Goal: Task Accomplishment & Management: Use online tool/utility

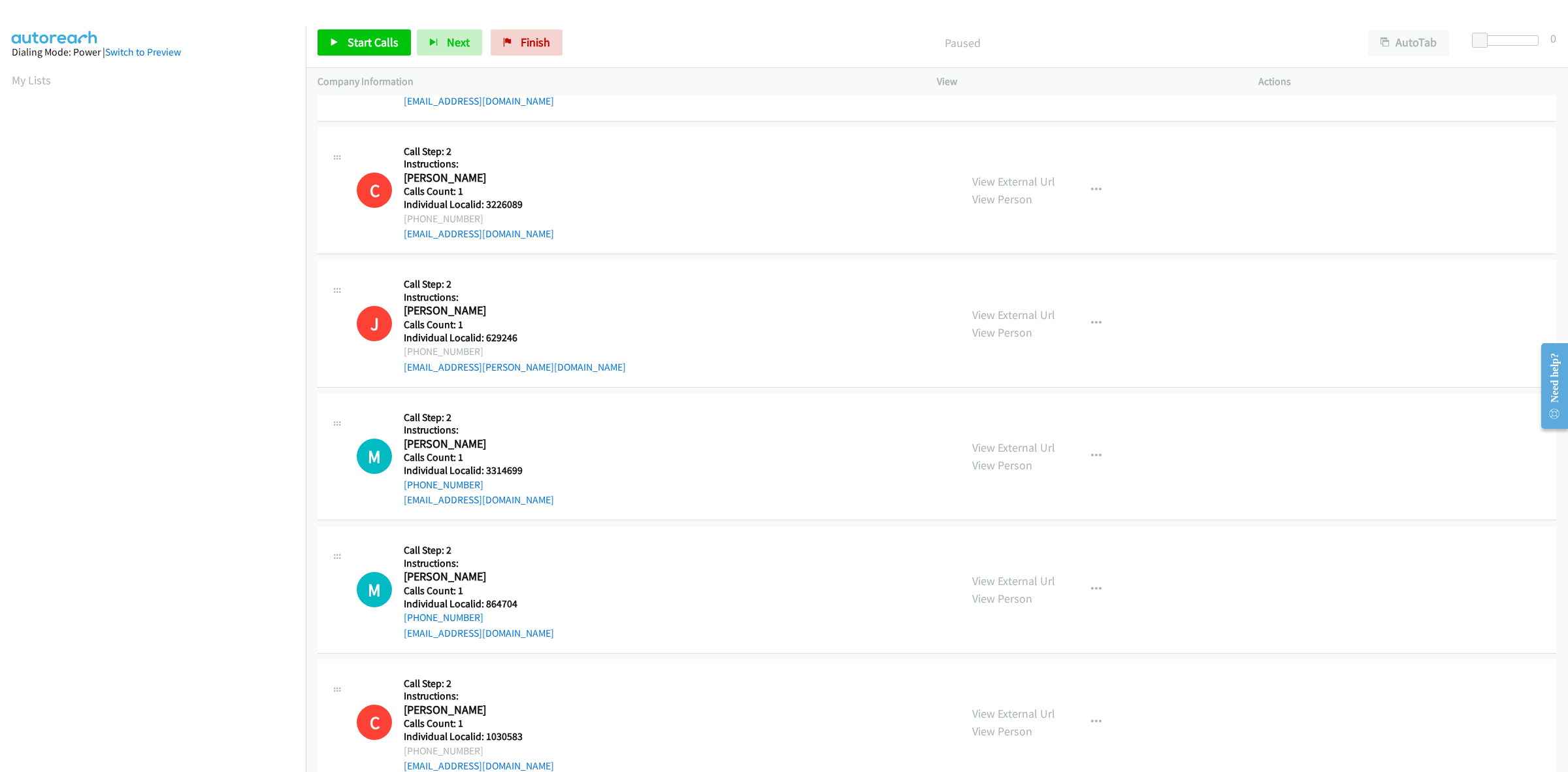
scroll to position [1338, 0]
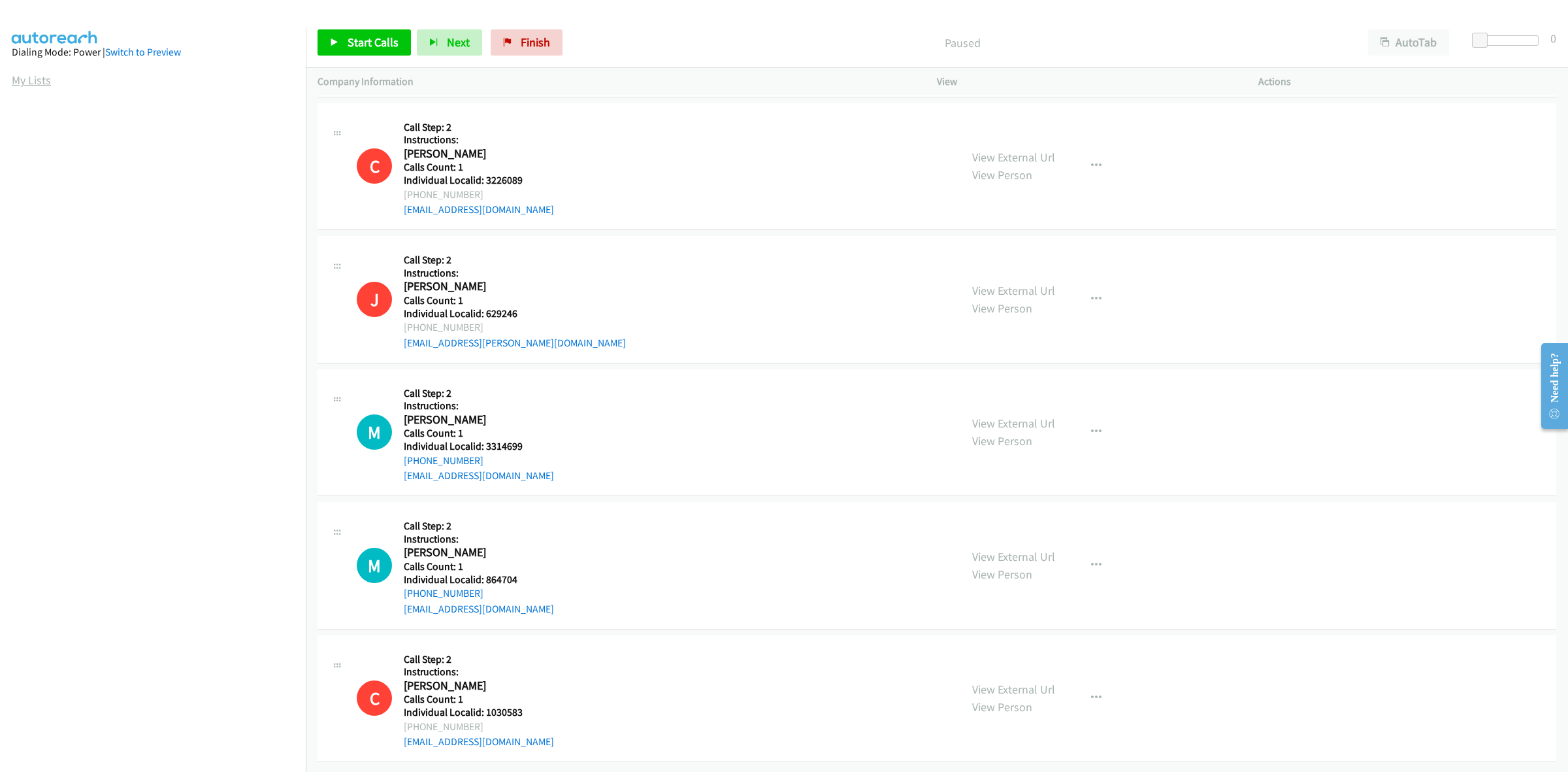
click at [29, 76] on link "My Lists" at bounding box center [31, 80] width 39 height 15
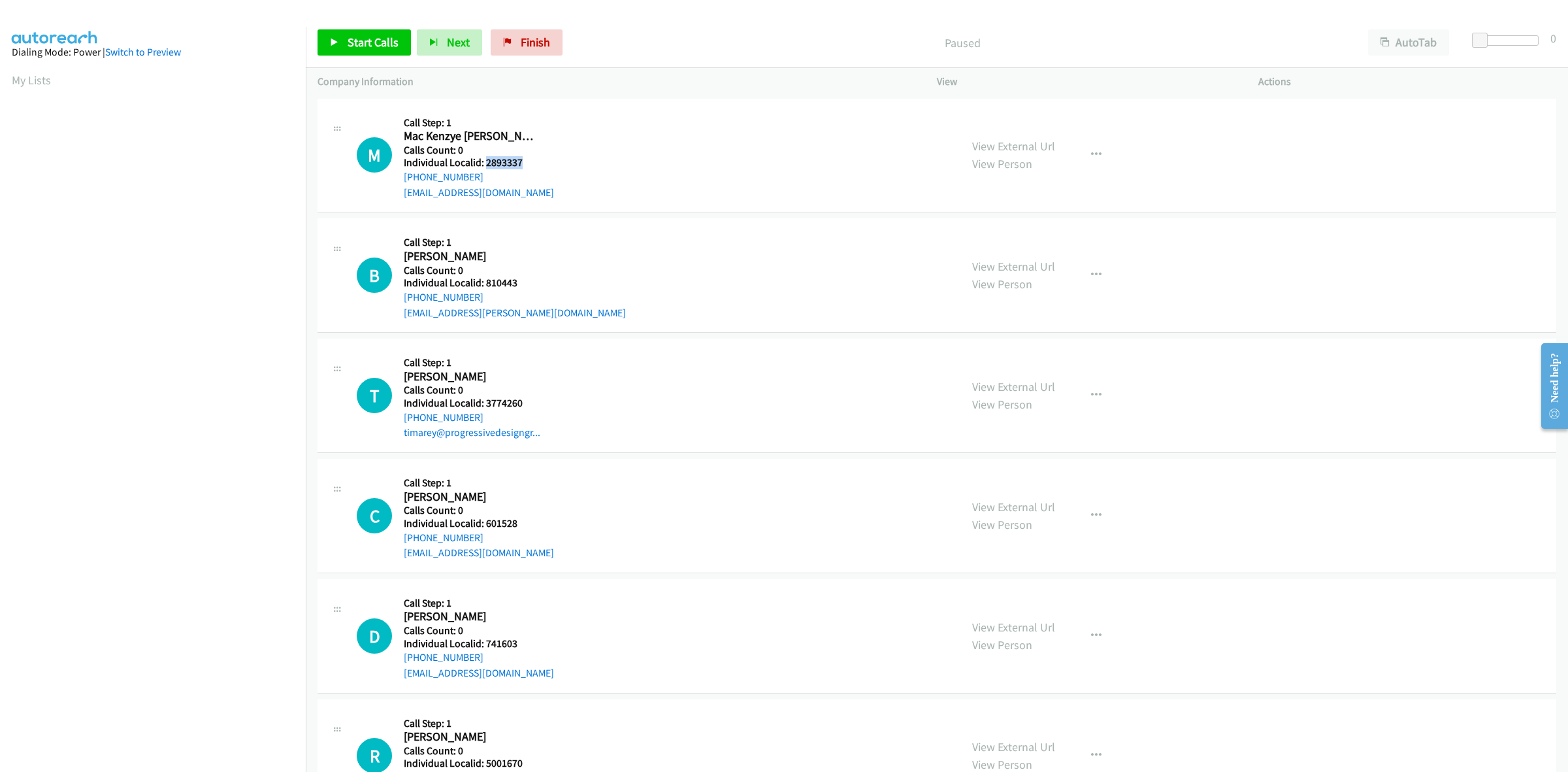
drag, startPoint x: 531, startPoint y: 158, endPoint x: 487, endPoint y: 161, distance: 44.1
click at [487, 161] on h5 "Individual Localid: 2893337" at bounding box center [479, 163] width 150 height 13
copy h5 "2893337"
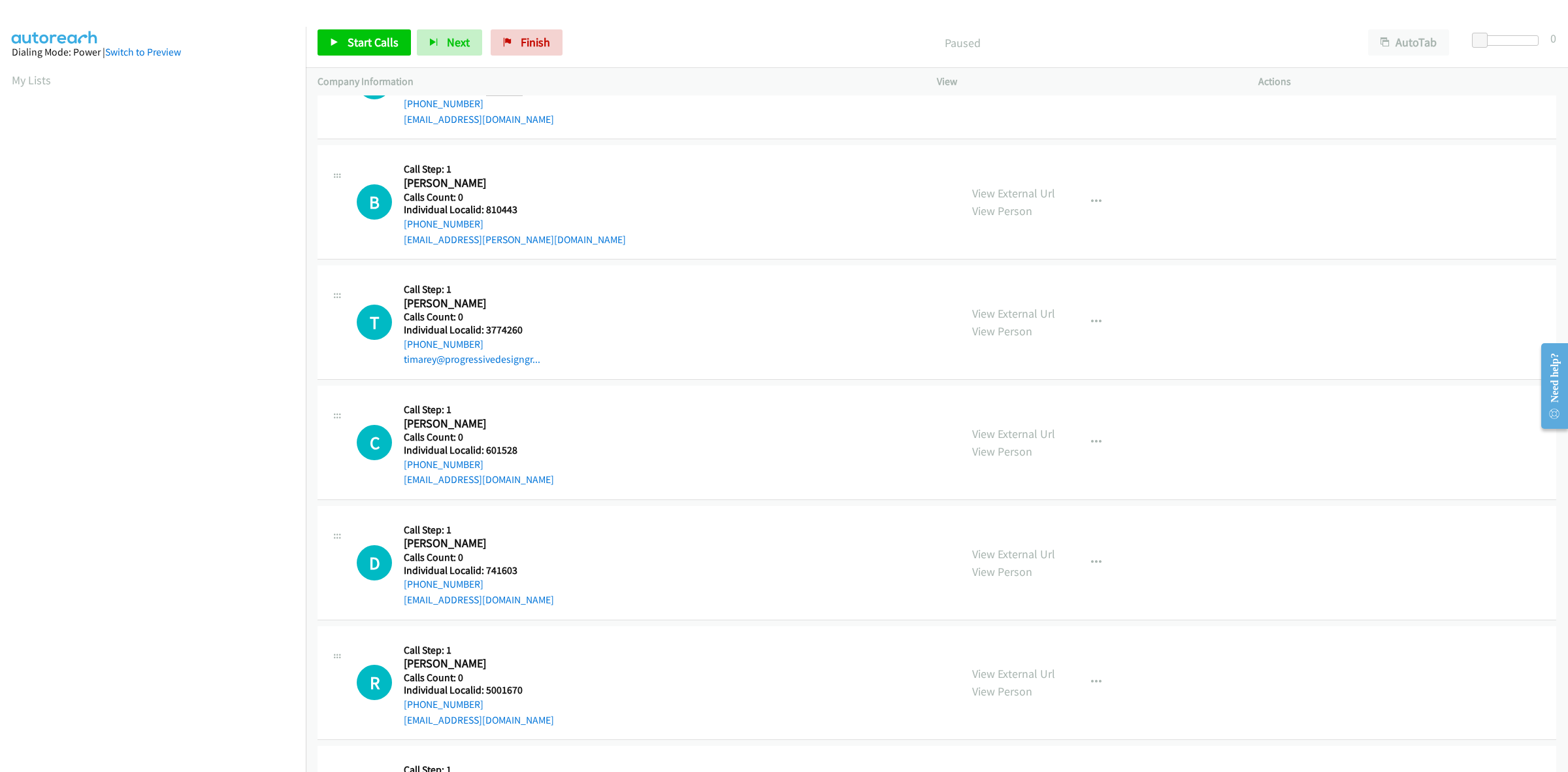
scroll to position [82, 0]
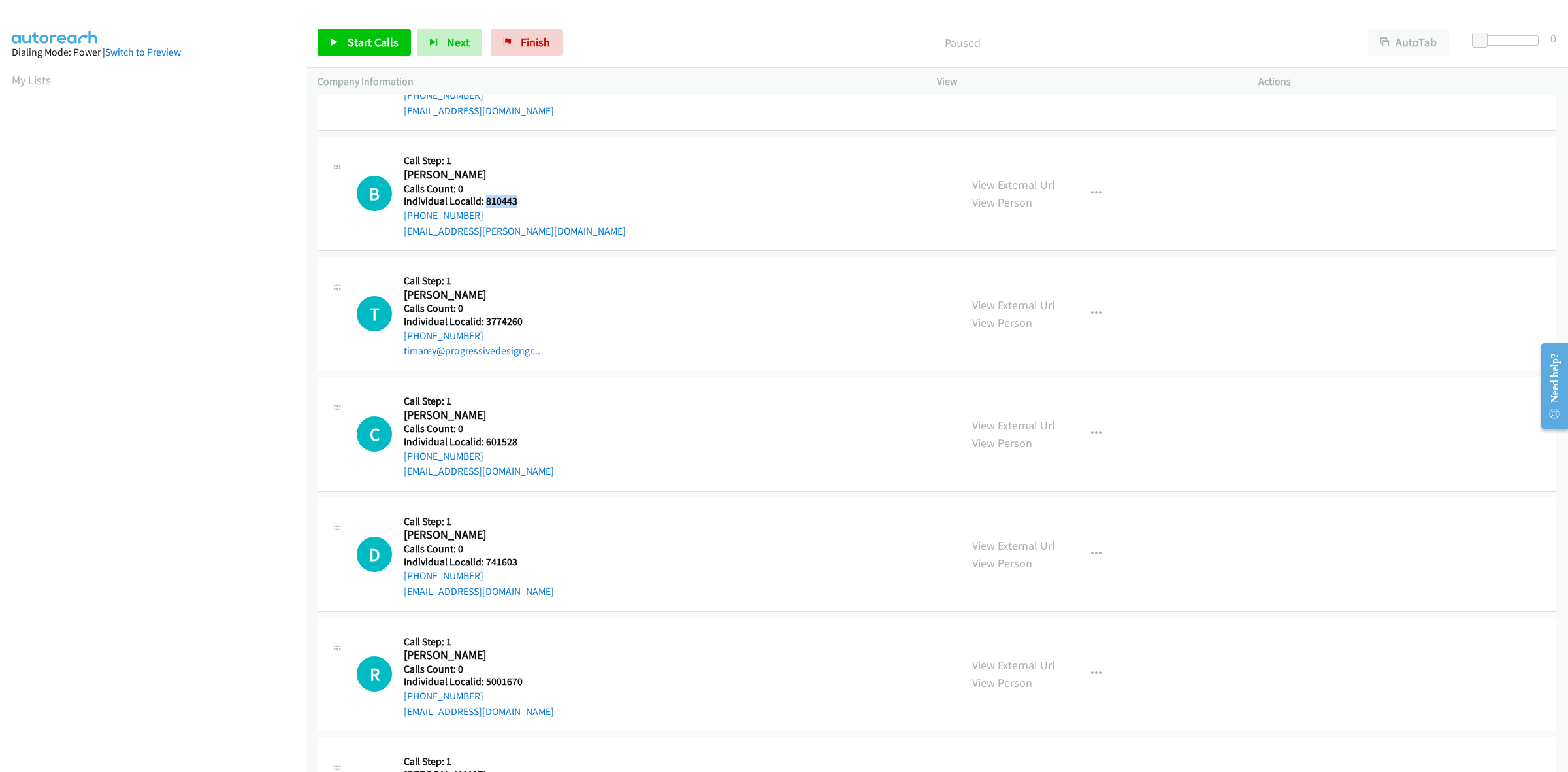
drag, startPoint x: 517, startPoint y: 202, endPoint x: 483, endPoint y: 202, distance: 34.0
click at [483, 202] on h5 "Individual Localid: 810443" at bounding box center [514, 201] width 222 height 13
copy h5 "810443"
drag, startPoint x: 503, startPoint y: 161, endPoint x: 498, endPoint y: 167, distance: 7.8
click at [503, 161] on h5 "Call Step: 1" at bounding box center [514, 160] width 222 height 13
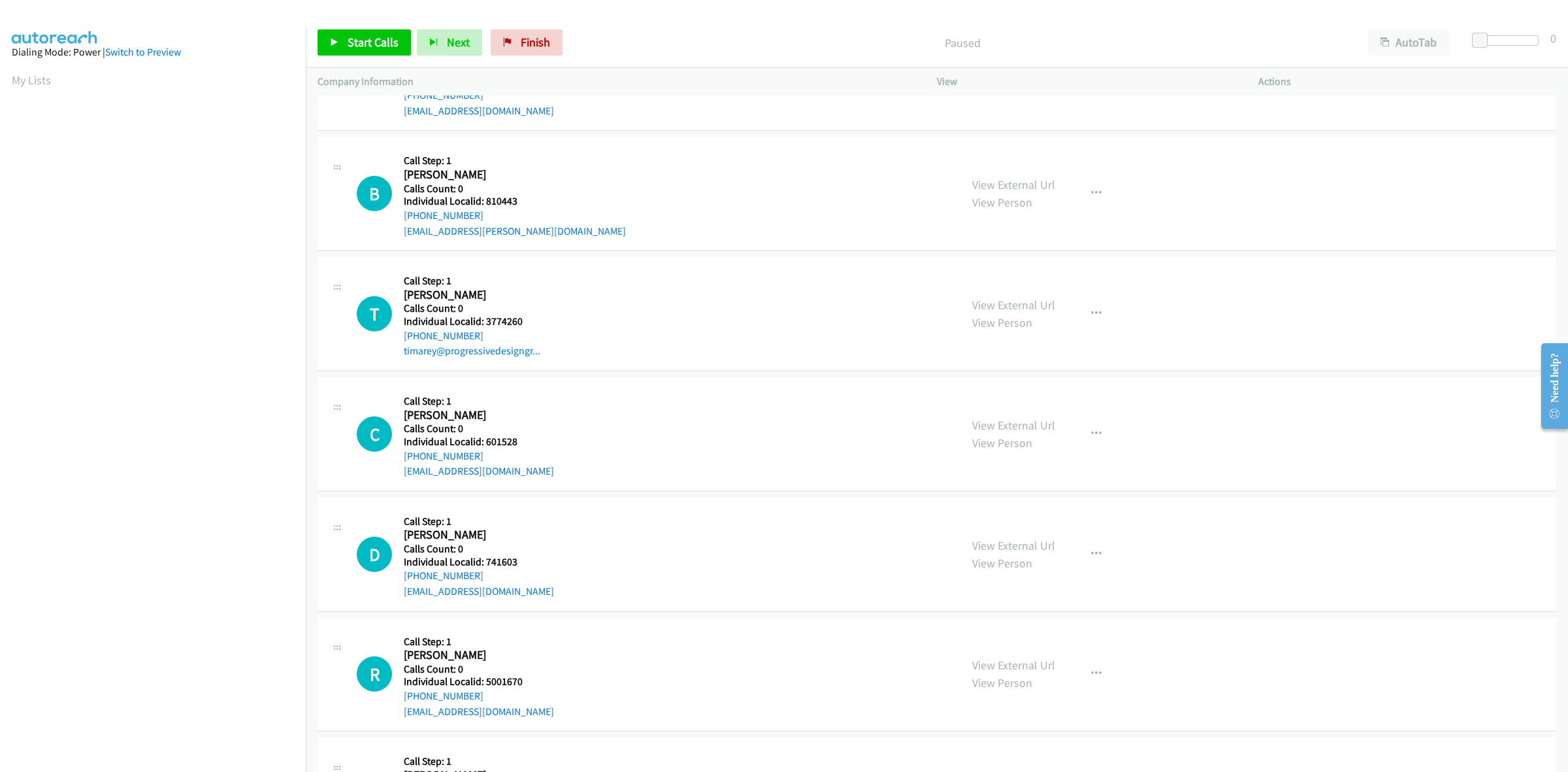
drag, startPoint x: 479, startPoint y: 214, endPoint x: 397, endPoint y: 217, distance: 82.1
click at [397, 217] on div "B Callback Scheduled Call Step: 1 Bjorn Bolinder America/New_York Calls Count: …" at bounding box center [653, 193] width 592 height 91
copy link "+1 908-334-6169"
drag, startPoint x: 513, startPoint y: 201, endPoint x: 489, endPoint y: 202, distance: 24.0
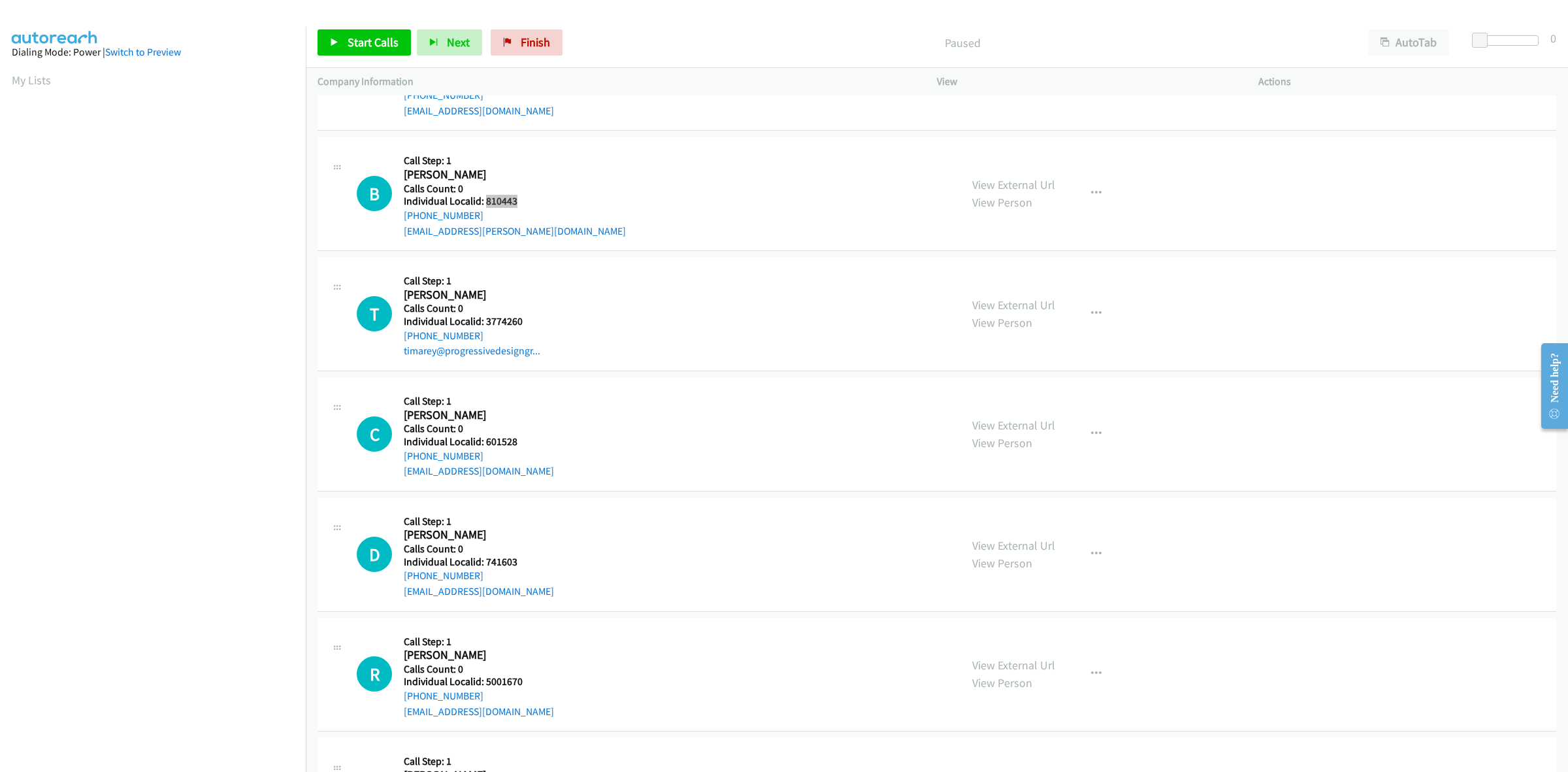
click at [487, 202] on h5 "Individual Localid: 810443" at bounding box center [514, 201] width 222 height 13
copy h5 "810443"
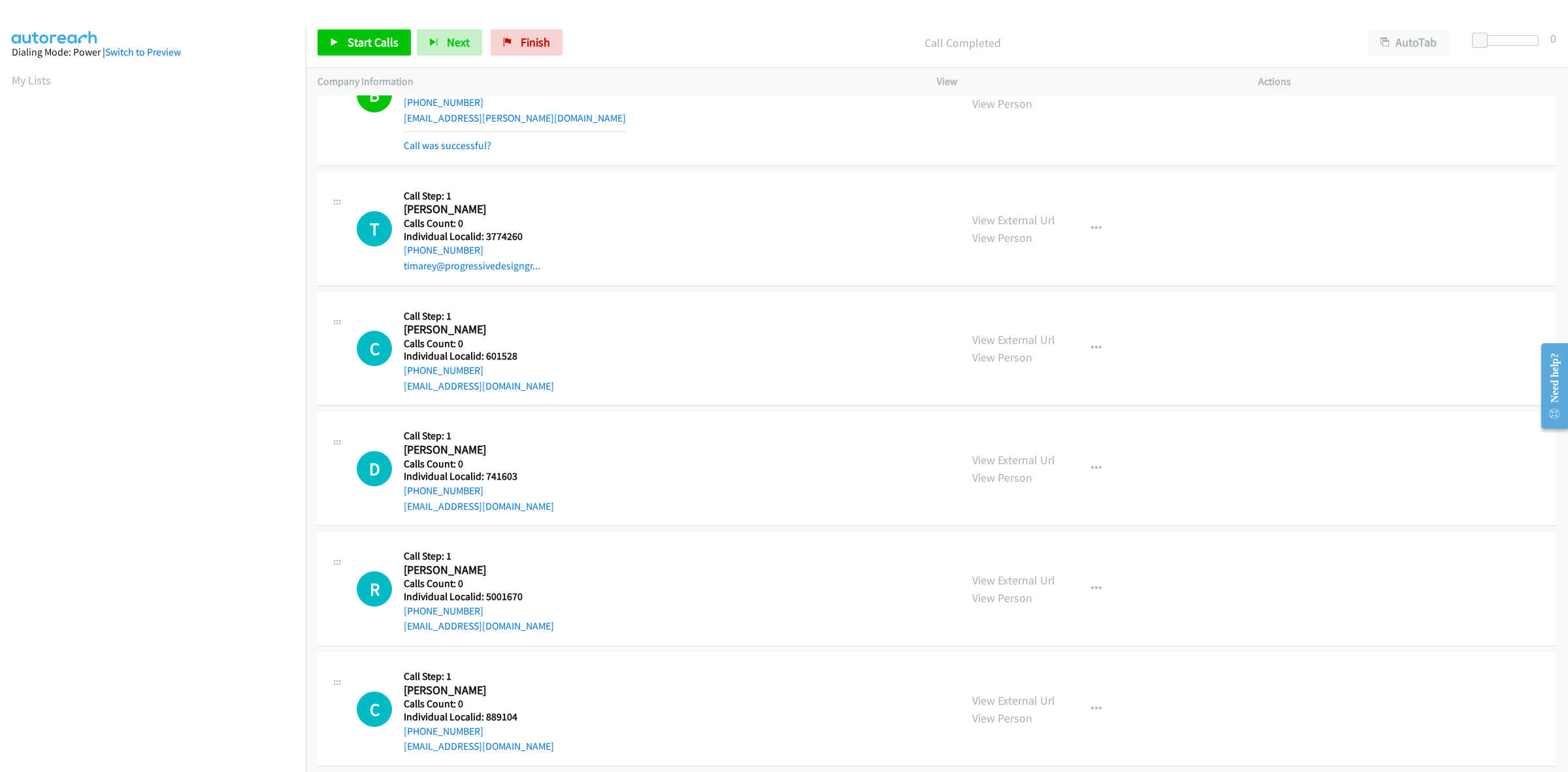
scroll to position [224, 0]
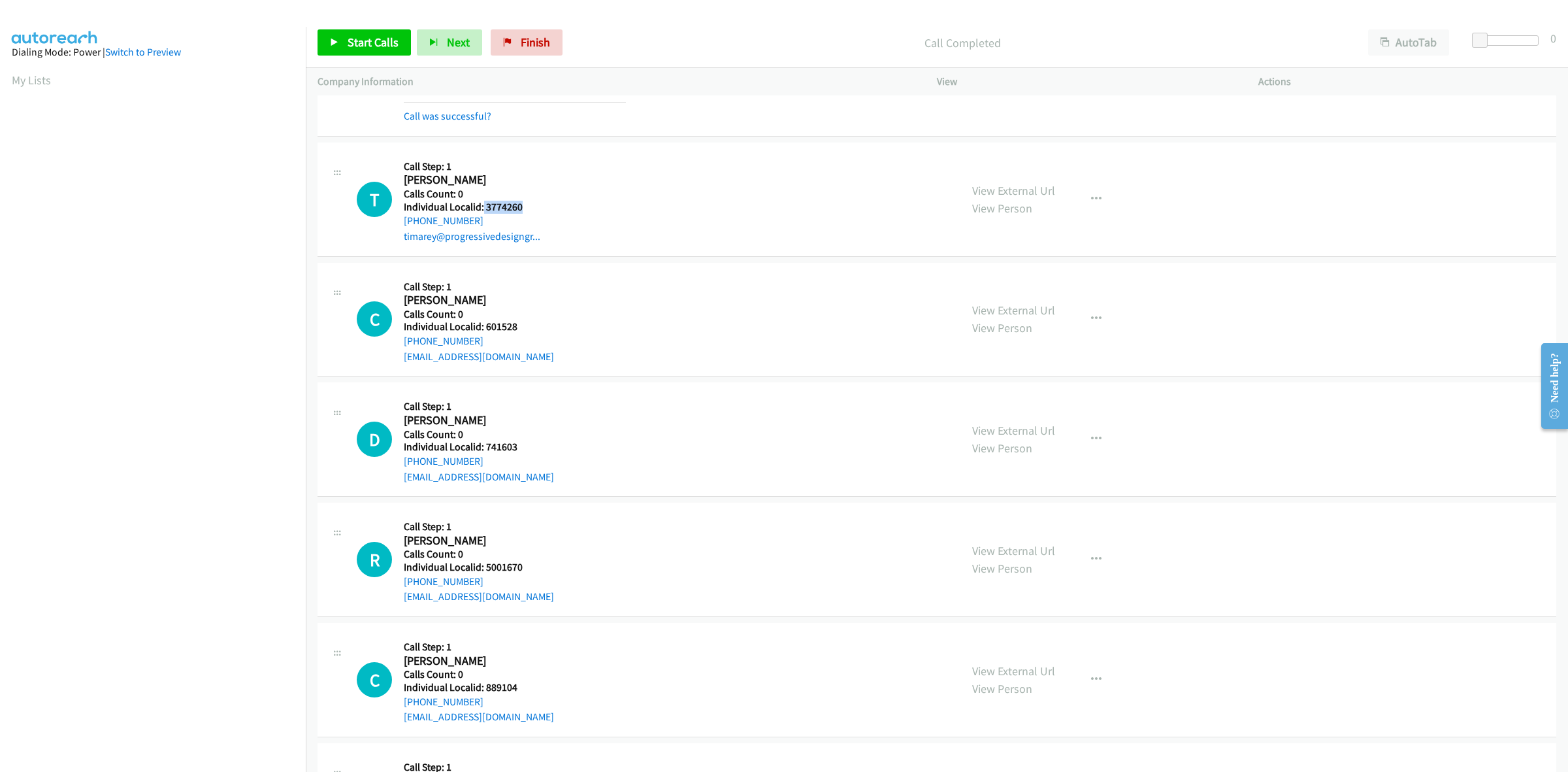
drag, startPoint x: 520, startPoint y: 207, endPoint x: 481, endPoint y: 207, distance: 39.0
click at [481, 207] on h5 "Individual Localid: 3774260" at bounding box center [471, 207] width 136 height 13
copy h5 "3774260"
click at [567, 170] on div "T Callback Scheduled Call Step: 1 Tim Arey America/New_York Calls Count: 0 Indi…" at bounding box center [653, 199] width 592 height 91
drag, startPoint x: 445, startPoint y: 221, endPoint x: 403, endPoint y: 224, distance: 42.1
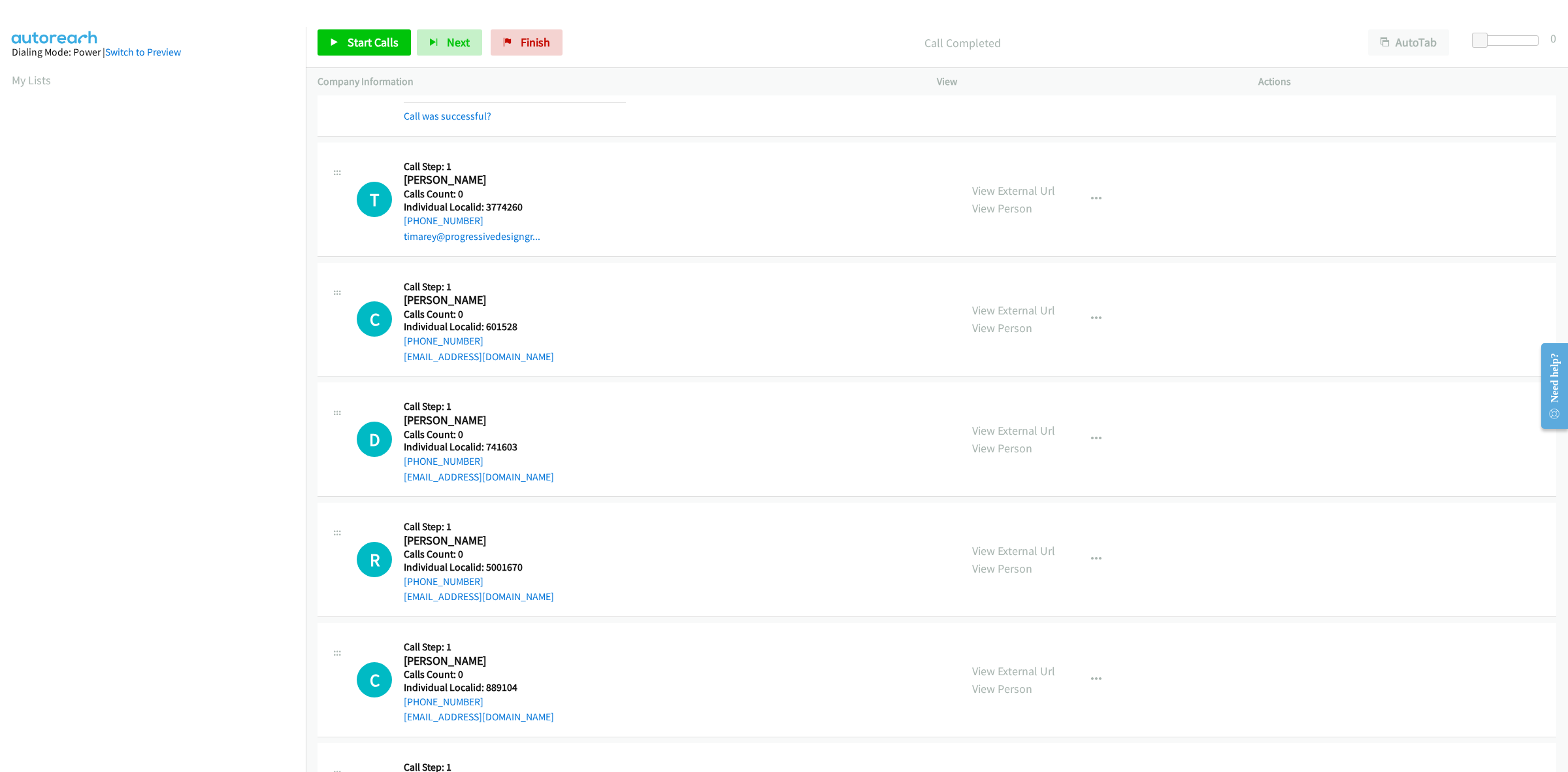
click at [403, 224] on div "T Callback Scheduled Call Step: 1 Tim Arey America/New_York Calls Count: 0 Indi…" at bounding box center [653, 199] width 592 height 91
copy link "+1 704-497-6294"
click at [600, 180] on div "T Callback Scheduled Call Step: 1 Tim Arey America/New_York Calls Count: 0 Indi…" at bounding box center [653, 199] width 592 height 91
drag, startPoint x: 530, startPoint y: 206, endPoint x: 485, endPoint y: 211, distance: 45.3
click at [485, 211] on h5 "Individual Localid: 3774260" at bounding box center [471, 207] width 136 height 13
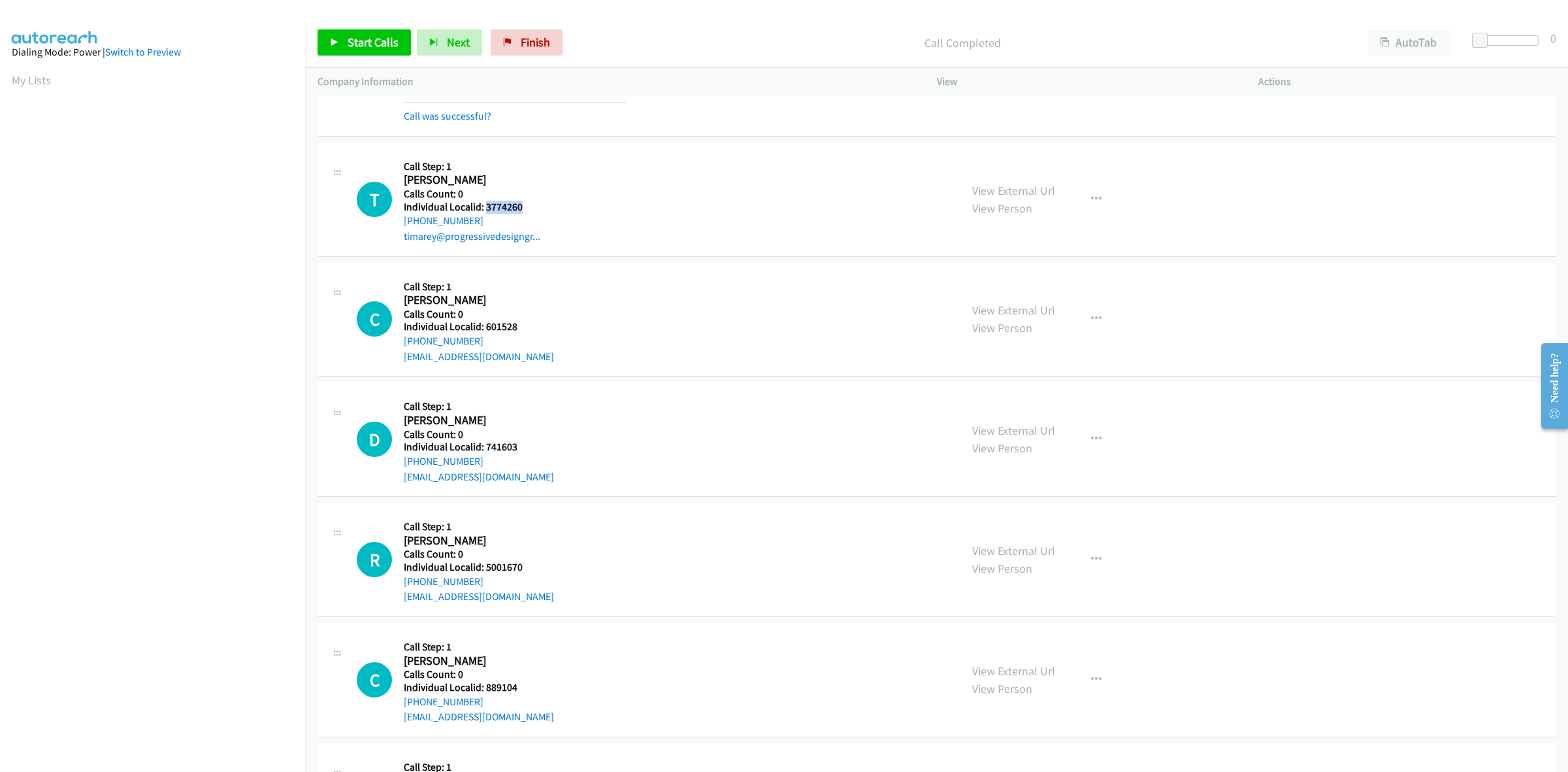
copy h5 "3774260"
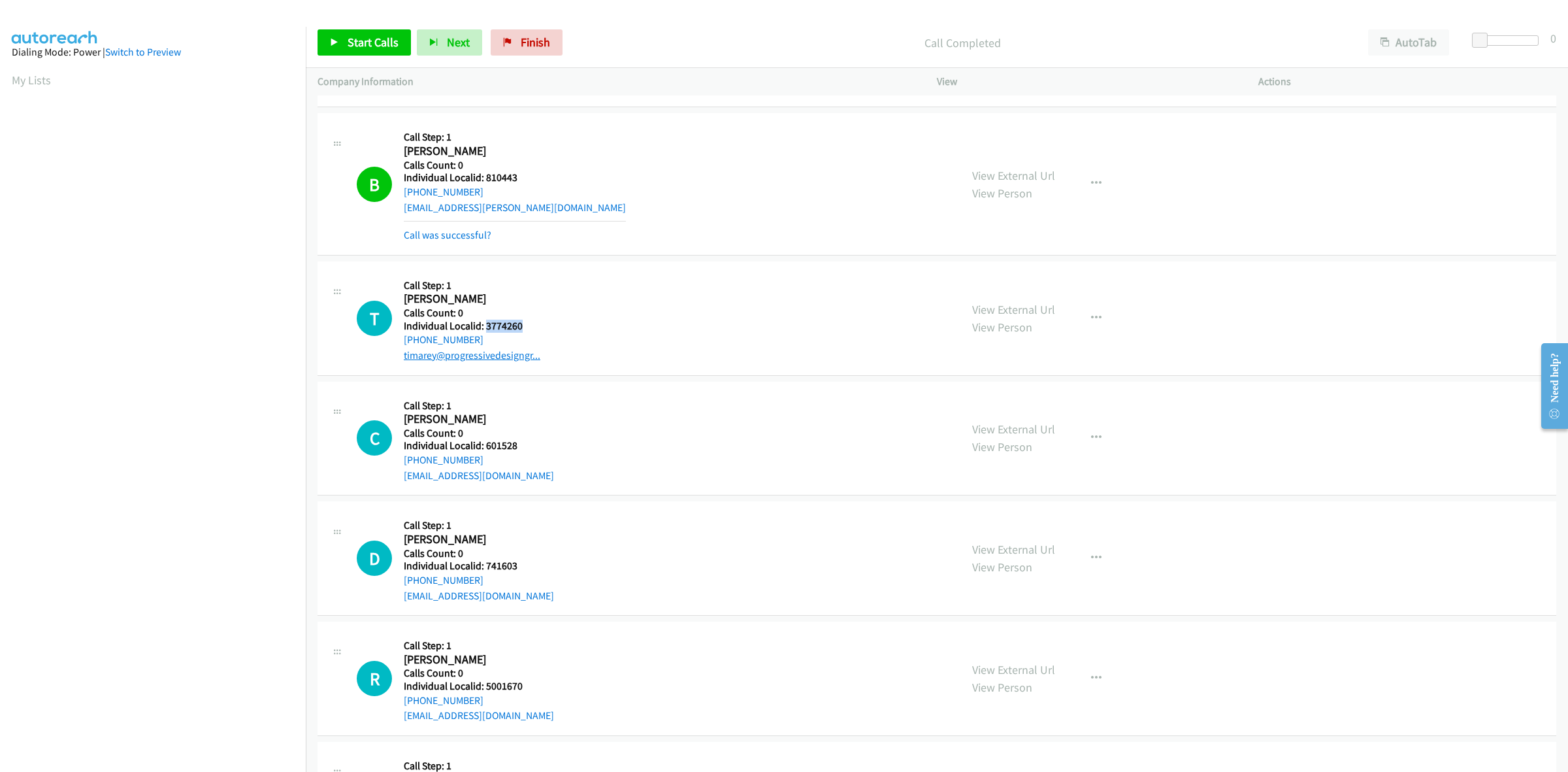
scroll to position [102, 0]
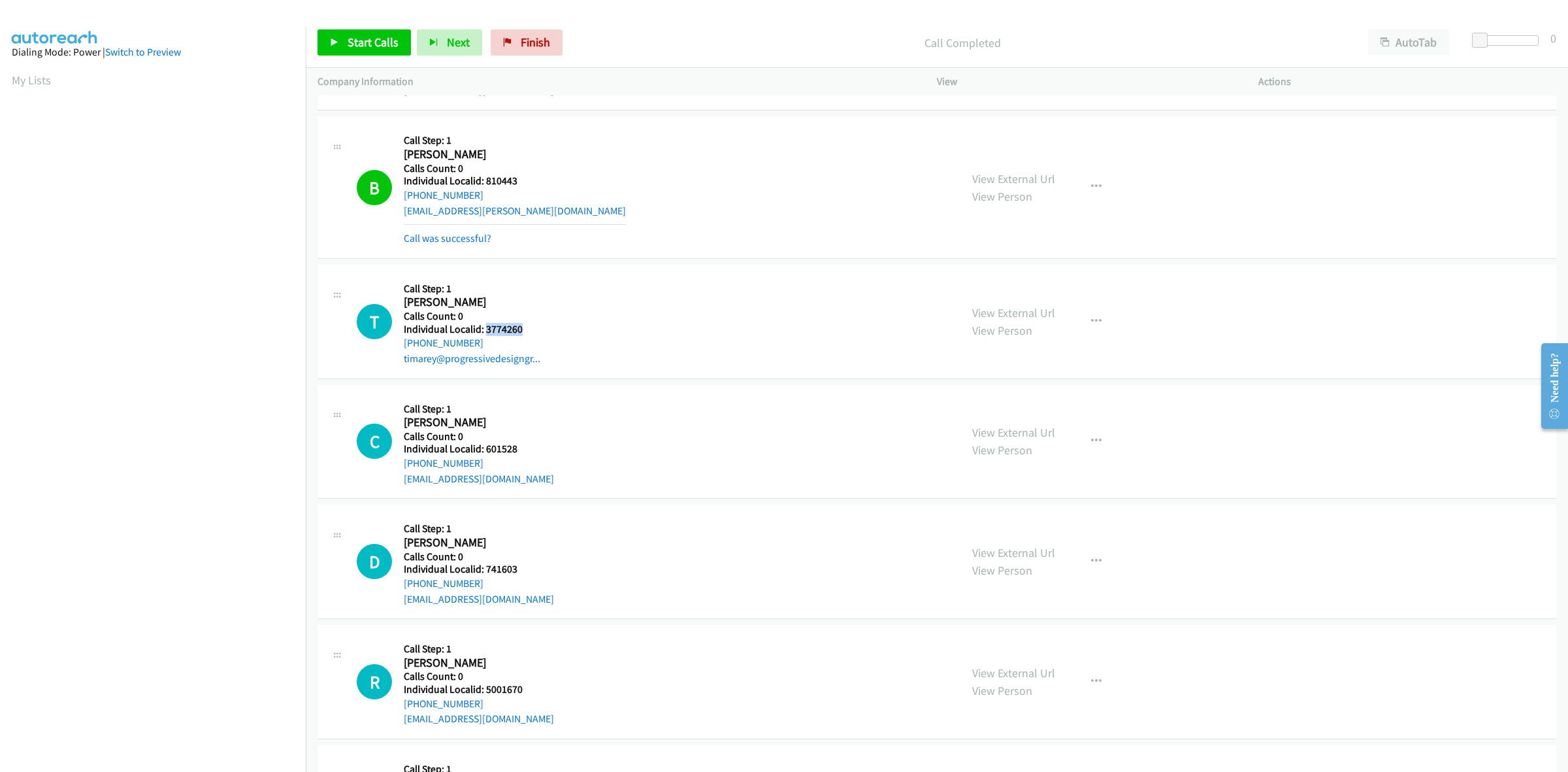
copy h5 "3774260"
drag, startPoint x: 1096, startPoint y: 325, endPoint x: 1079, endPoint y: 338, distance: 21.4
click at [1096, 325] on button "button" at bounding box center [1097, 321] width 36 height 27
drag, startPoint x: 1020, startPoint y: 409, endPoint x: 970, endPoint y: 363, distance: 67.9
click at [1020, 409] on link "Skip Call" at bounding box center [1027, 407] width 174 height 27
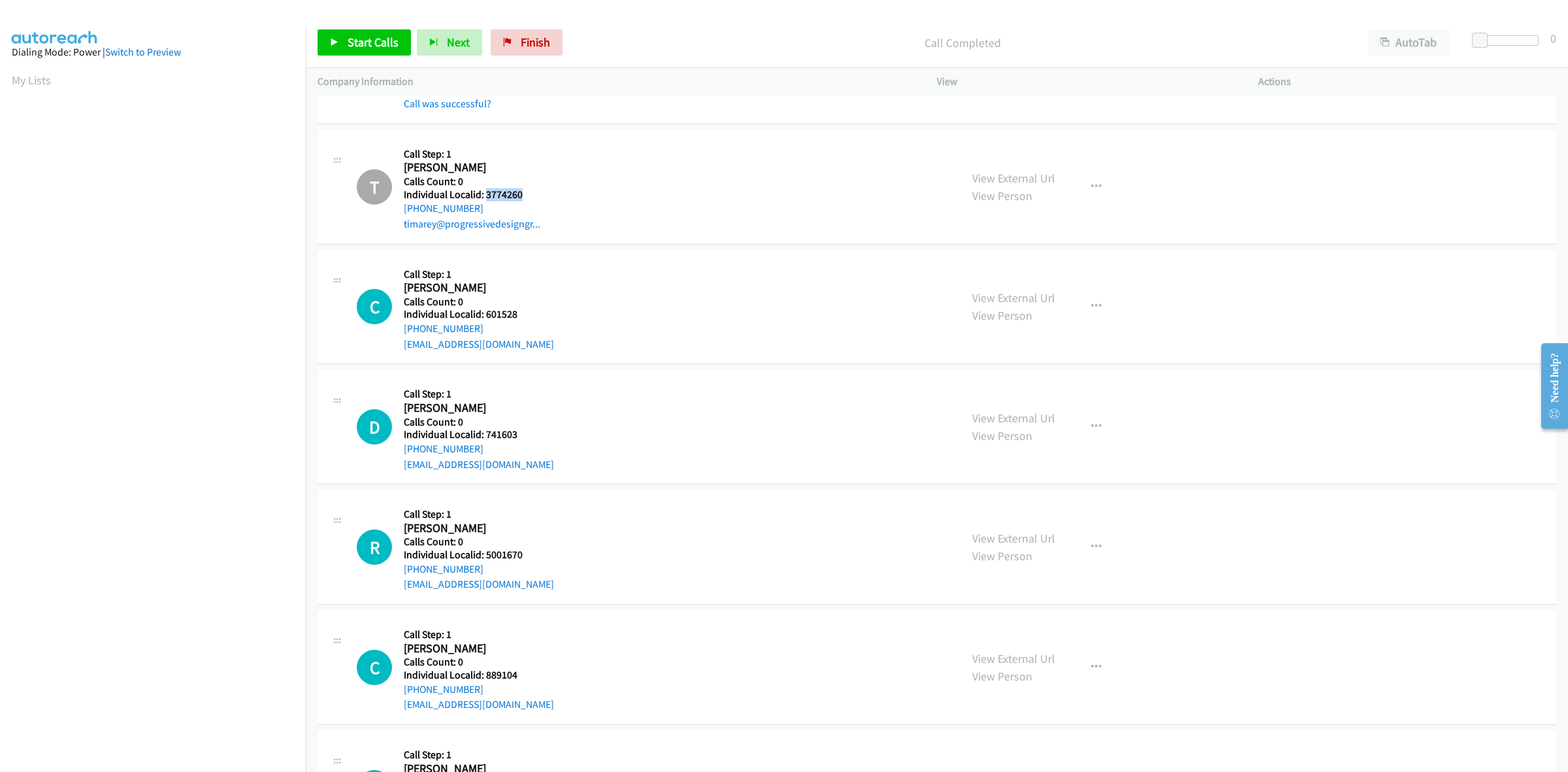
scroll to position [286, 0]
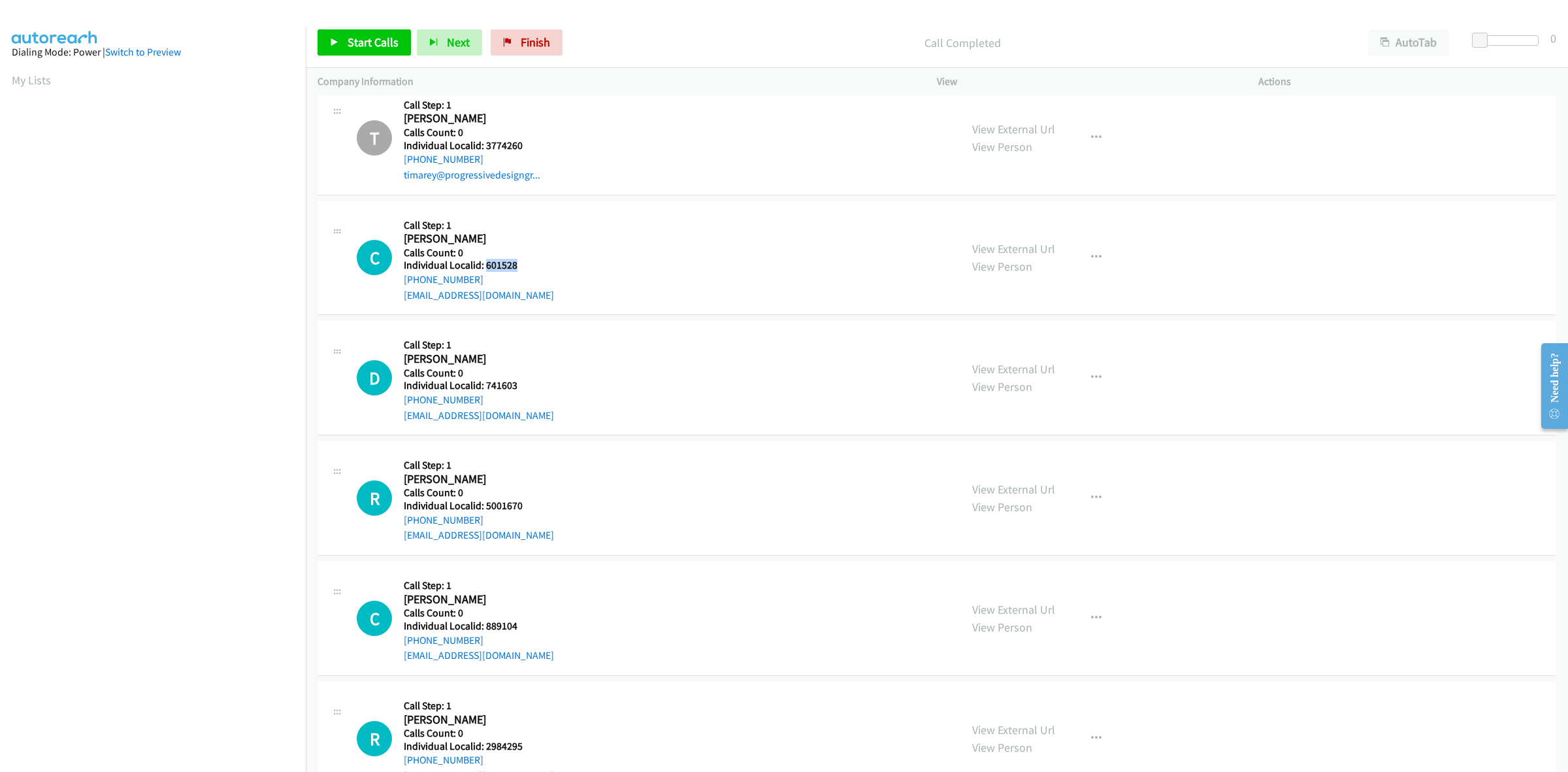
drag, startPoint x: 523, startPoint y: 266, endPoint x: 483, endPoint y: 263, distance: 40.1
click at [483, 263] on h5 "Individual Localid: 601528" at bounding box center [479, 266] width 150 height 13
drag, startPoint x: 33, startPoint y: 72, endPoint x: 414, endPoint y: 28, distance: 383.5
click at [33, 72] on link "My Lists" at bounding box center [31, 80] width 39 height 15
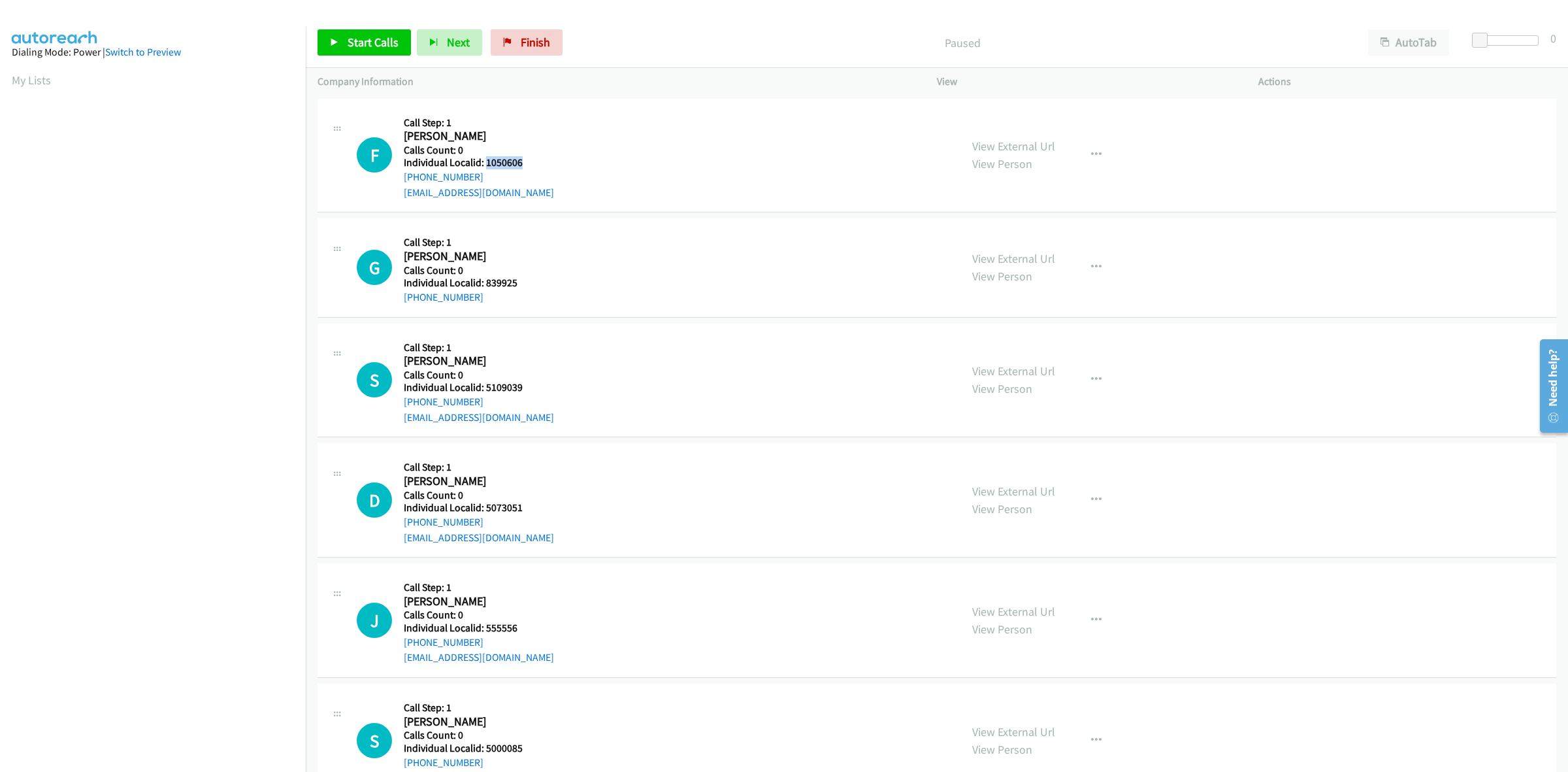
click at [485, 163] on h5 "Individual Localid: 1050606" at bounding box center [479, 163] width 150 height 13
drag, startPoint x: 479, startPoint y: 170, endPoint x: 396, endPoint y: 181, distance: 83.7
click at [396, 181] on div "F Callback Scheduled Call Step: 1 Franklin Parker America/New_York Calls Count:…" at bounding box center [653, 156] width 592 height 91
copy link "+1 770-317-8836"
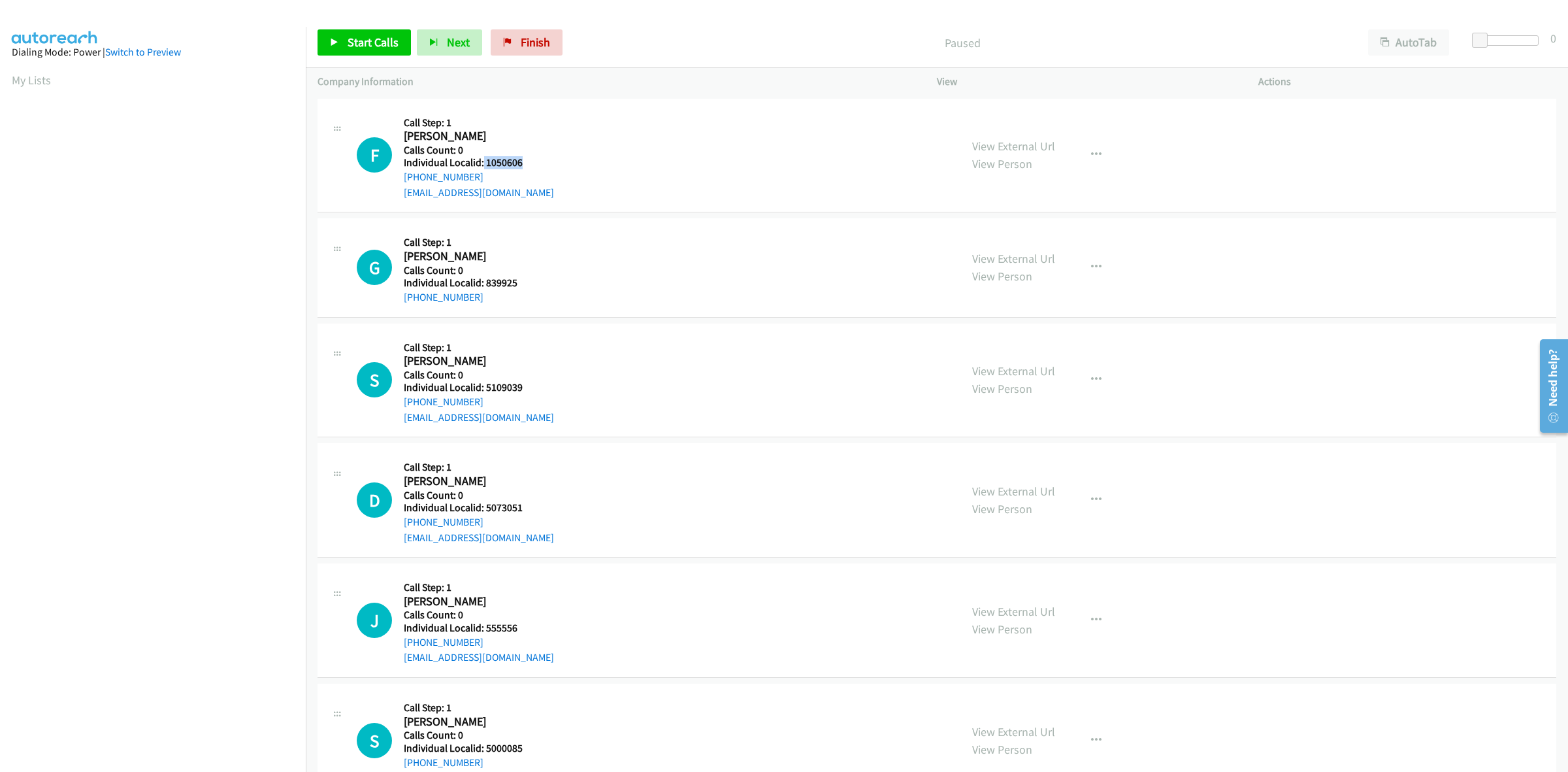
drag, startPoint x: 524, startPoint y: 164, endPoint x: 481, endPoint y: 163, distance: 43.0
click at [481, 163] on h5 "Individual Localid: 1050606" at bounding box center [479, 163] width 150 height 13
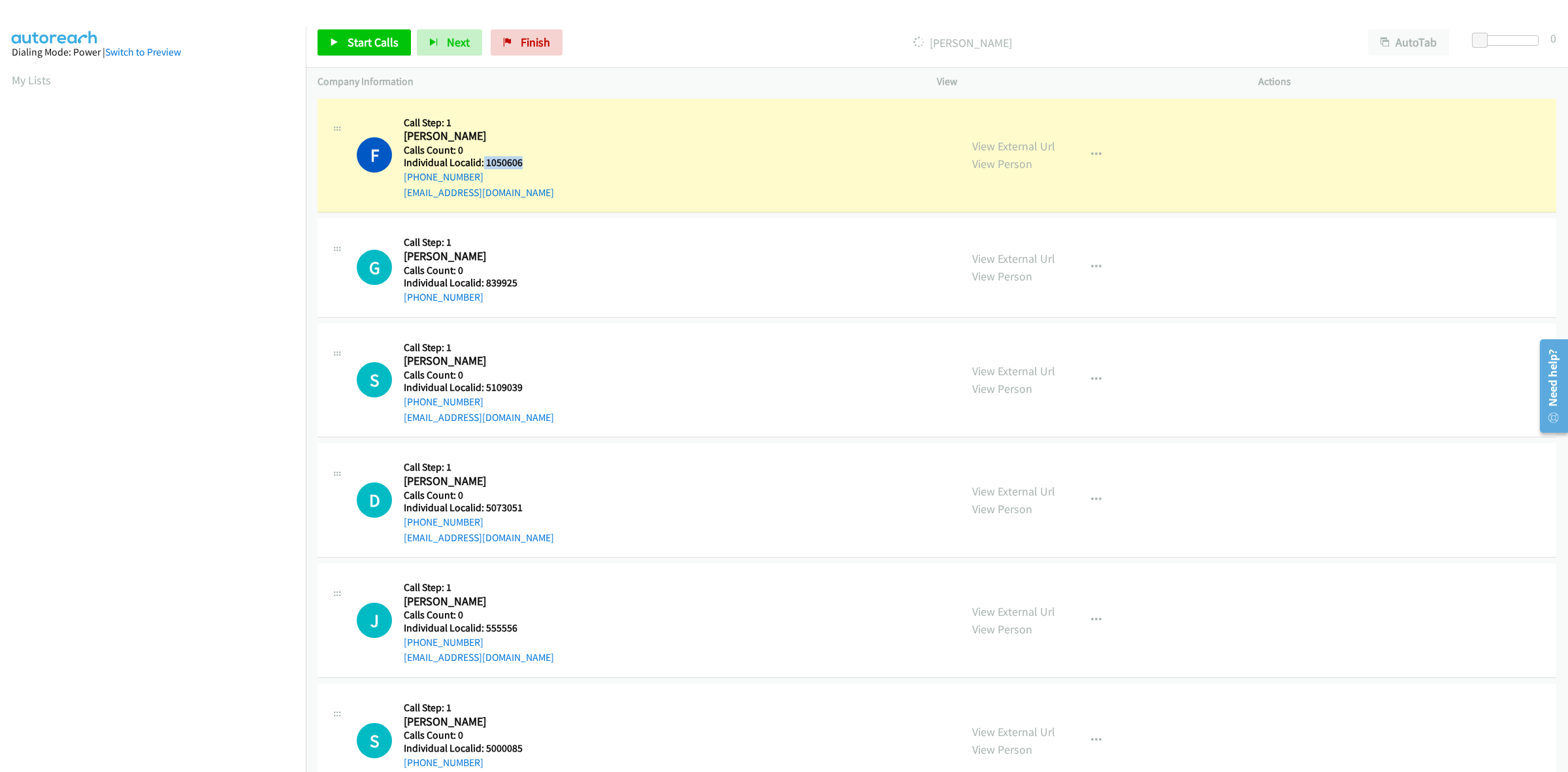
copy h5 "1050606"
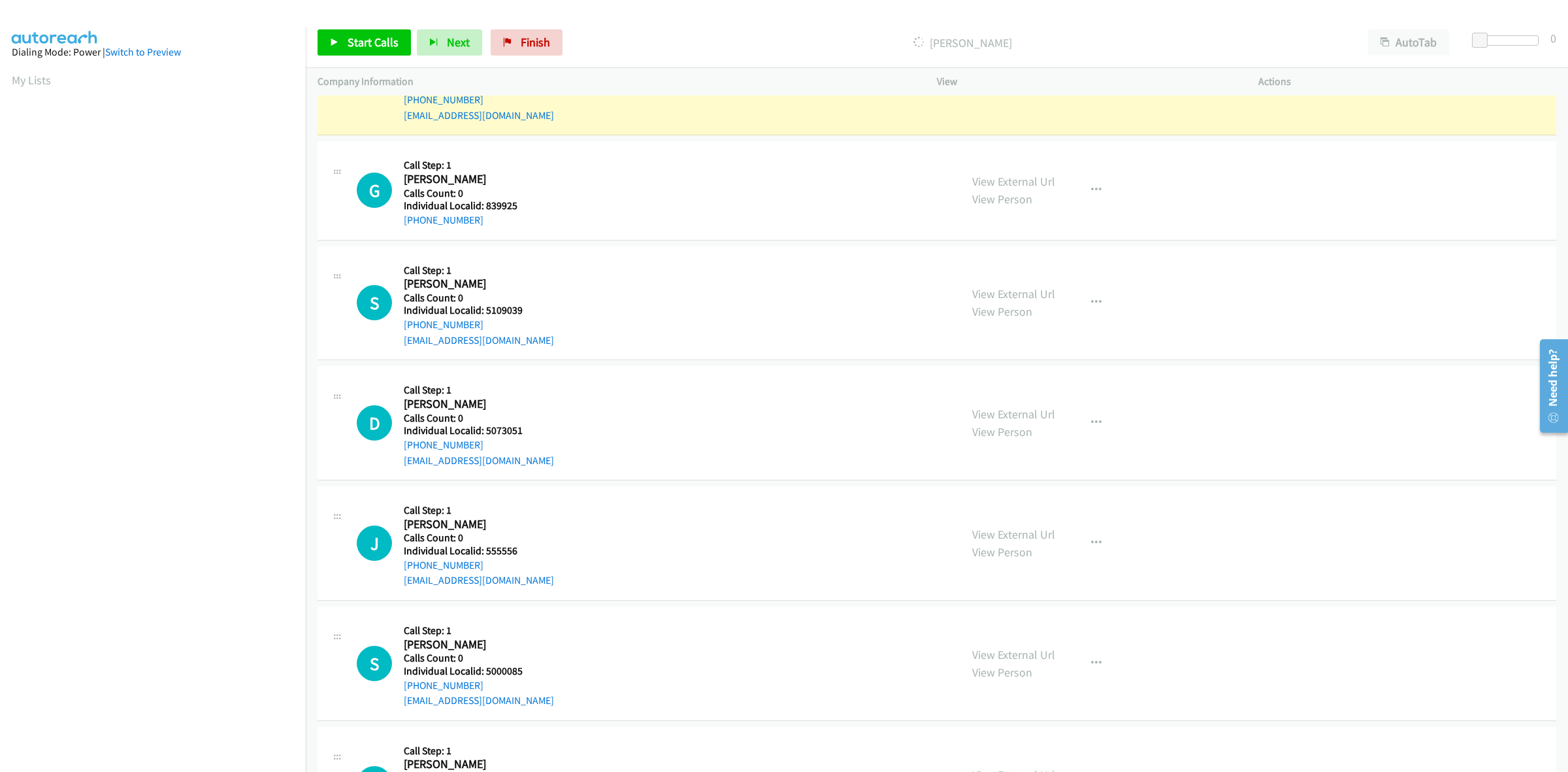
scroll to position [82, 0]
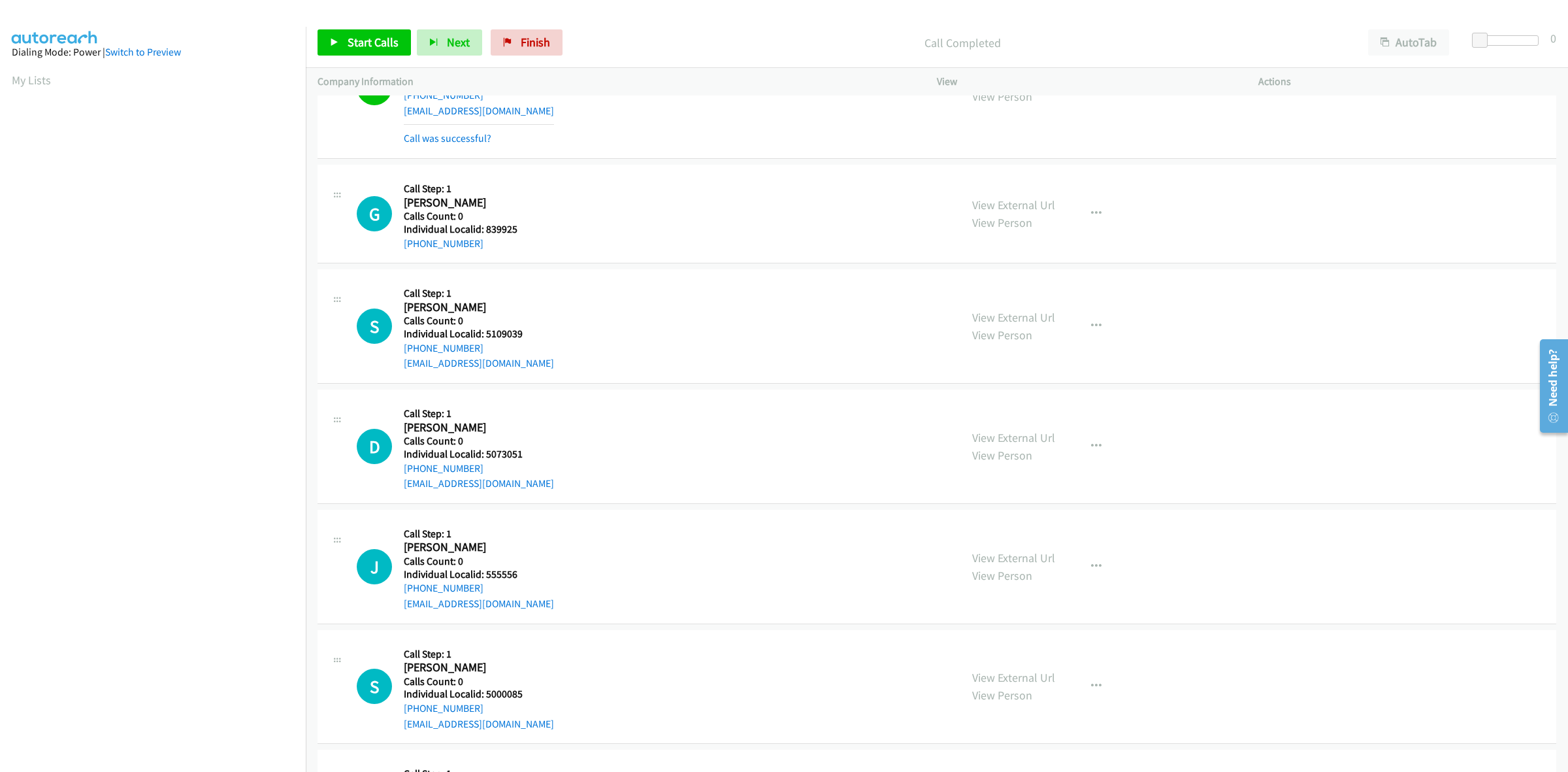
drag, startPoint x: 520, startPoint y: 200, endPoint x: 497, endPoint y: 202, distance: 23.1
click at [497, 202] on h2 "Greg Bush" at bounding box center [472, 202] width 138 height 15
drag, startPoint x: 523, startPoint y: 227, endPoint x: 485, endPoint y: 232, distance: 38.3
click at [485, 232] on h5 "Individual Localid: 839925" at bounding box center [472, 229] width 138 height 13
copy h5 "839925"
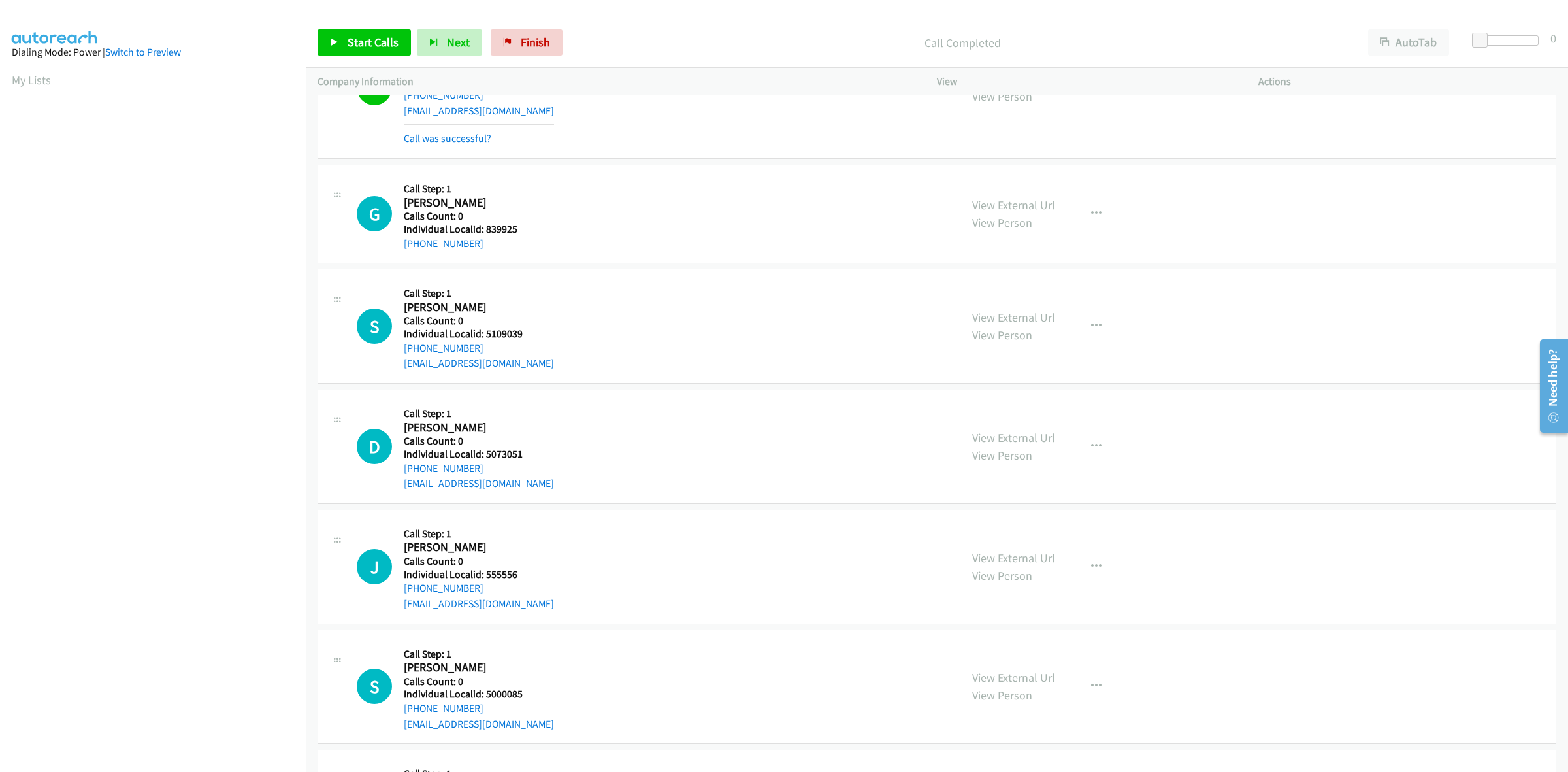
click at [524, 193] on h5 "Call Step: 1" at bounding box center [472, 189] width 138 height 13
drag, startPoint x: 476, startPoint y: 239, endPoint x: 393, endPoint y: 244, distance: 83.2
click at [393, 244] on div "G Callback Scheduled Call Step: 1 Greg Bush America/New_York Calls Count: 0 Ind…" at bounding box center [653, 213] width 592 height 74
copy link "+1 606-568-1574"
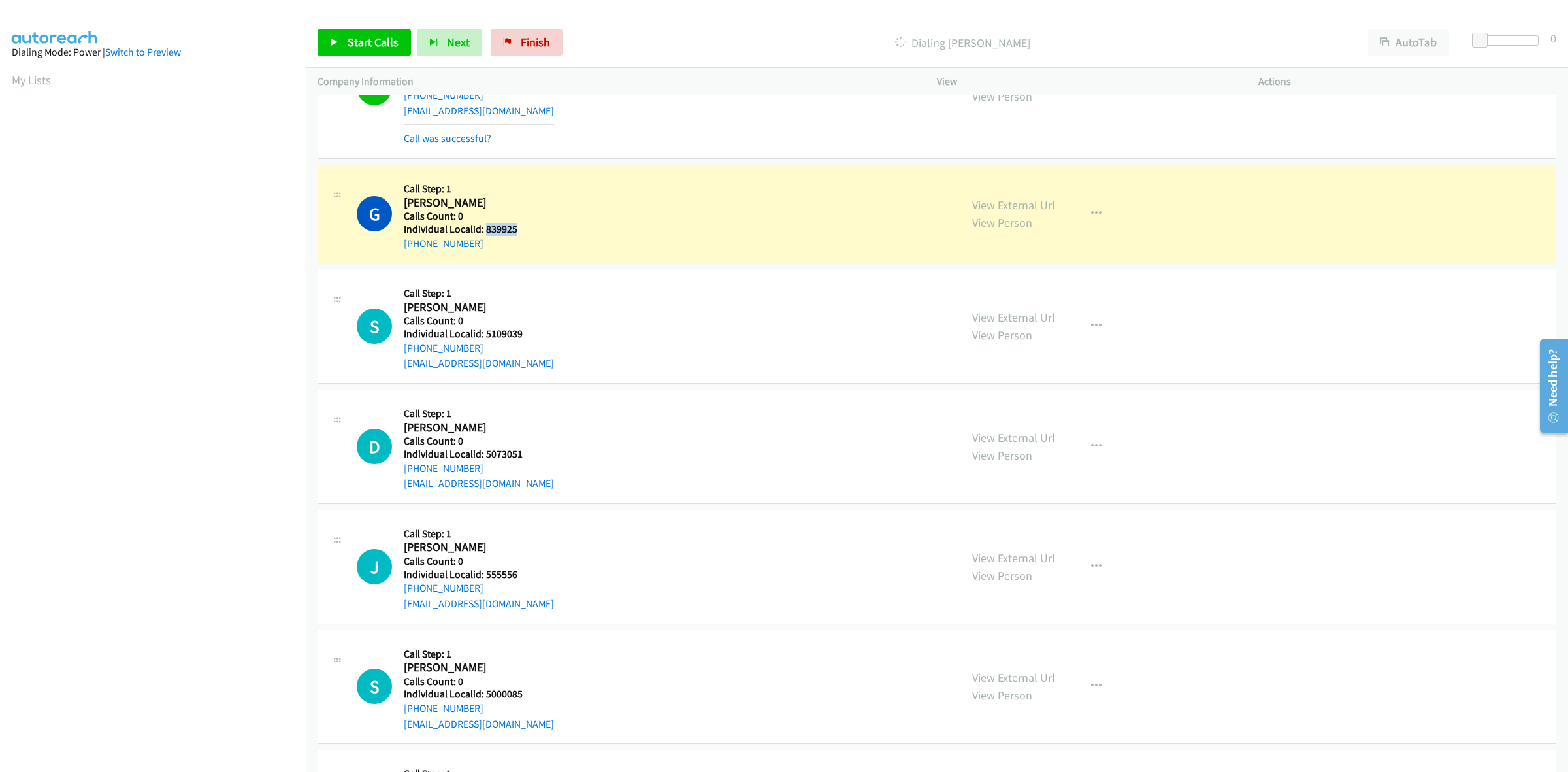
drag, startPoint x: 520, startPoint y: 225, endPoint x: 484, endPoint y: 225, distance: 36.0
click at [484, 225] on h5 "Individual Localid: 839925" at bounding box center [472, 229] width 138 height 13
copy h5 "839925"
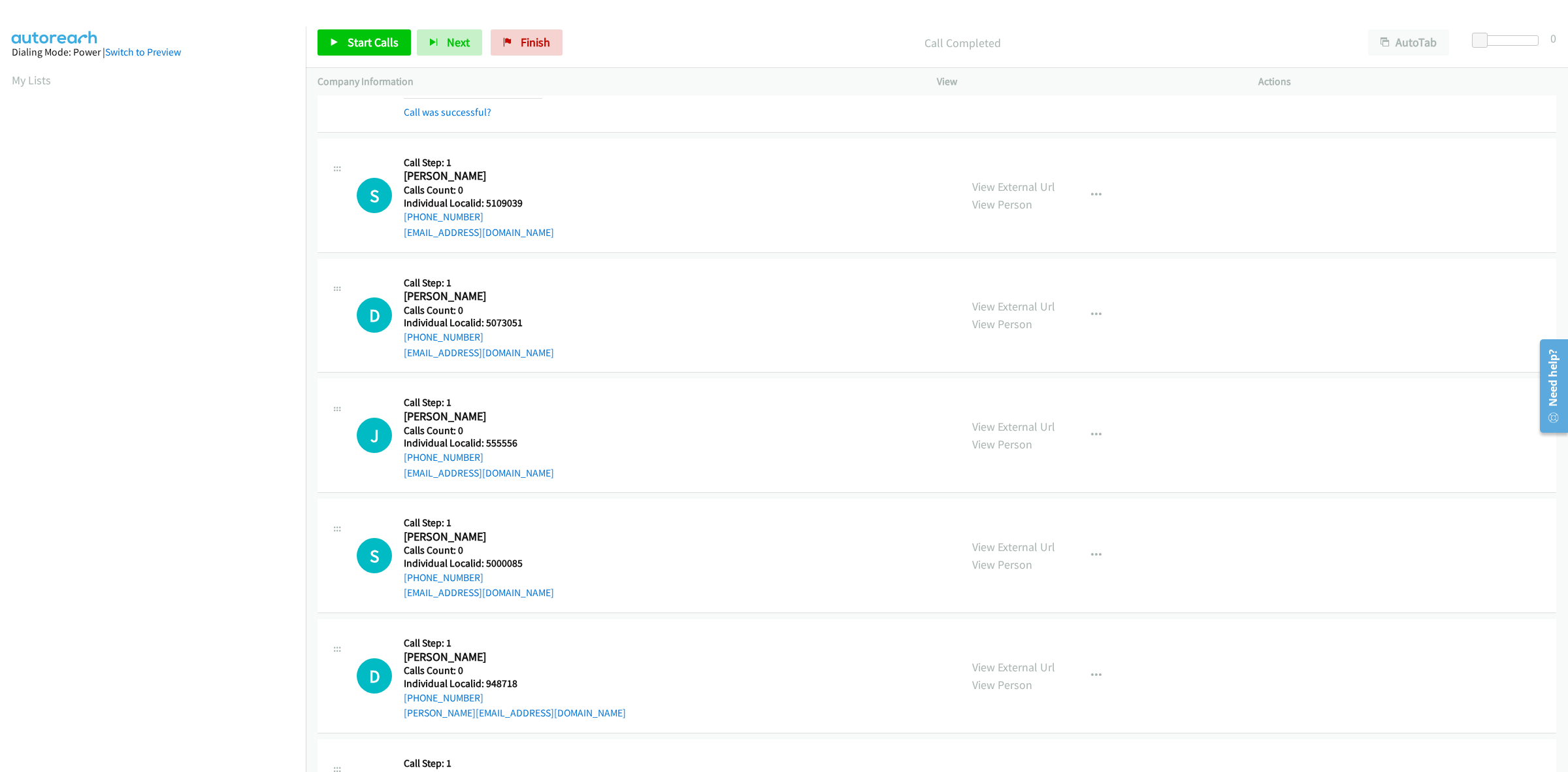
scroll to position [266, 0]
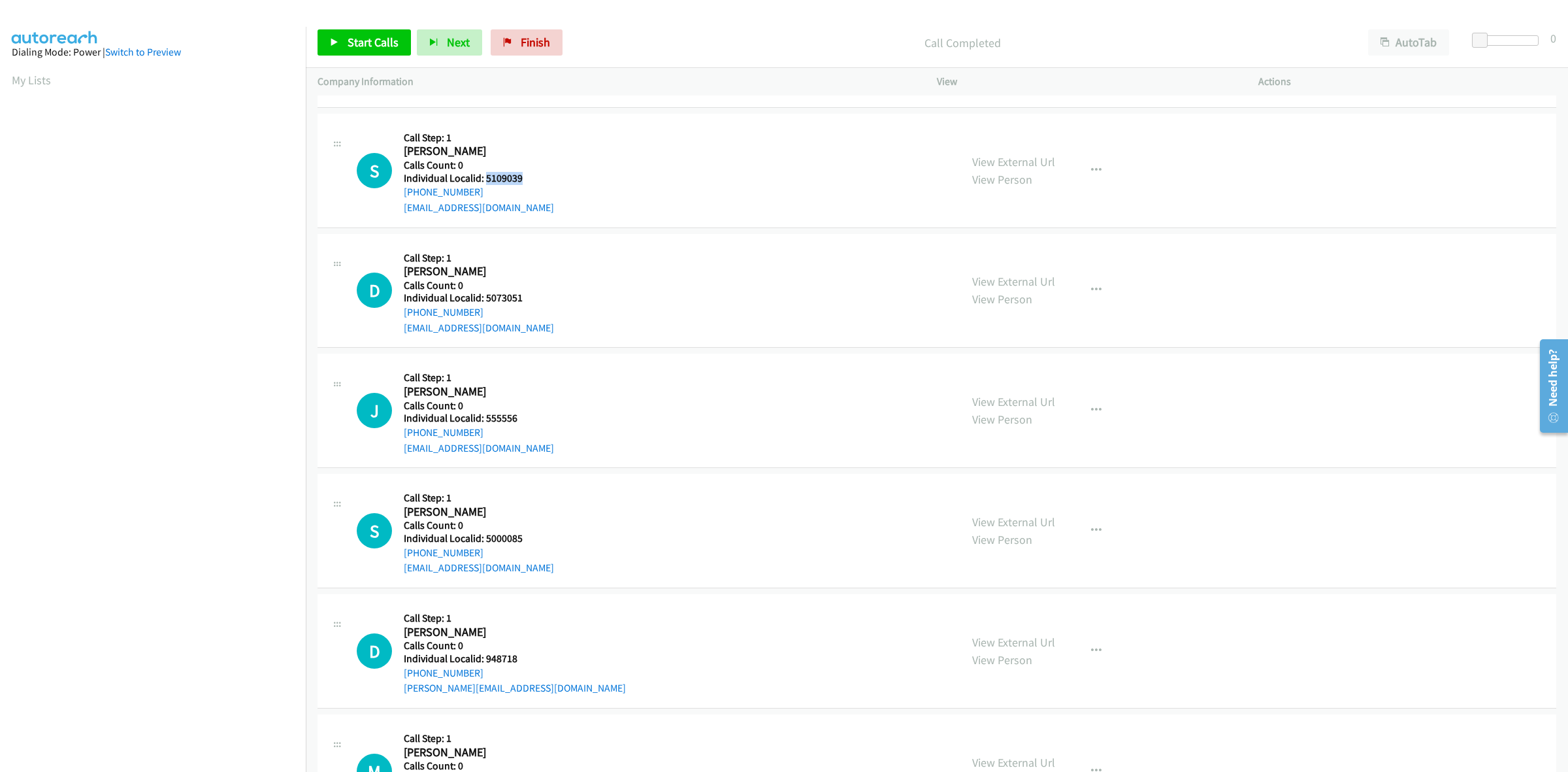
drag, startPoint x: 528, startPoint y: 179, endPoint x: 485, endPoint y: 175, distance: 43.2
click at [485, 175] on h5 "Individual Localid: 5109039" at bounding box center [479, 179] width 150 height 13
copy h5 "5109039"
click at [618, 141] on div "S Callback Scheduled Call Step: 1 Steven Marchi America/New_York Calls Count: 0…" at bounding box center [653, 170] width 592 height 91
drag, startPoint x: 475, startPoint y: 189, endPoint x: 397, endPoint y: 198, distance: 78.5
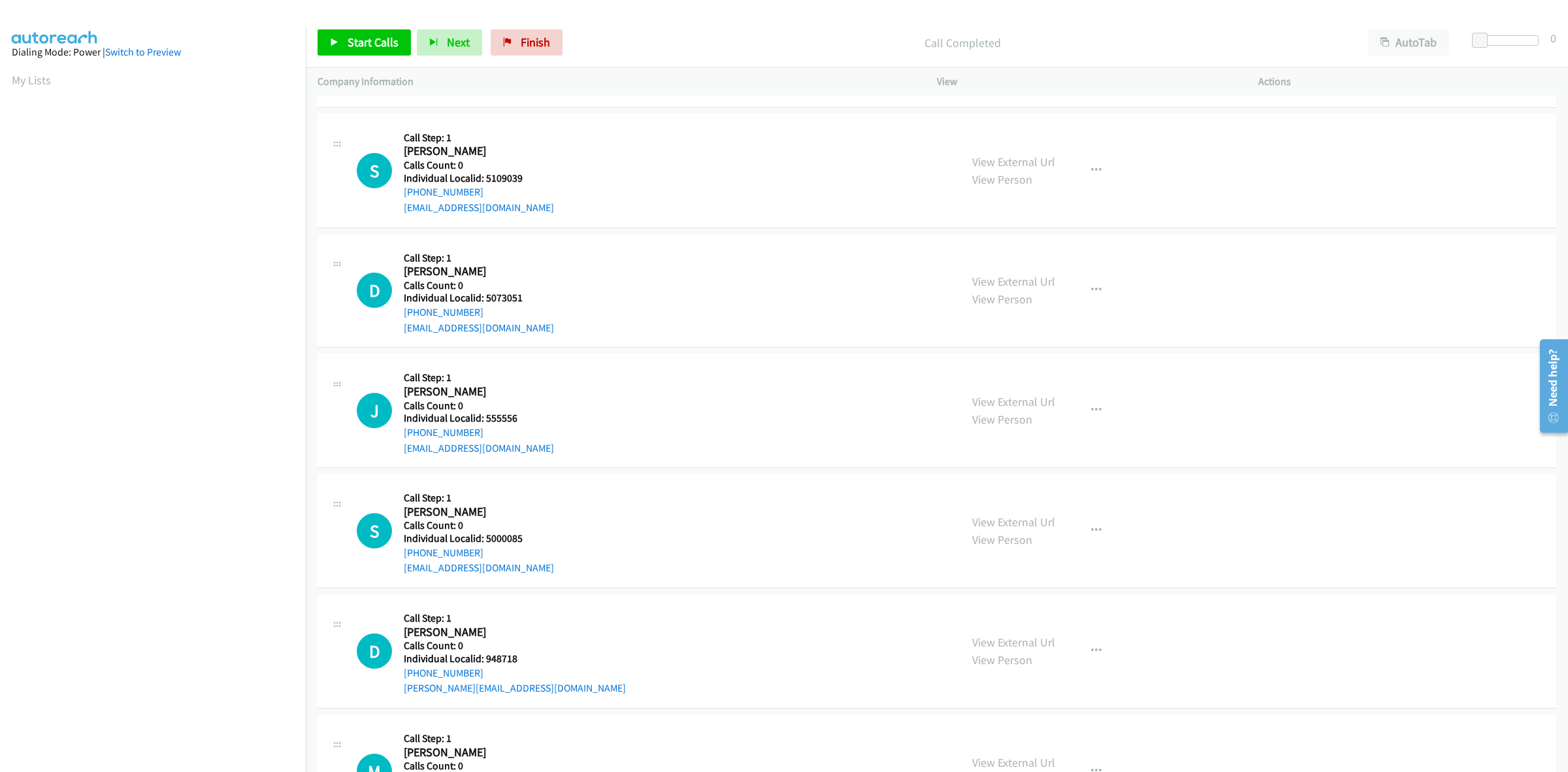
click at [397, 198] on div "S Callback Scheduled Call Step: 1 Steven Marchi America/New_York Calls Count: 0…" at bounding box center [653, 170] width 592 height 91
copy link "+1 561-906-6870"
drag, startPoint x: 513, startPoint y: 177, endPoint x: 483, endPoint y: 175, distance: 30.1
click at [483, 175] on h5 "Individual Localid: 5109039" at bounding box center [479, 179] width 150 height 13
copy h5 "5109039"
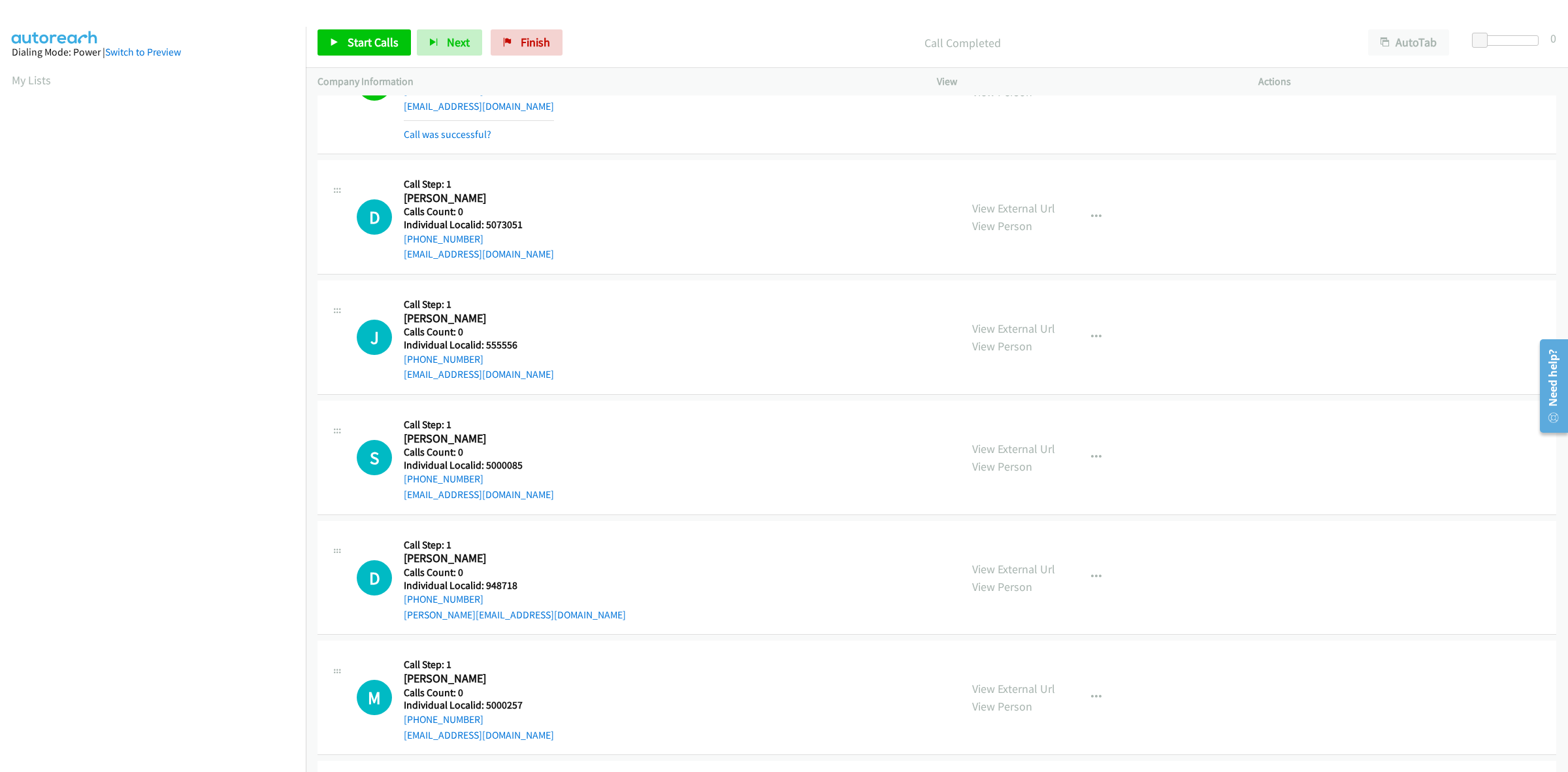
scroll to position [408, 0]
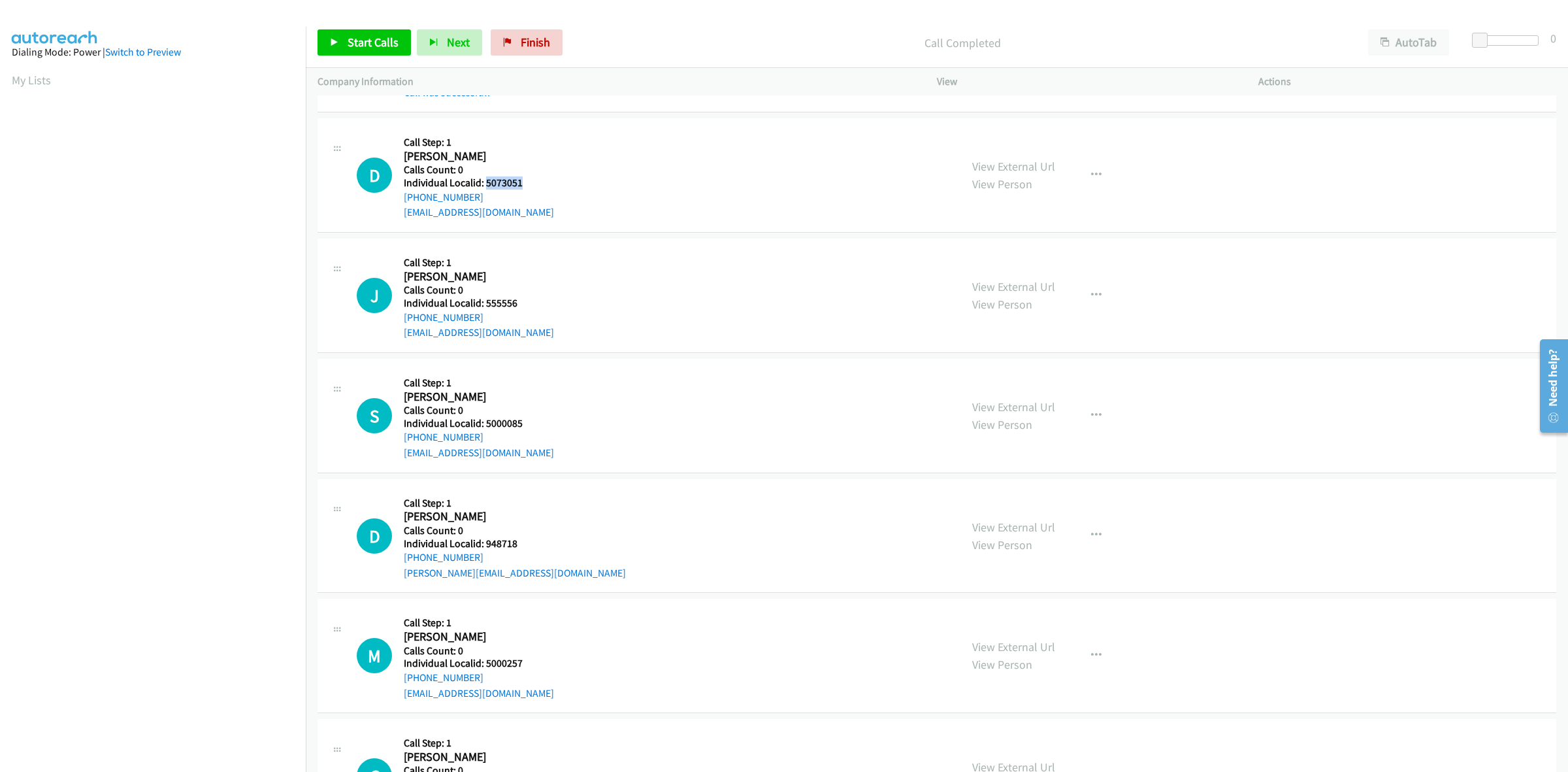
drag, startPoint x: 526, startPoint y: 184, endPoint x: 484, endPoint y: 183, distance: 42.0
click at [484, 183] on h5 "Individual Localid: 5073051" at bounding box center [479, 183] width 150 height 13
copy h5 "5073051"
click at [495, 147] on h5 "Call Step: 1" at bounding box center [479, 142] width 150 height 13
drag, startPoint x: 481, startPoint y: 194, endPoint x: 399, endPoint y: 201, distance: 82.3
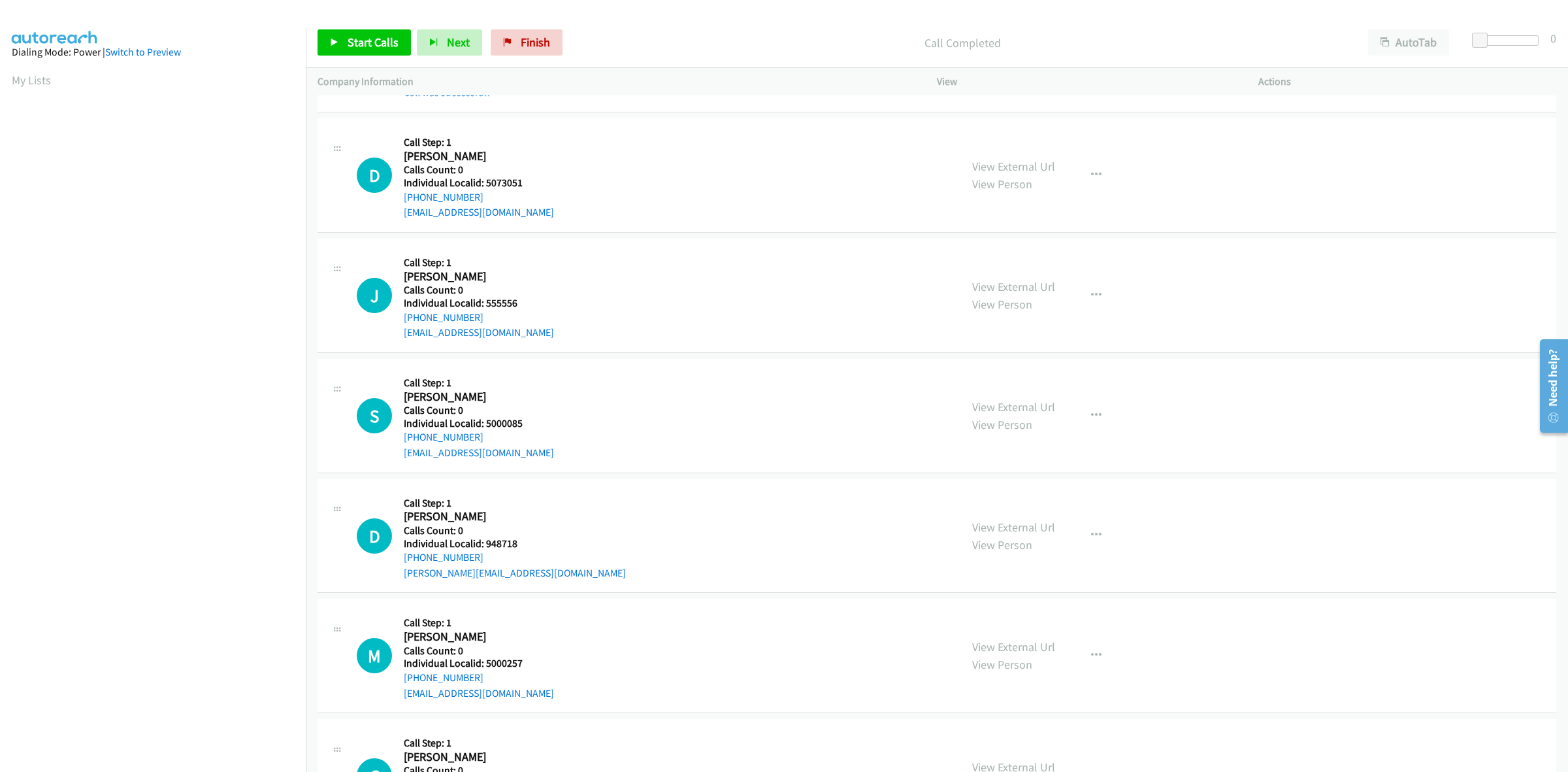
click at [399, 201] on div "D Callback Scheduled Call Step: 1 David Brasie America/New_York Calls Count: 0 …" at bounding box center [653, 175] width 592 height 91
copy link "+1 315-271-5988"
drag, startPoint x: 501, startPoint y: 183, endPoint x: 485, endPoint y: 185, distance: 16.1
click at [485, 185] on h5 "Individual Localid: 5073051" at bounding box center [479, 183] width 150 height 13
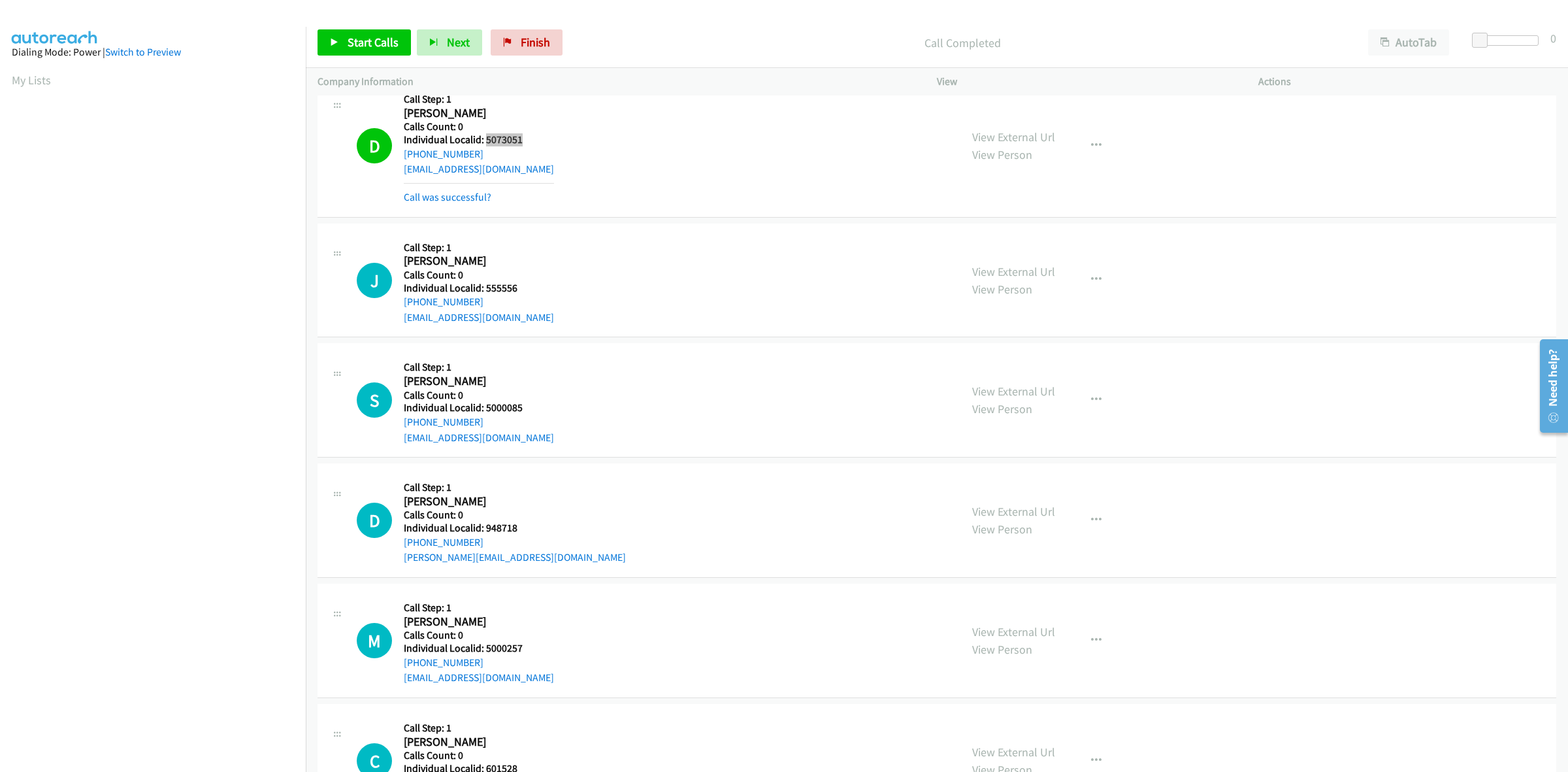
scroll to position [531, 0]
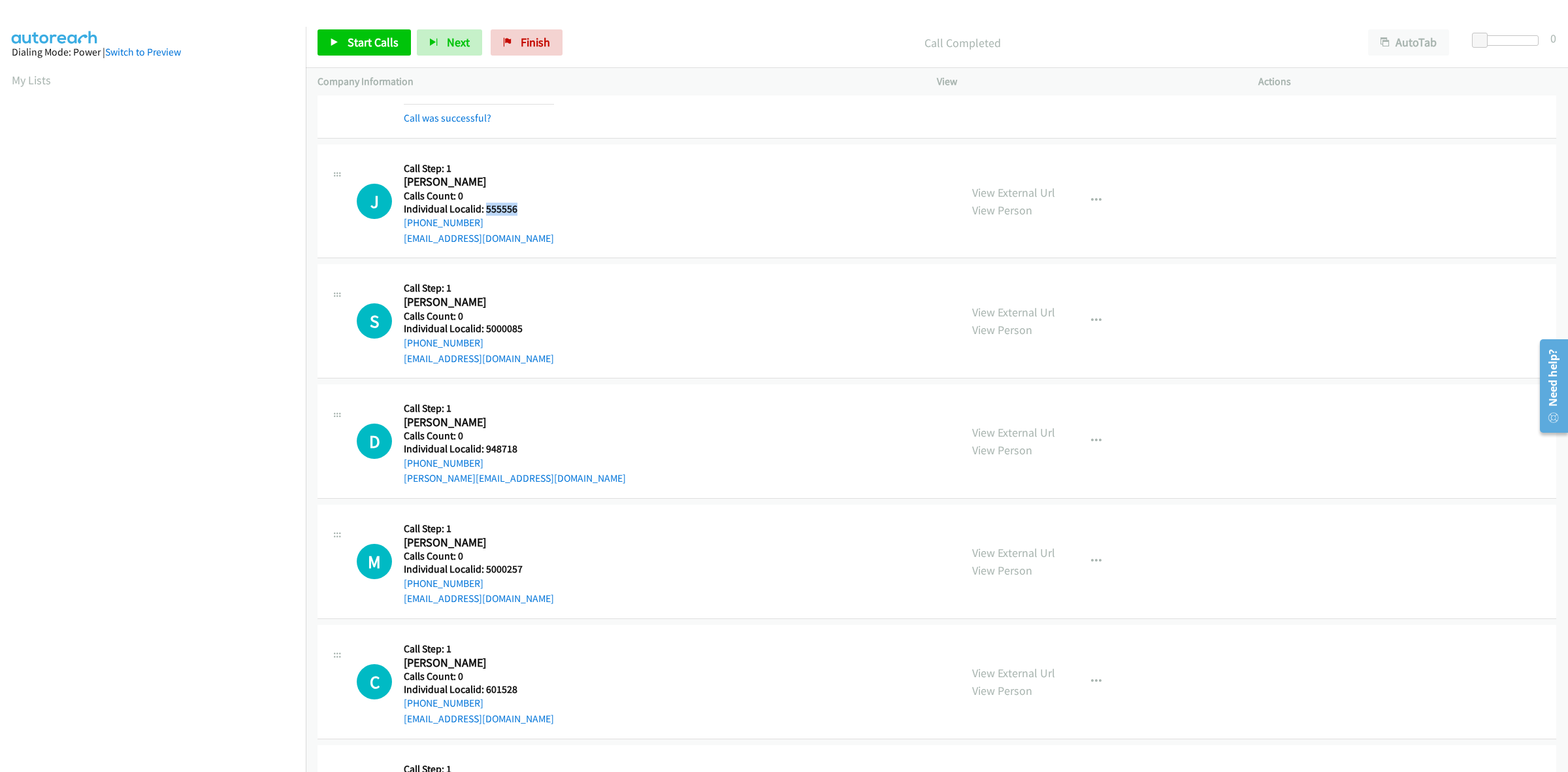
drag, startPoint x: 524, startPoint y: 211, endPoint x: 485, endPoint y: 209, distance: 39.1
click at [485, 209] on h5 "Individual Localid: 555556" at bounding box center [479, 209] width 150 height 13
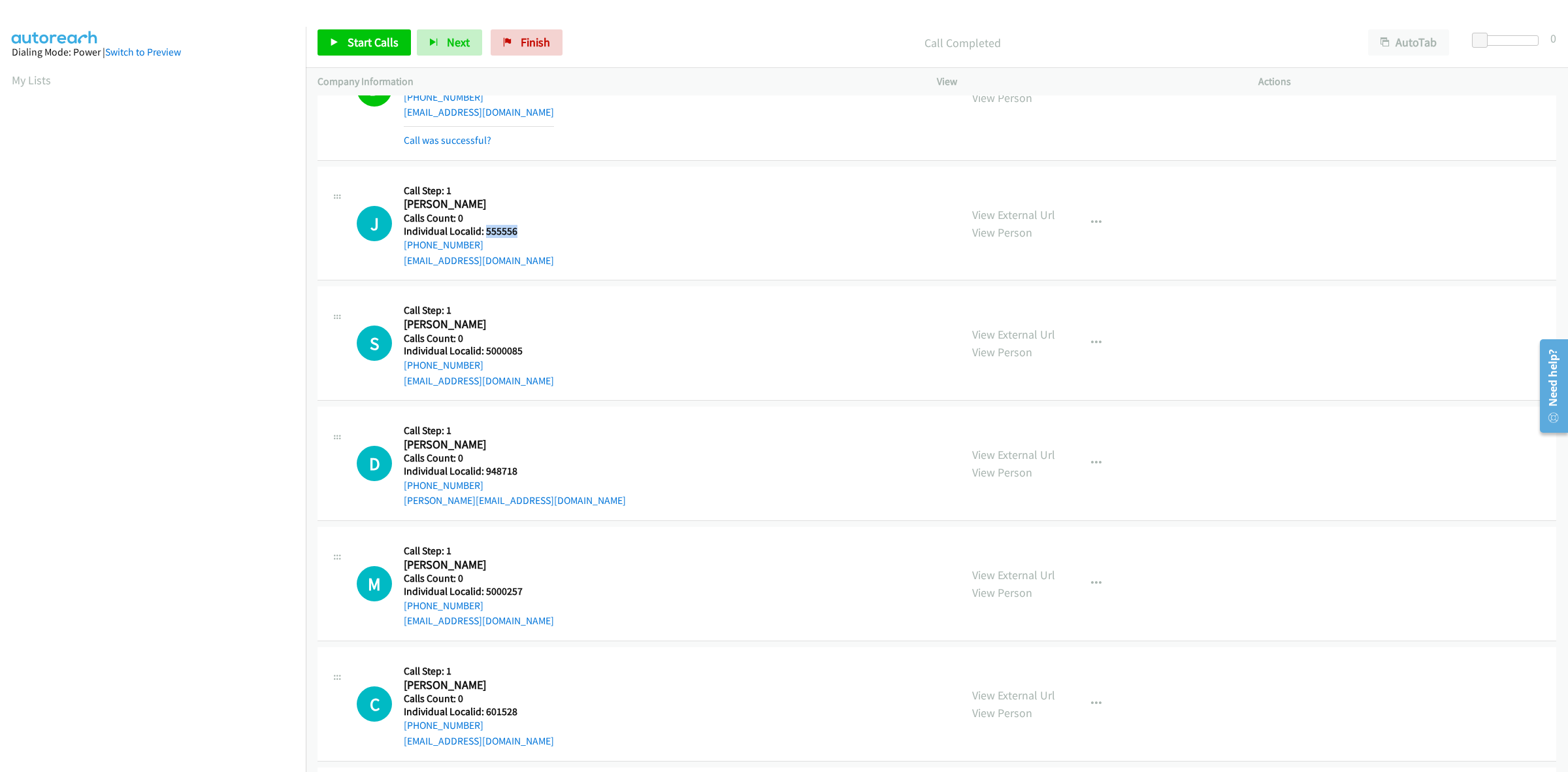
scroll to position [511, 0]
click at [615, 213] on div "J Callback Scheduled Call Step: 1 Jason Doughty America/New_York Calls Count: 0…" at bounding box center [653, 222] width 592 height 91
drag, startPoint x: 482, startPoint y: 244, endPoint x: 394, endPoint y: 250, distance: 88.2
click at [394, 250] on div "J Callback Scheduled Call Step: 1 Jason Doughty America/New_York Calls Count: 0…" at bounding box center [653, 222] width 592 height 91
drag, startPoint x: 518, startPoint y: 230, endPoint x: 487, endPoint y: 230, distance: 31.0
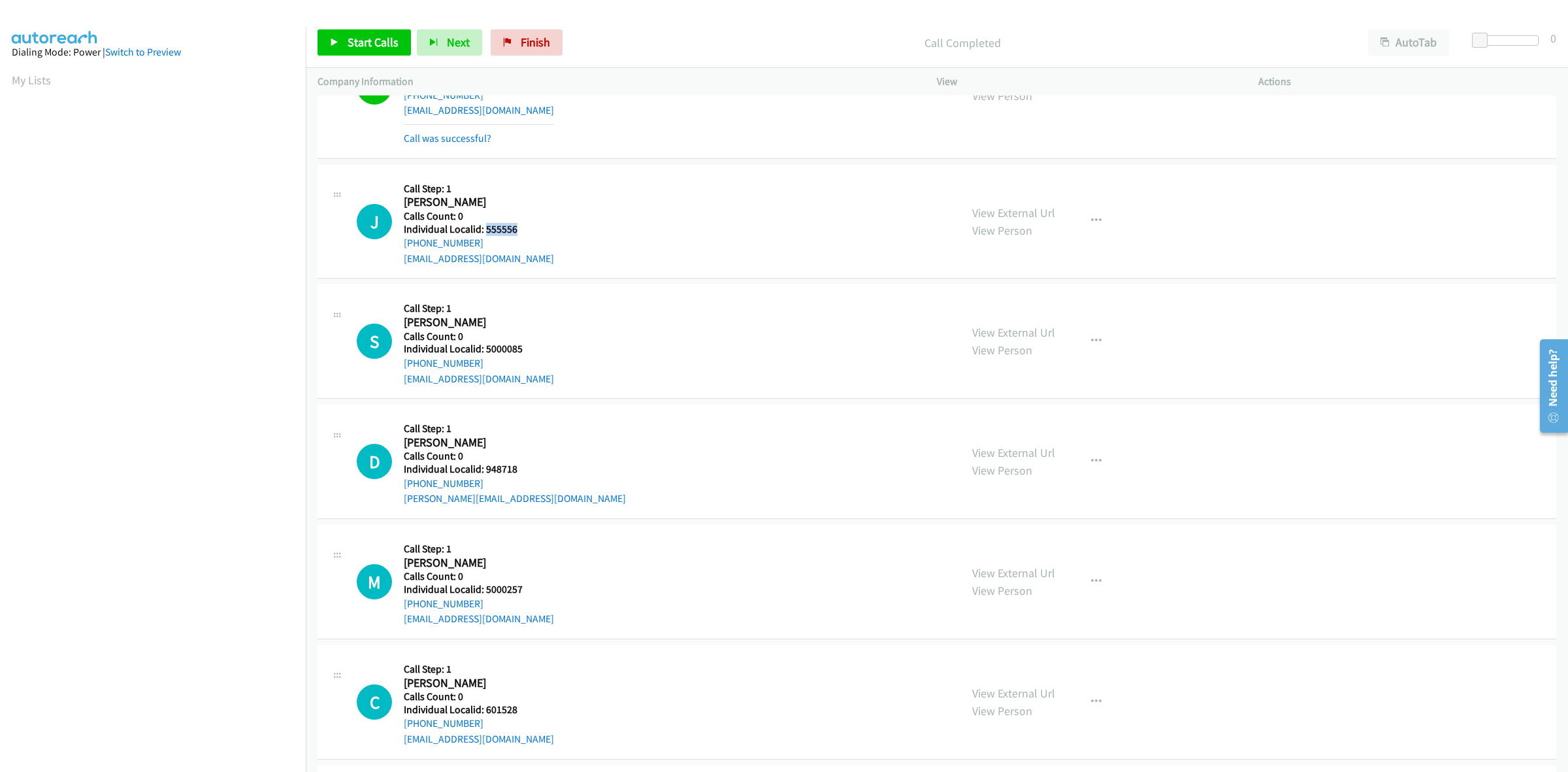
click at [487, 230] on h5 "Individual Localid: 555556" at bounding box center [479, 229] width 150 height 13
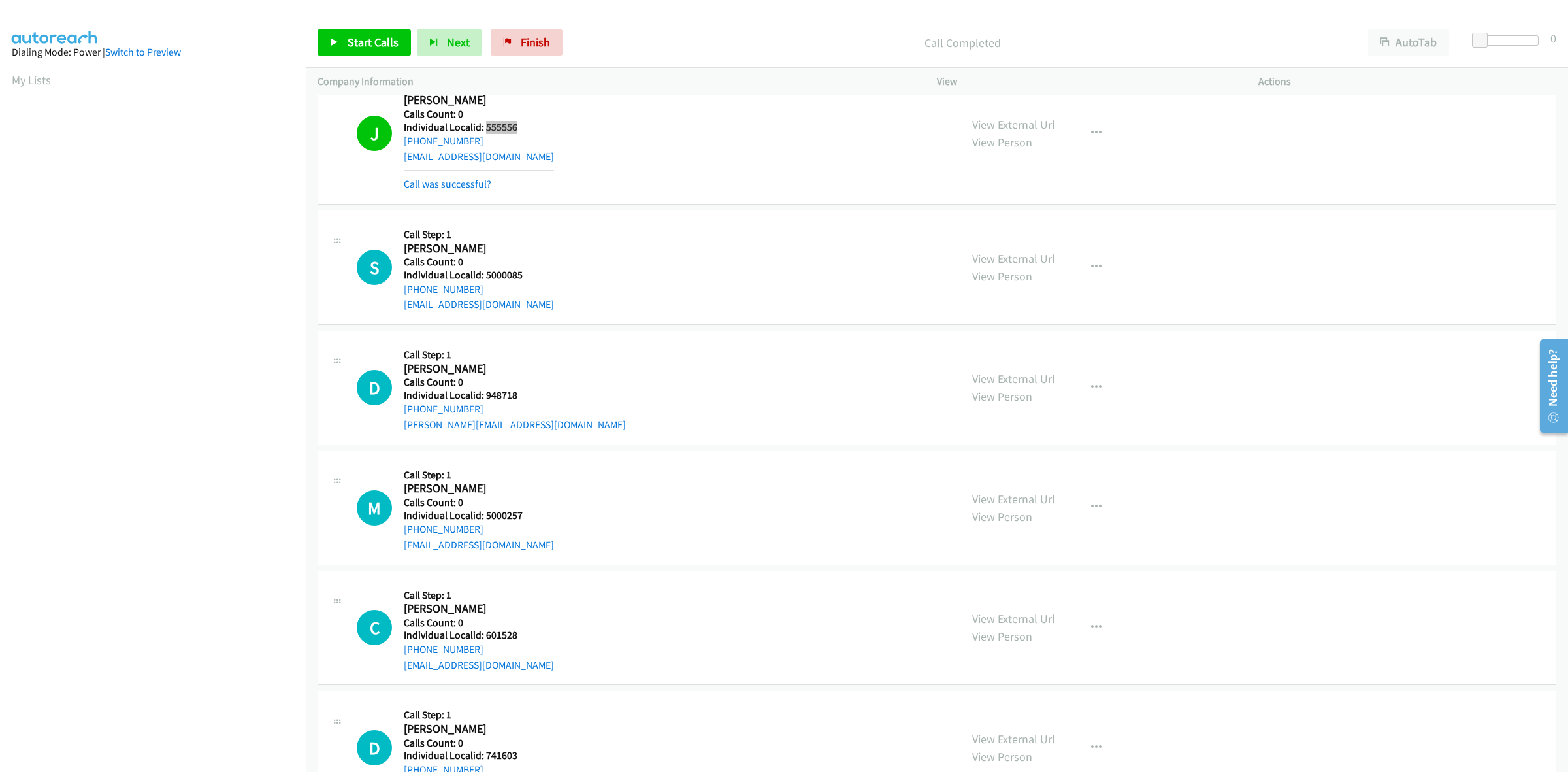
scroll to position [694, 0]
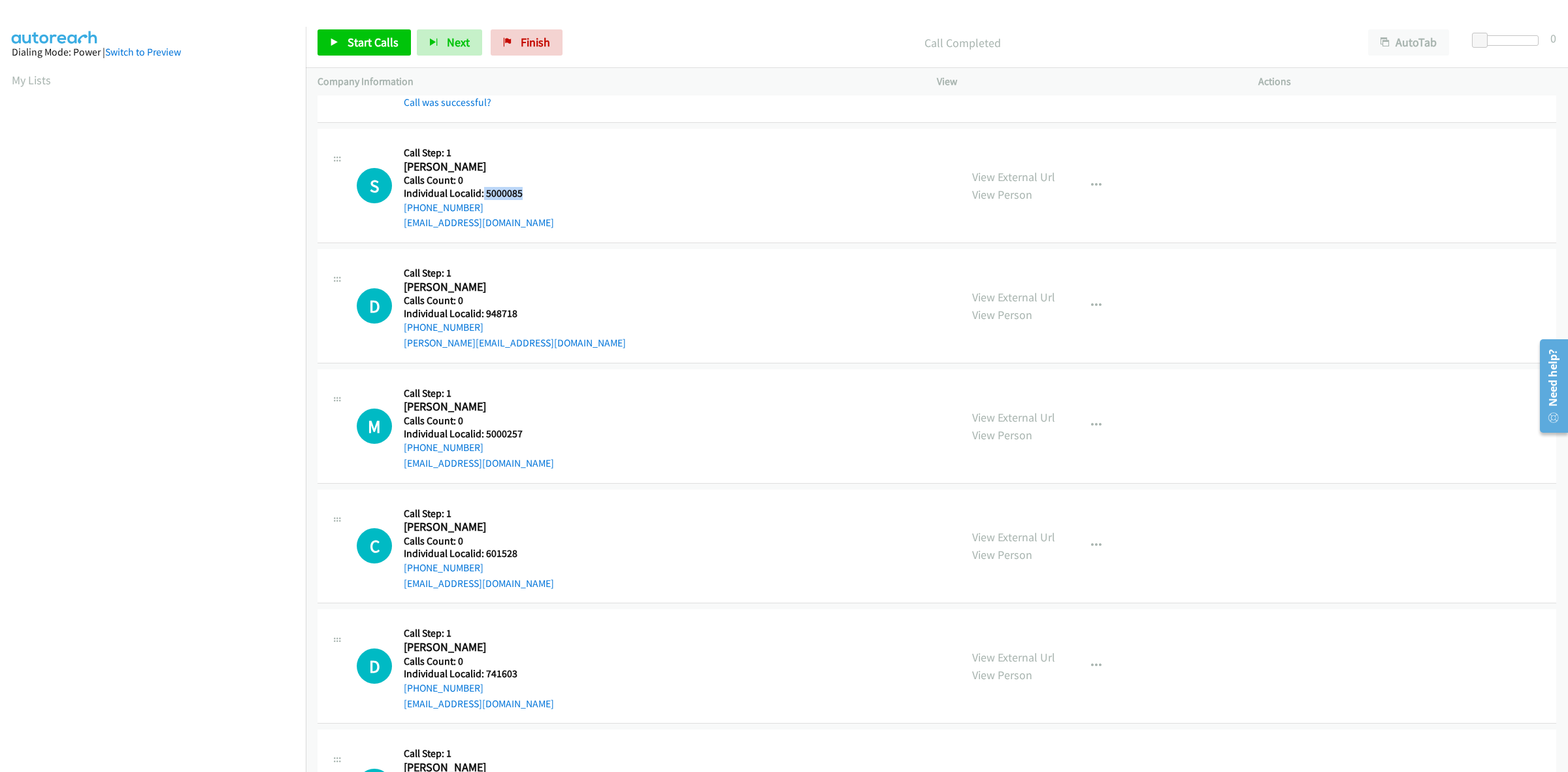
drag, startPoint x: 527, startPoint y: 197, endPoint x: 481, endPoint y: 194, distance: 46.1
click at [481, 194] on h5 "Individual Localid: 5000085" at bounding box center [479, 193] width 150 height 13
drag, startPoint x: 476, startPoint y: 204, endPoint x: 402, endPoint y: 210, distance: 74.2
click at [402, 210] on div "S Callback Scheduled Call Step: 1 Scott Hinkle America/New_York Calls Count: 0 …" at bounding box center [653, 185] width 592 height 91
drag, startPoint x: 524, startPoint y: 196, endPoint x: 484, endPoint y: 195, distance: 40.0
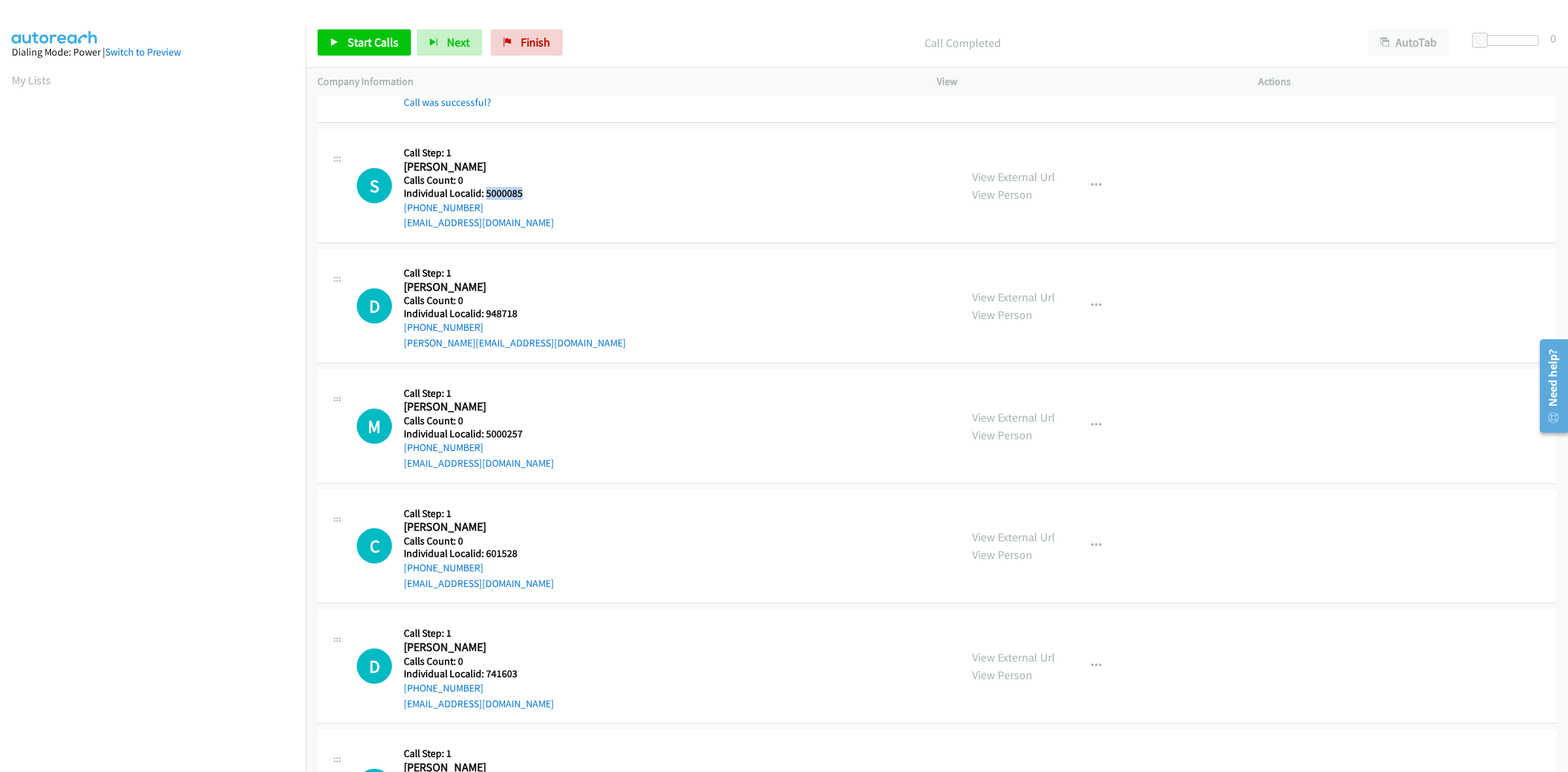
click at [484, 195] on h5 "Individual Localid: 5000085" at bounding box center [479, 193] width 150 height 13
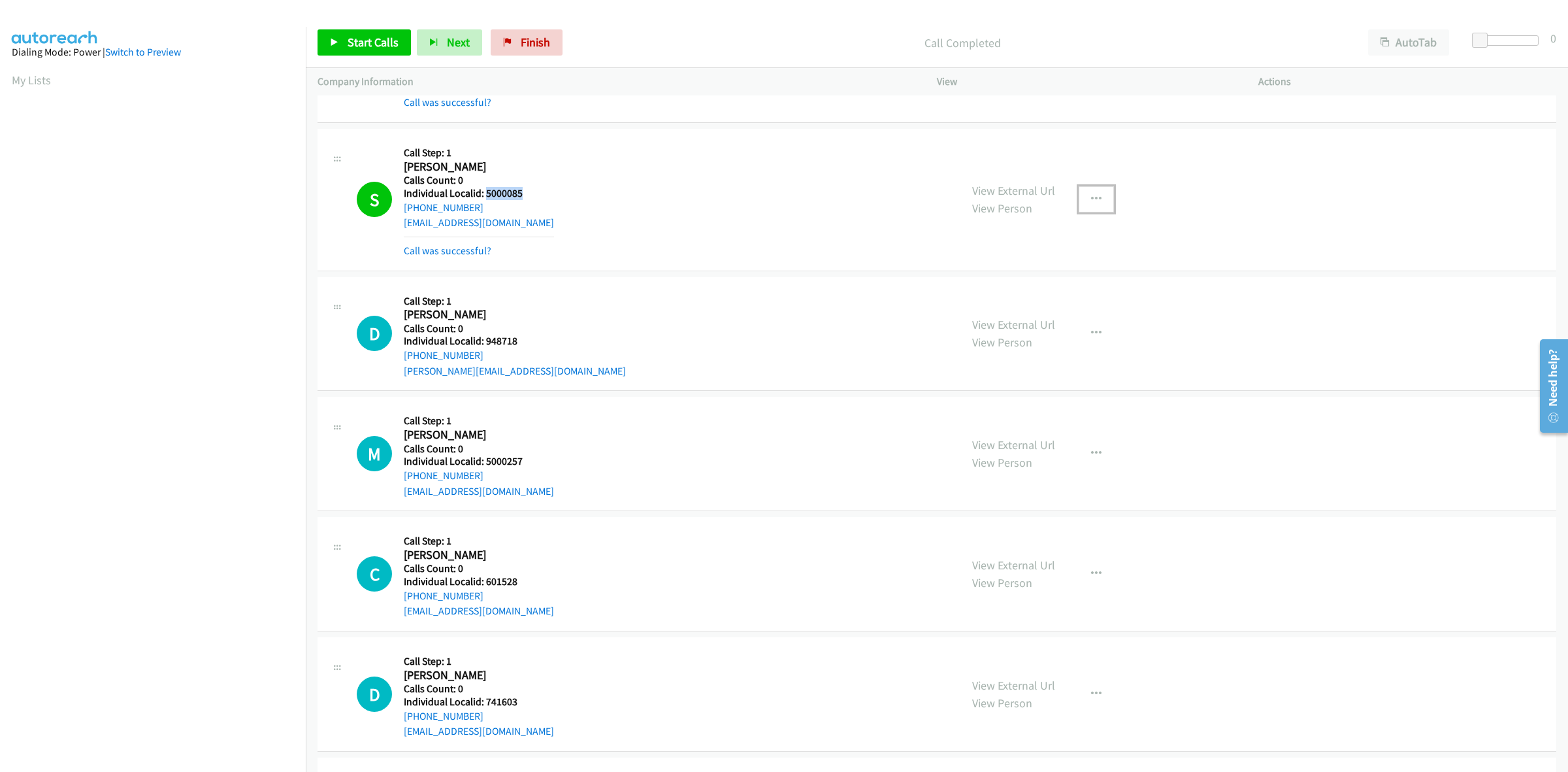
click at [1093, 201] on icon "button" at bounding box center [1096, 199] width 10 height 10
click at [1045, 312] on link "Add to do not call list" at bounding box center [1027, 311] width 174 height 27
drag, startPoint x: 526, startPoint y: 345, endPoint x: 485, endPoint y: 343, distance: 41.0
click at [485, 343] on h5 "Individual Localid: 948718" at bounding box center [514, 341] width 222 height 13
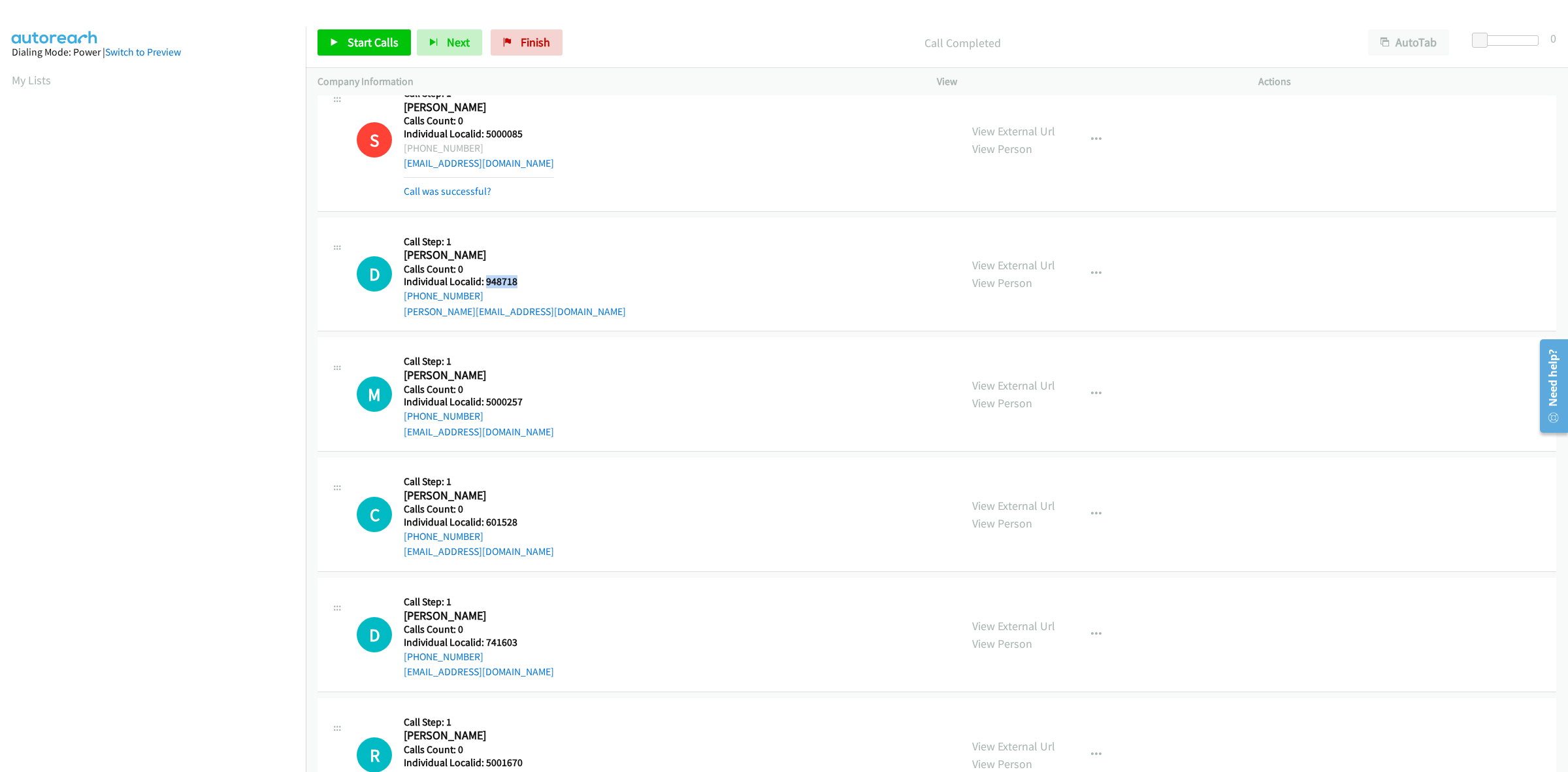
scroll to position [756, 0]
drag, startPoint x: 471, startPoint y: 294, endPoint x: 397, endPoint y: 299, distance: 74.2
click at [397, 299] on div "D Callback Scheduled Call Step: 1 Doug Scoda America/New_York Calls Count: 0 In…" at bounding box center [653, 272] width 592 height 91
drag, startPoint x: 517, startPoint y: 285, endPoint x: 484, endPoint y: 282, distance: 33.1
click at [484, 282] on h5 "Individual Localid: 948718" at bounding box center [514, 279] width 222 height 13
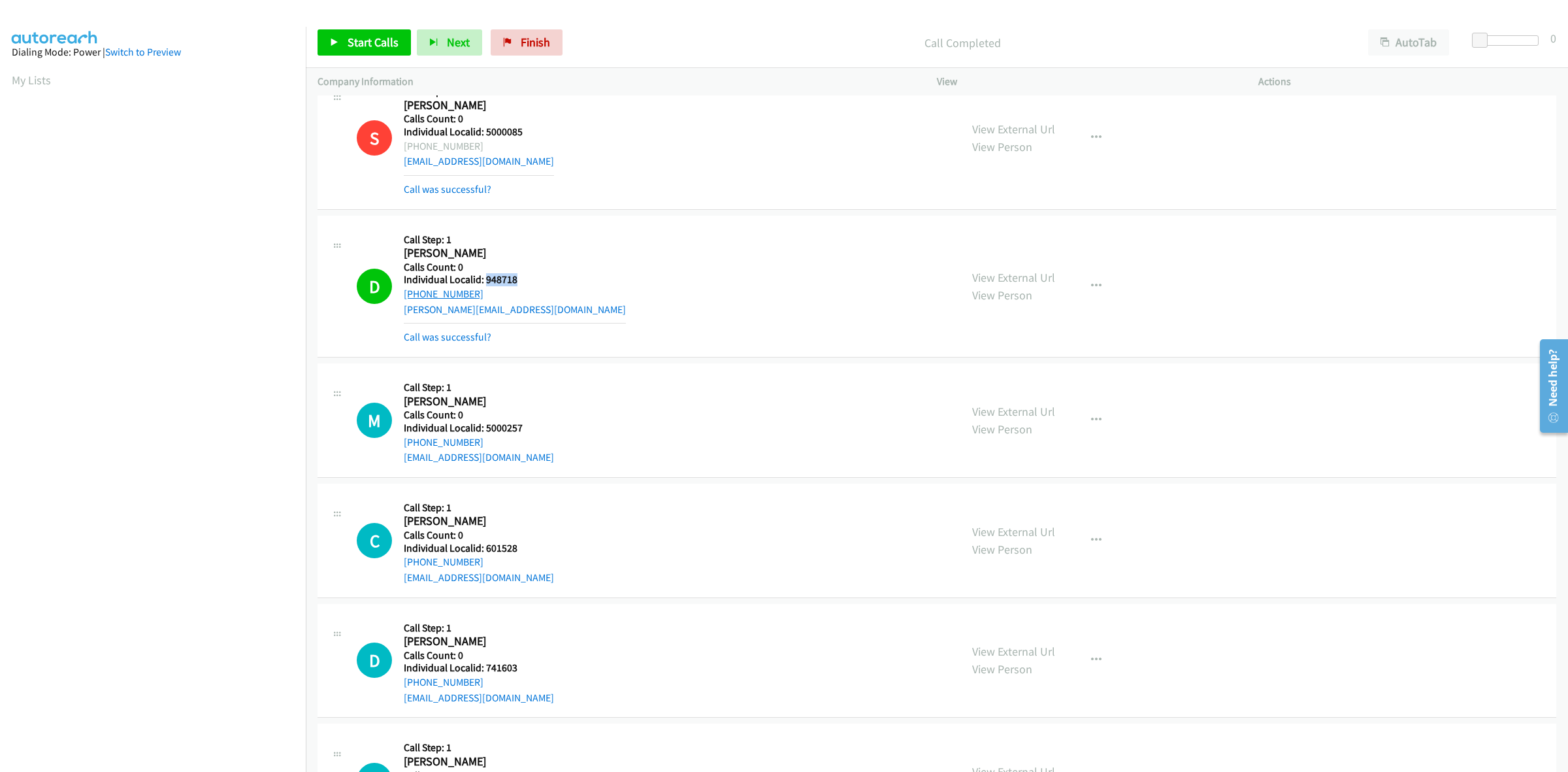
drag, startPoint x: 479, startPoint y: 295, endPoint x: 406, endPoint y: 296, distance: 73.0
click at [406, 296] on div "+1 313-383-2220" at bounding box center [514, 294] width 222 height 16
click at [508, 295] on div "+1 313-383-2220" at bounding box center [514, 294] width 222 height 16
drag, startPoint x: 475, startPoint y: 295, endPoint x: 403, endPoint y: 296, distance: 72.0
click at [403, 296] on div "D Callback Scheduled Call Step: 1 Doug Scoda America/New_York Calls Count: 0 In…" at bounding box center [653, 286] width 592 height 117
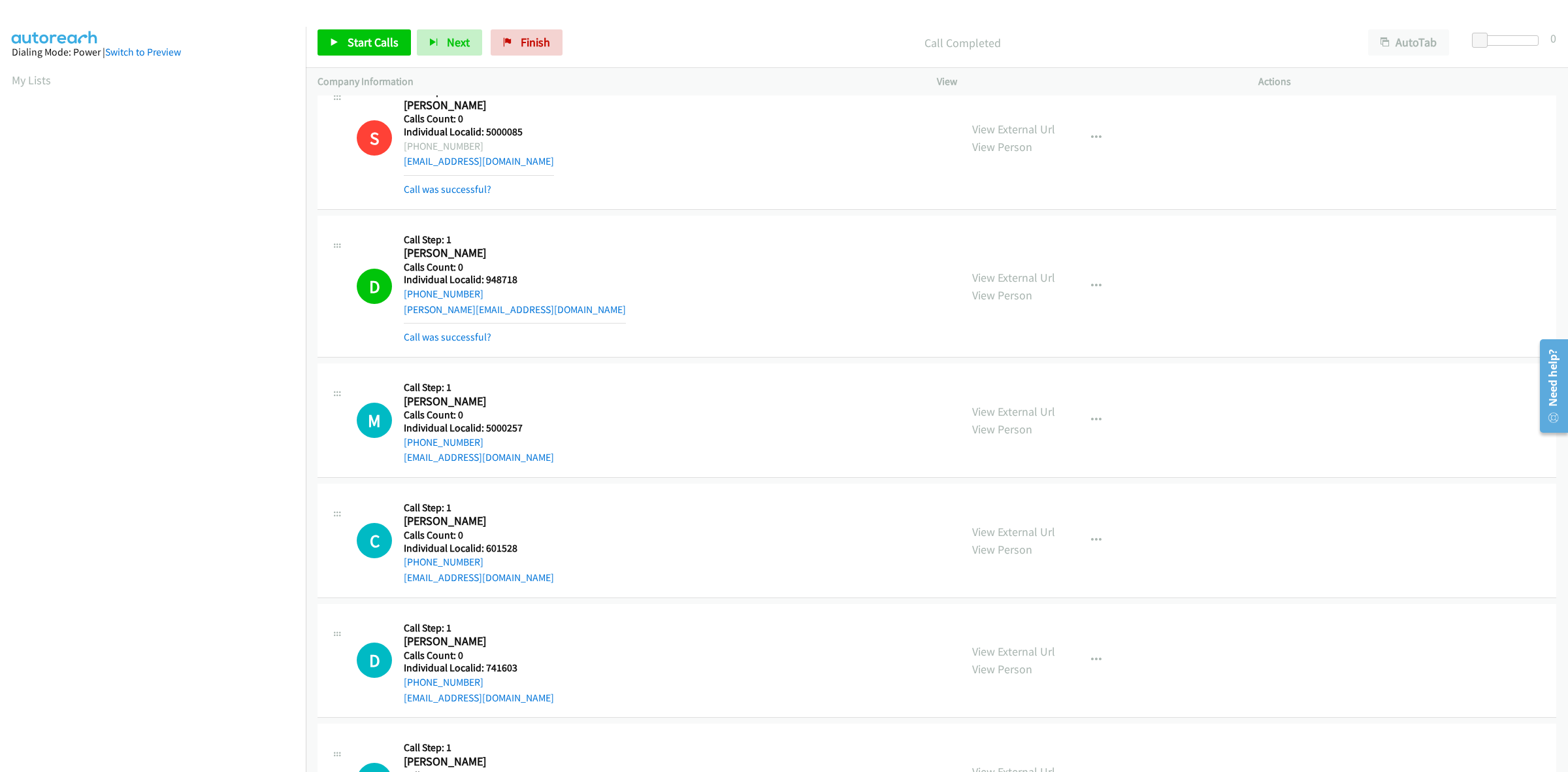
drag, startPoint x: 406, startPoint y: 296, endPoint x: 624, endPoint y: 239, distance: 225.3
click at [626, 239] on div "D Callback Scheduled Call Step: 1 Doug Scoda America/New_York Calls Count: 0 In…" at bounding box center [653, 286] width 592 height 117
drag, startPoint x: 474, startPoint y: 294, endPoint x: 406, endPoint y: 299, distance: 68.2
click at [406, 299] on div "+1 313-383-2220" at bounding box center [514, 294] width 222 height 16
click at [1095, 288] on icon "button" at bounding box center [1096, 286] width 10 height 10
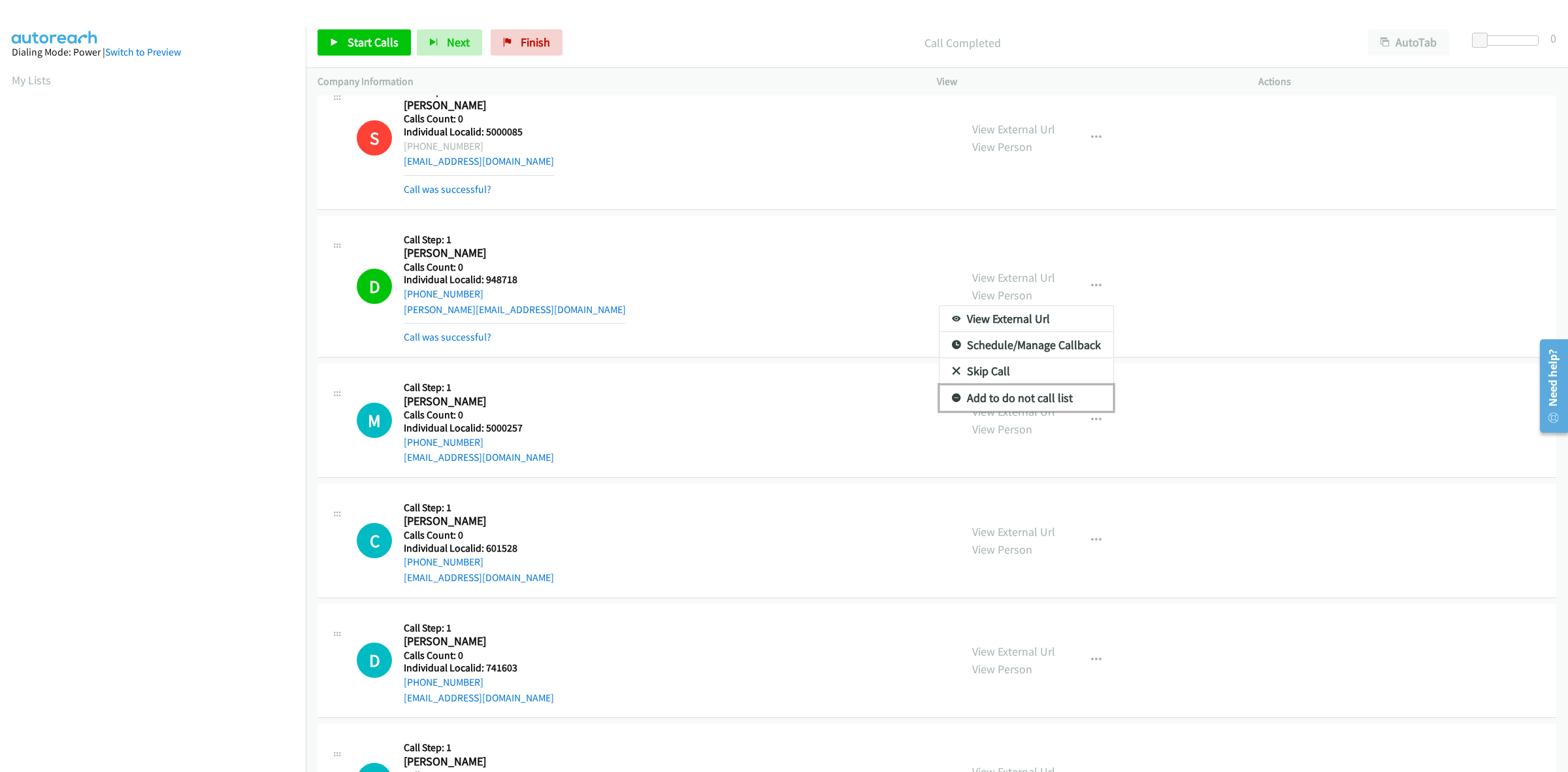
click at [1039, 404] on link "Add to do not call list" at bounding box center [1027, 397] width 174 height 27
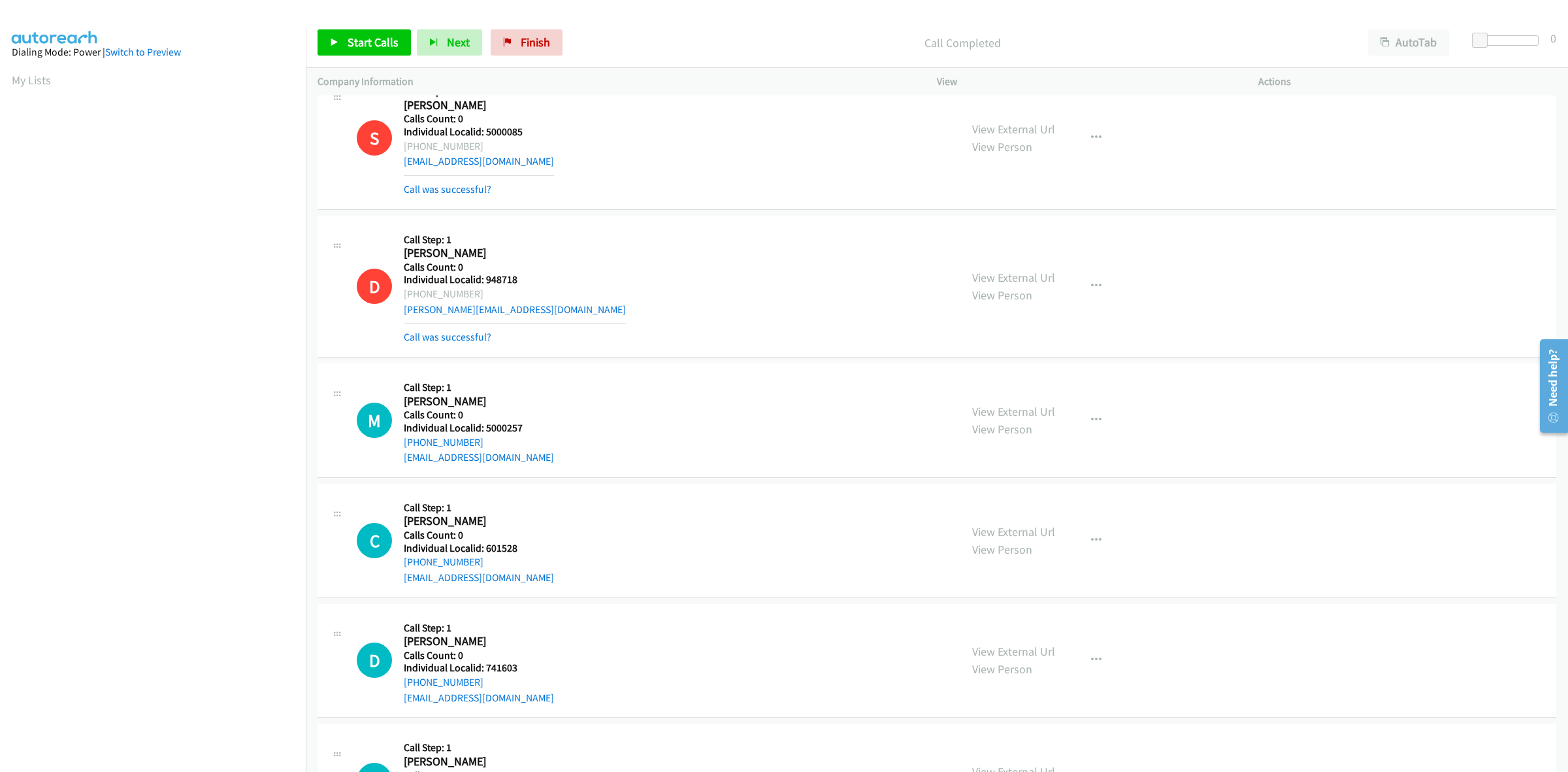
drag, startPoint x: 482, startPoint y: 296, endPoint x: 403, endPoint y: 298, distance: 79.0
click at [403, 298] on div "D Callback Scheduled Call Step: 1 Doug Scoda America/New_York Calls Count: 0 In…" at bounding box center [653, 286] width 592 height 117
click at [572, 237] on div "D Callback Scheduled Call Step: 1 Doug Scoda America/New_York Calls Count: 0 In…" at bounding box center [653, 286] width 592 height 117
drag, startPoint x: 476, startPoint y: 295, endPoint x: 403, endPoint y: 295, distance: 73.0
click at [404, 295] on div "+1 313-383-2220" at bounding box center [514, 294] width 222 height 16
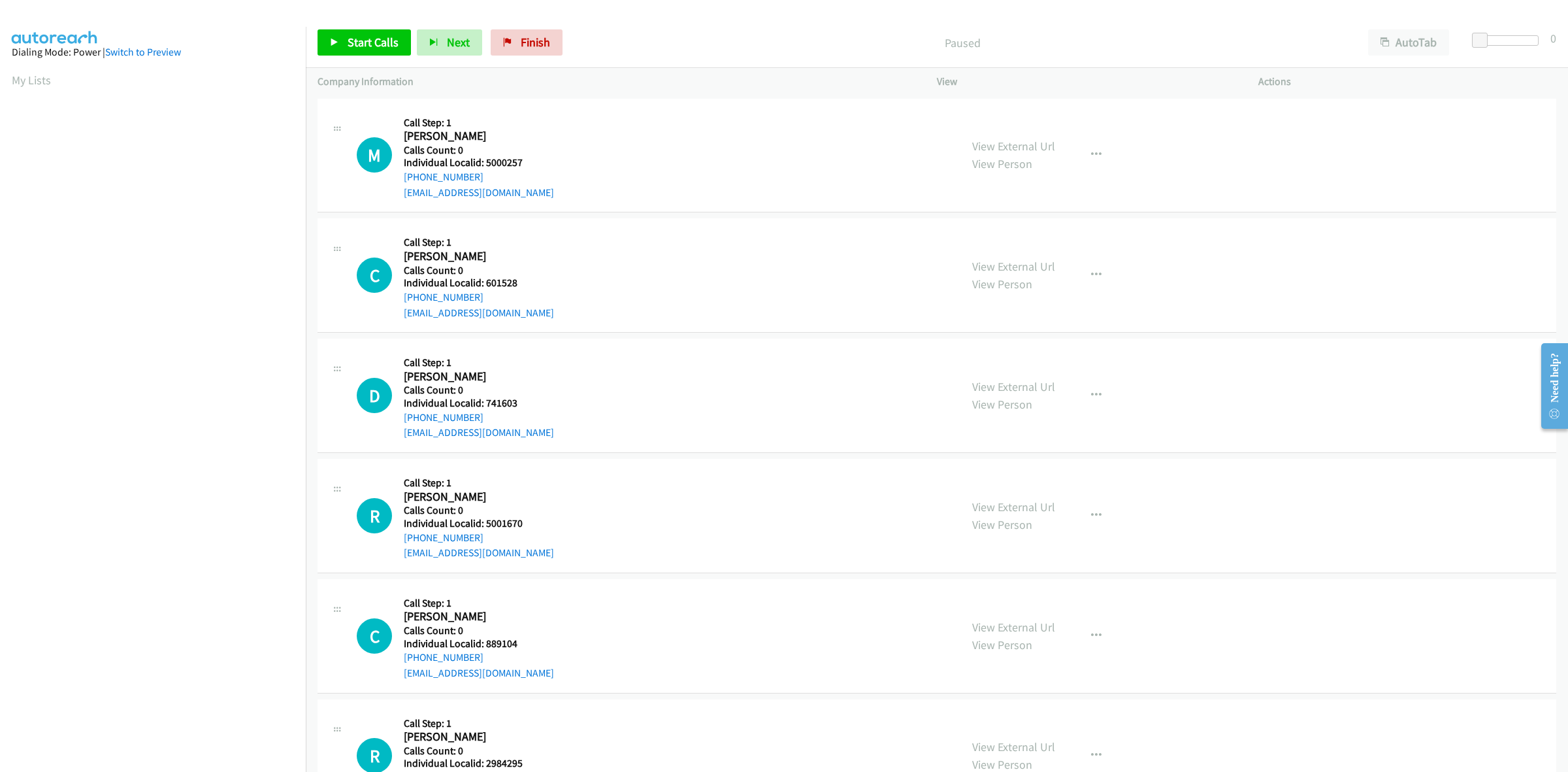
scroll to position [0, 2]
drag, startPoint x: 529, startPoint y: 161, endPoint x: 482, endPoint y: 158, distance: 47.1
click at [482, 158] on h5 "Individual Localid: 5000257" at bounding box center [479, 163] width 150 height 13
copy h5 "5000257"
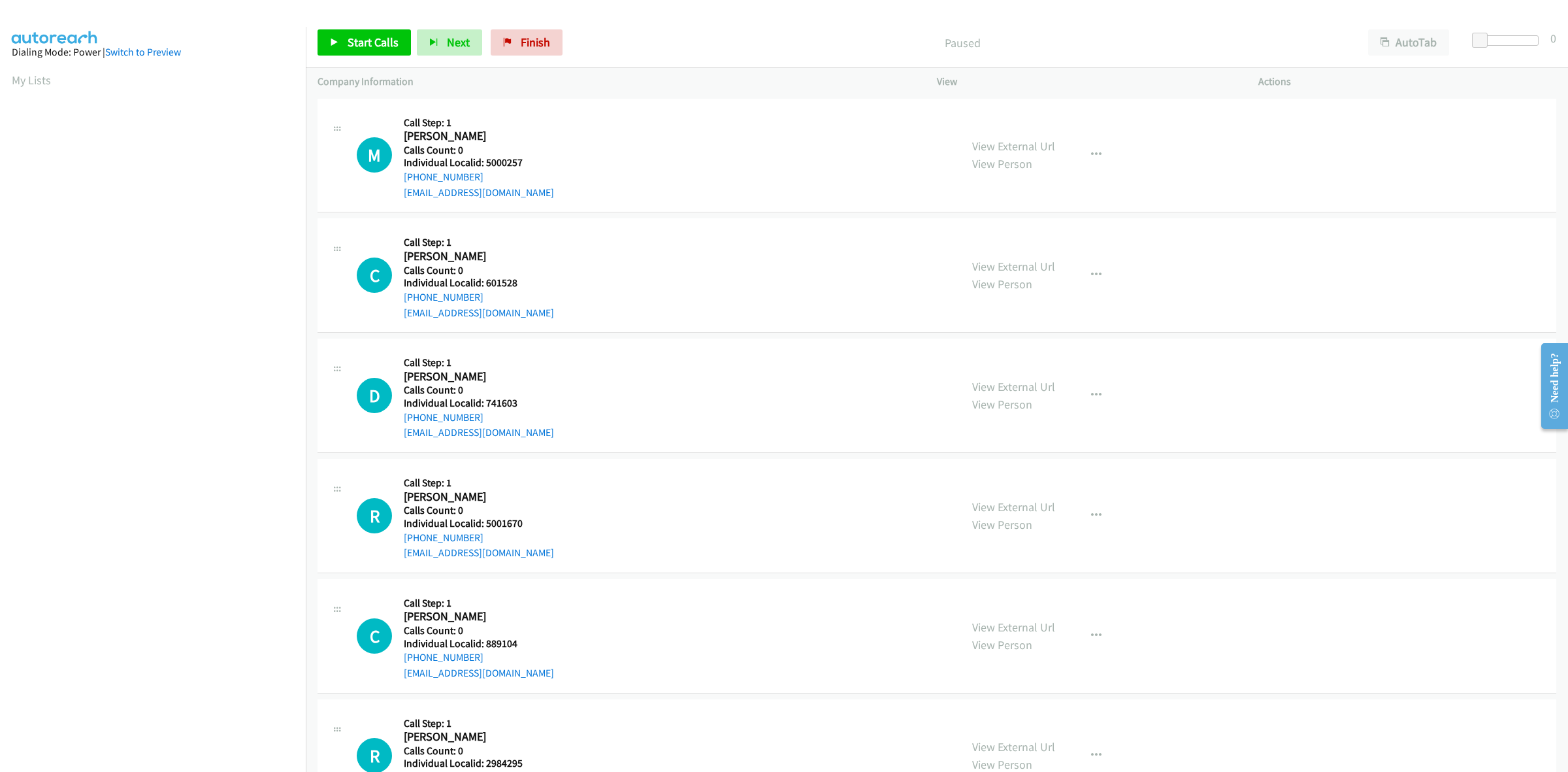
drag, startPoint x: 459, startPoint y: 180, endPoint x: 399, endPoint y: 181, distance: 60.0
click at [399, 181] on div "M Callback Scheduled Call Step: 1 [PERSON_NAME] America/New_York Calls Count: 0…" at bounding box center [653, 156] width 592 height 91
copy link "[PHONE_NUMBER]"
drag, startPoint x: 528, startPoint y: 166, endPoint x: 485, endPoint y: 163, distance: 43.1
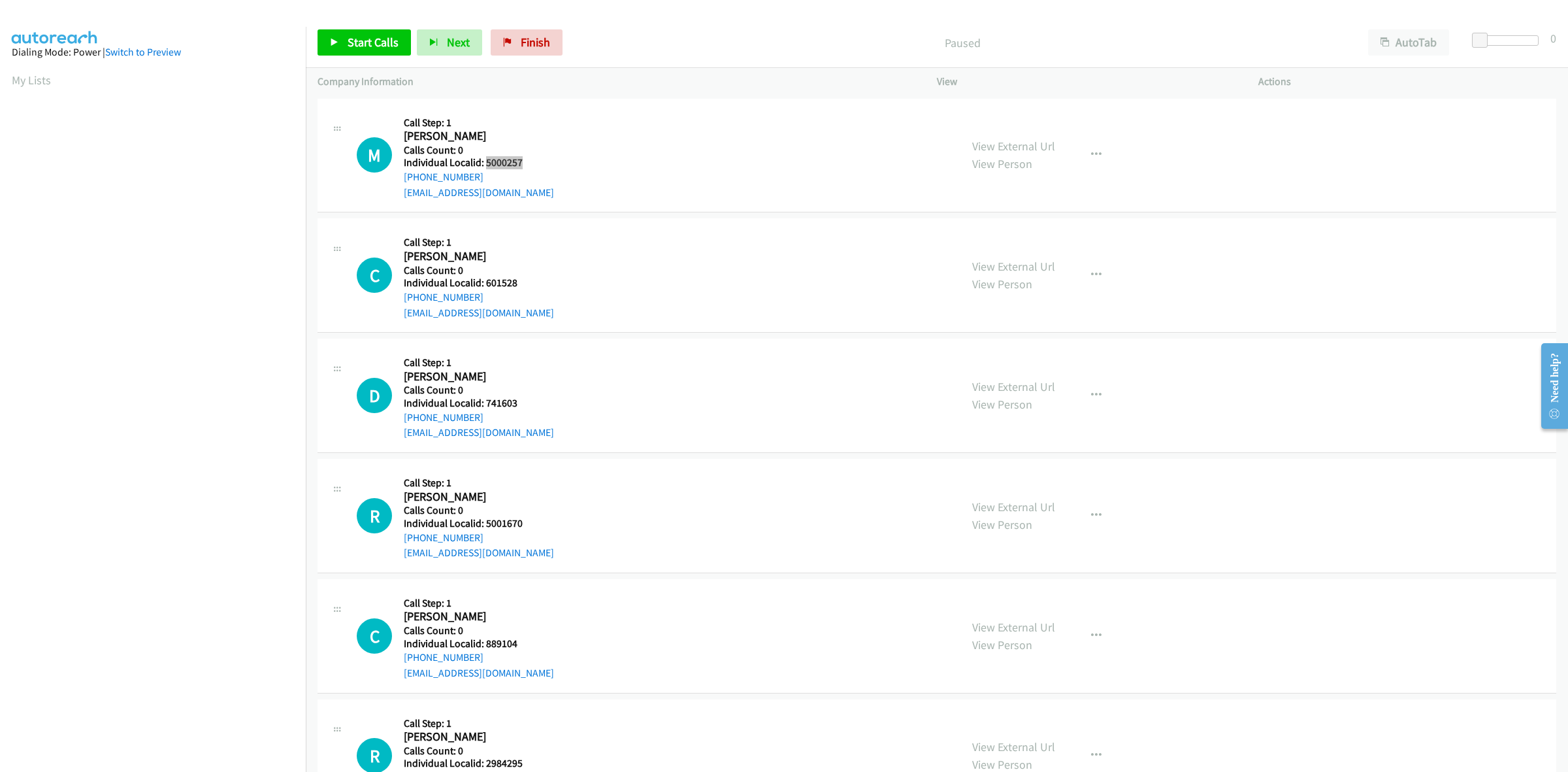
click at [485, 163] on h5 "Individual Localid: 5000257" at bounding box center [479, 163] width 150 height 13
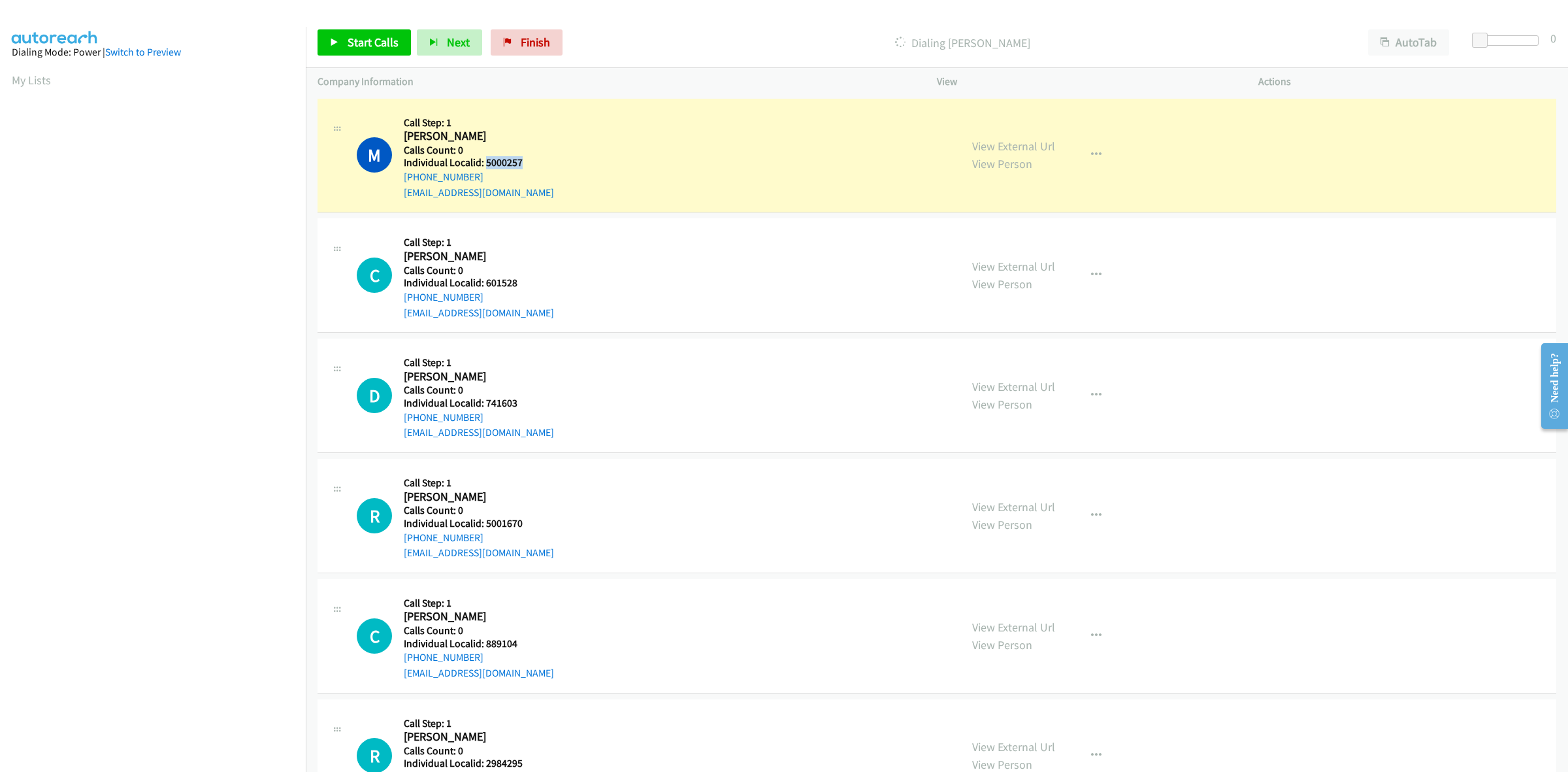
copy h5 "5000257"
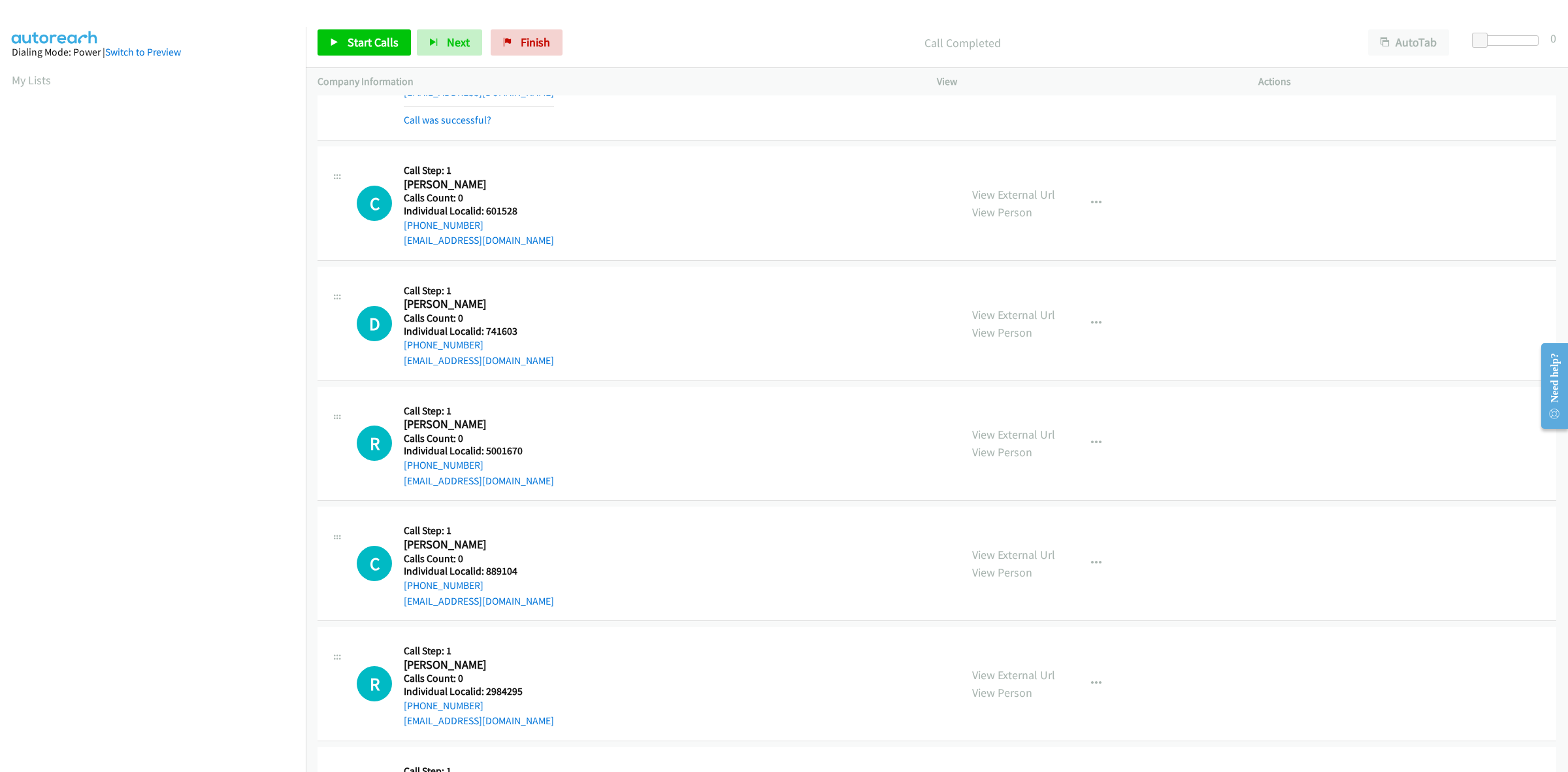
scroll to position [143, 0]
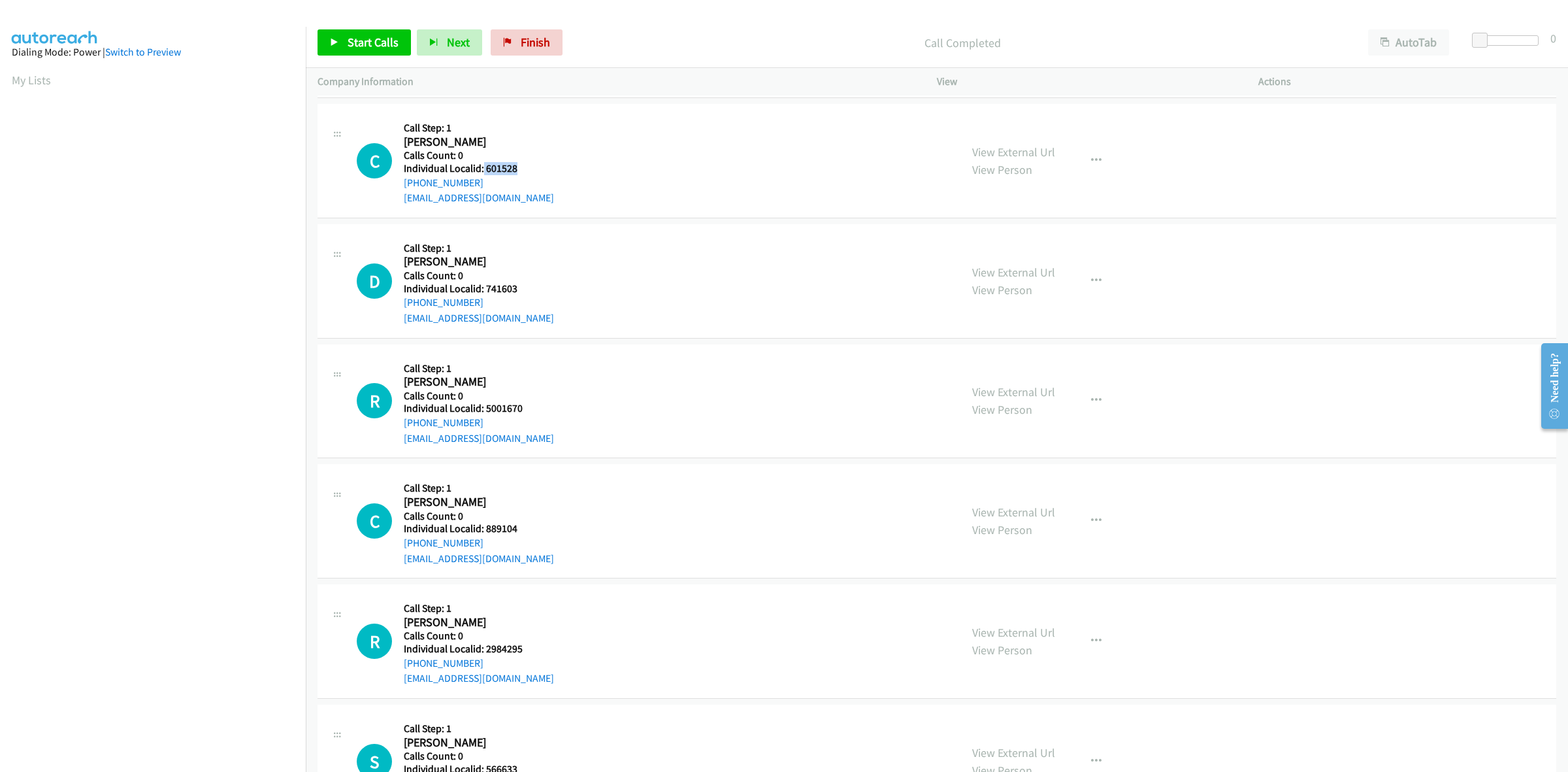
drag, startPoint x: 524, startPoint y: 167, endPoint x: 482, endPoint y: 169, distance: 42.0
click at [482, 169] on h5 "Individual Localid: 601528" at bounding box center [479, 169] width 150 height 13
copy h5 "601528"
click at [1092, 158] on icon "button" at bounding box center [1096, 160] width 10 height 10
click at [1026, 252] on link "Skip Call" at bounding box center [1027, 245] width 174 height 27
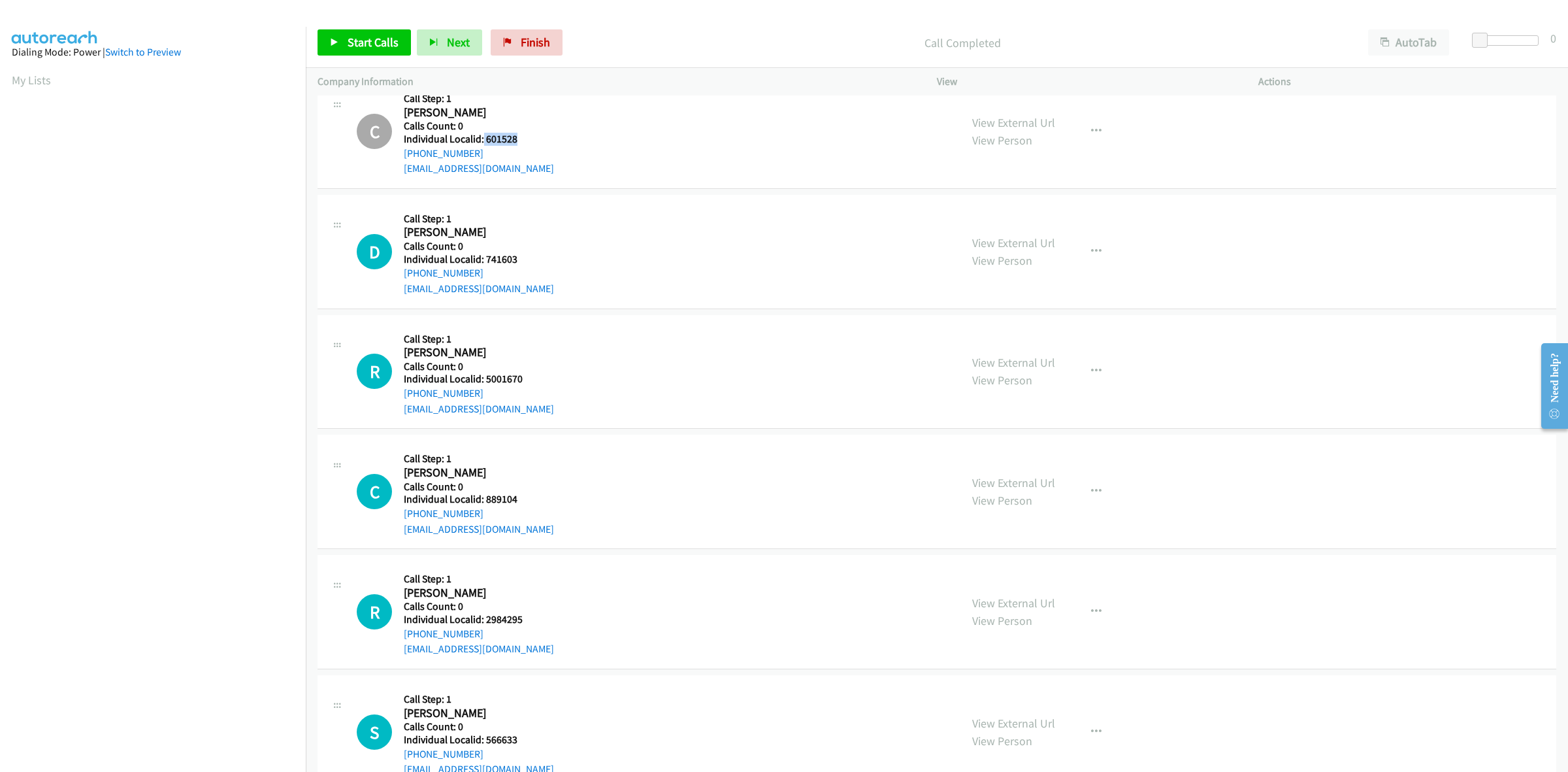
scroll to position [245, 0]
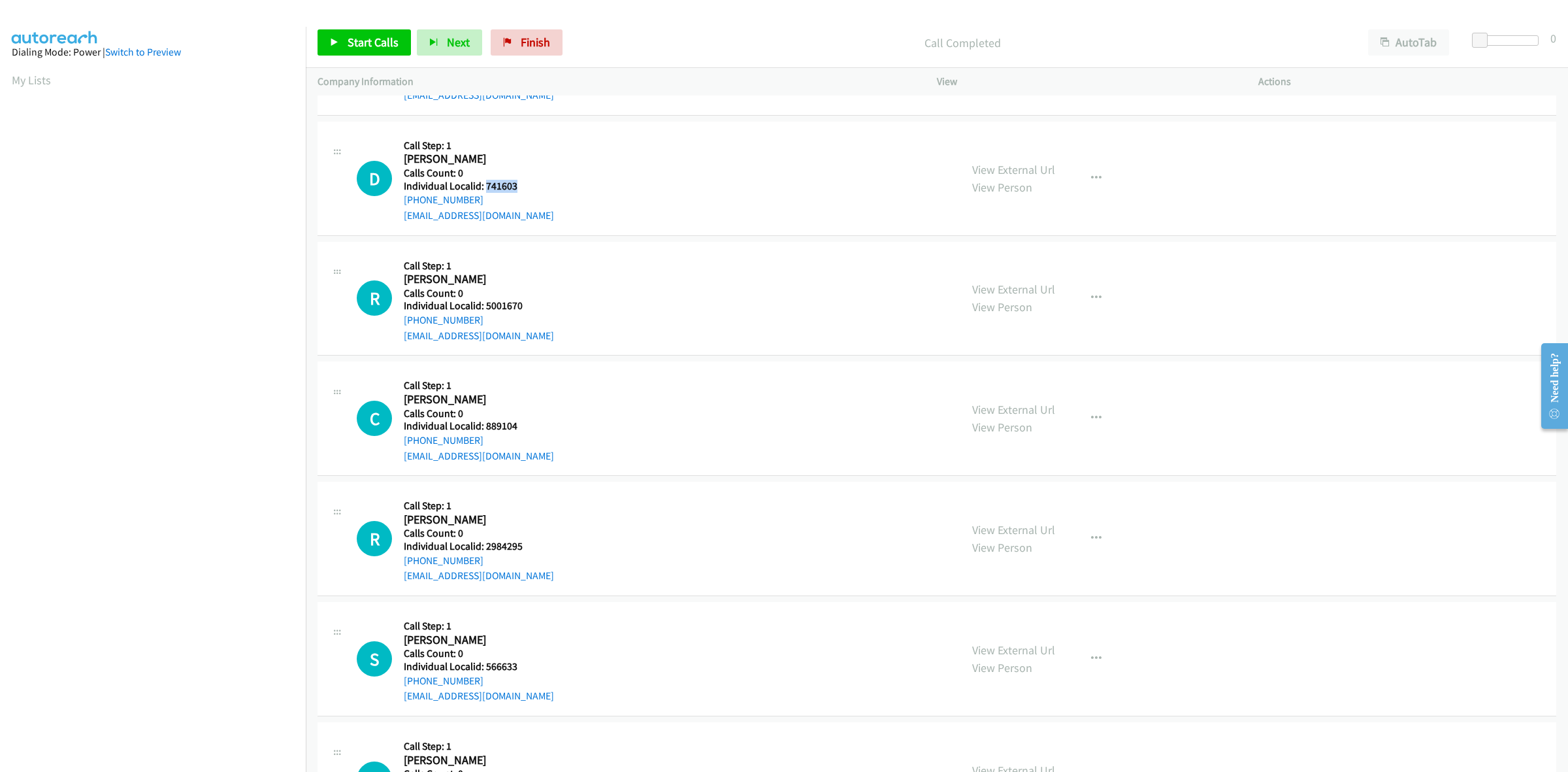
drag, startPoint x: 502, startPoint y: 190, endPoint x: 483, endPoint y: 190, distance: 19.0
click at [483, 190] on h5 "Individual Localid: 741603" at bounding box center [479, 186] width 150 height 13
copy h5 "741603"
drag, startPoint x: 520, startPoint y: 175, endPoint x: 524, endPoint y: 149, distance: 26.3
click at [520, 175] on h5 "Calls Count: 0" at bounding box center [479, 173] width 150 height 13
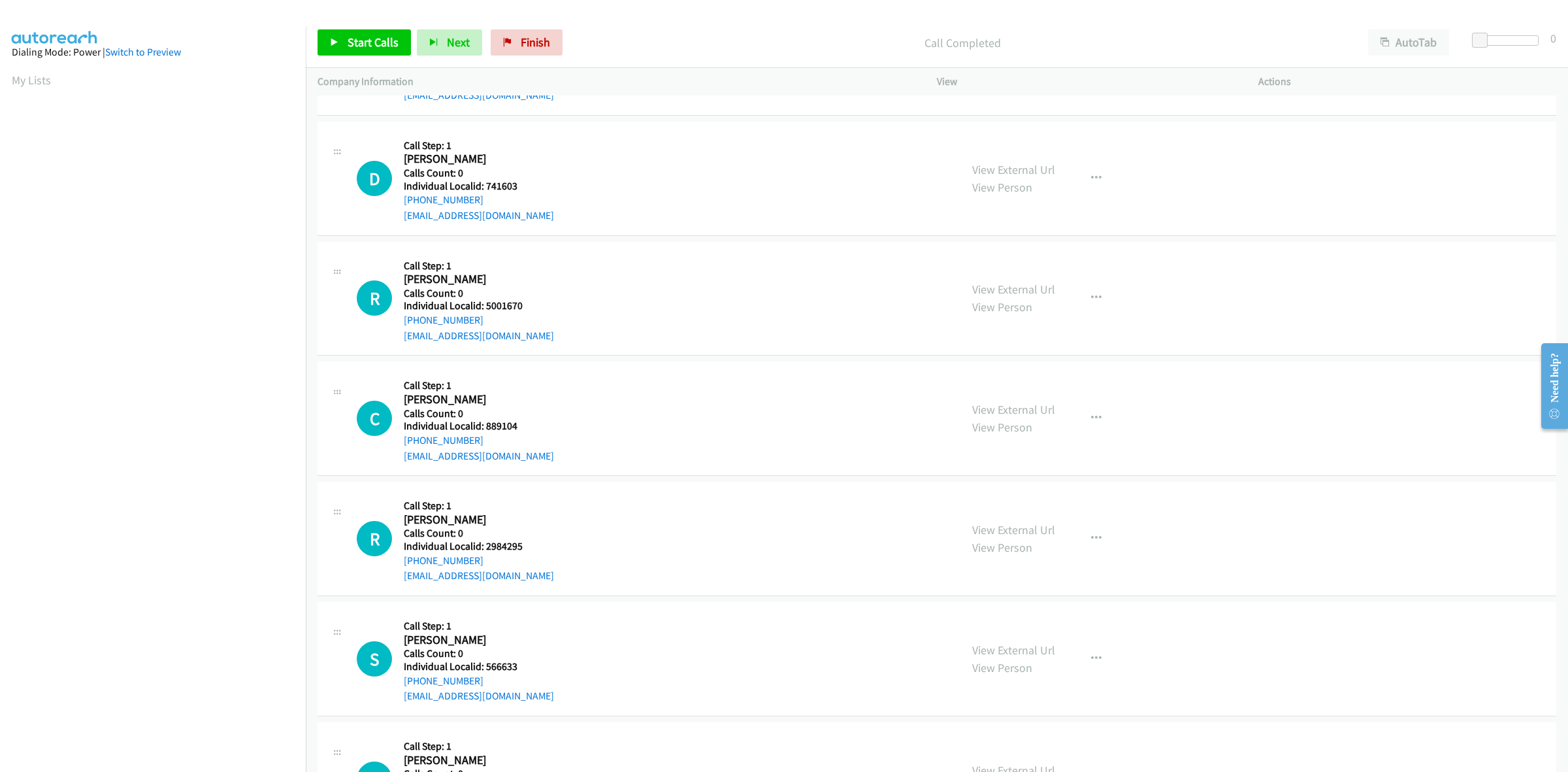
drag, startPoint x: 449, startPoint y: 200, endPoint x: 399, endPoint y: 202, distance: 50.0
click at [399, 202] on div "D Callback Scheduled Call Step: 1 David Smith America/New_York Calls Count: 0 I…" at bounding box center [653, 179] width 592 height 91
copy link "+1 252-671-7786"
drag, startPoint x: 520, startPoint y: 184, endPoint x: 487, endPoint y: 185, distance: 33.0
click at [487, 185] on h5 "Individual Localid: 741603" at bounding box center [479, 186] width 150 height 13
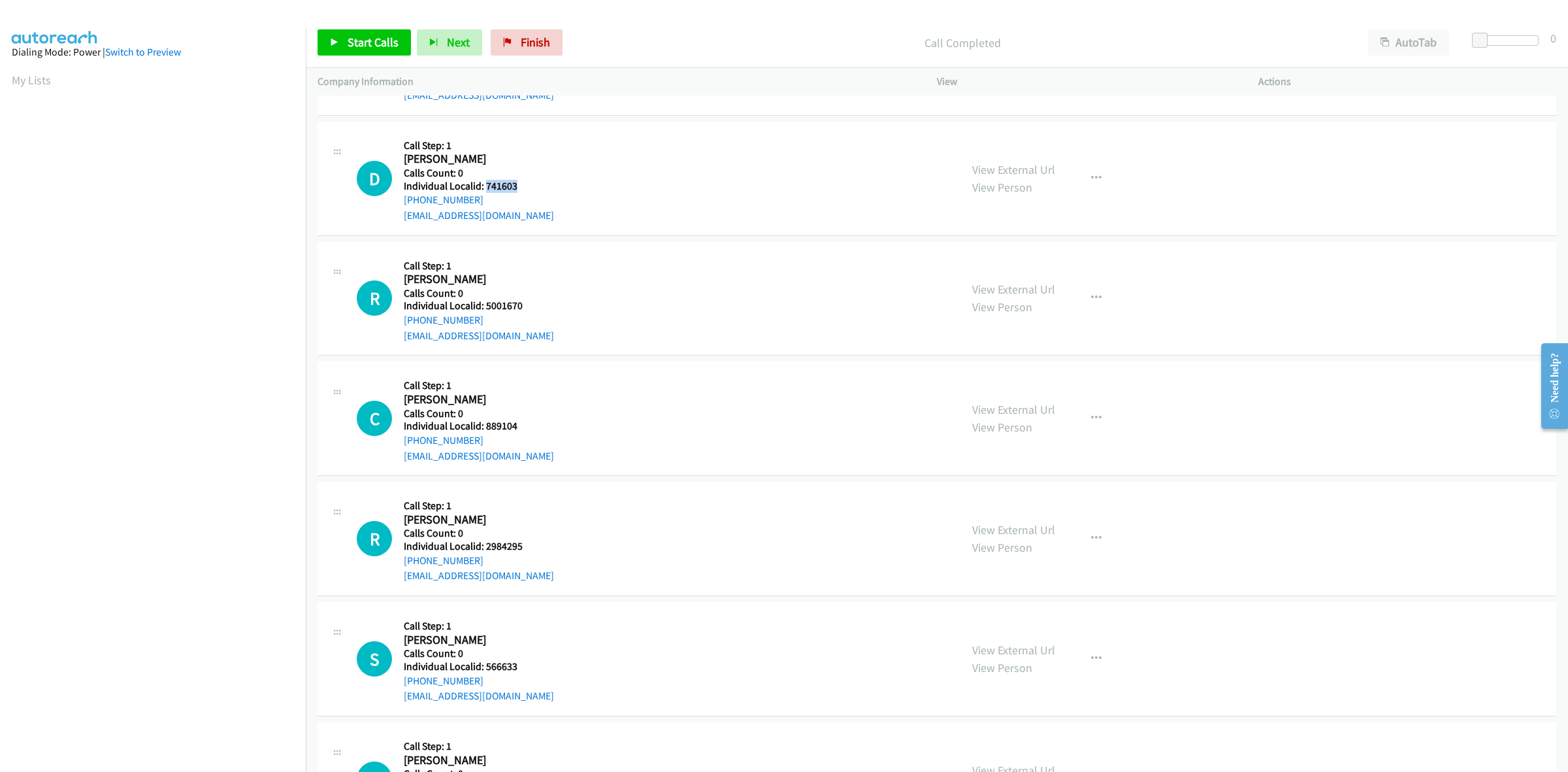
copy h5 "741603"
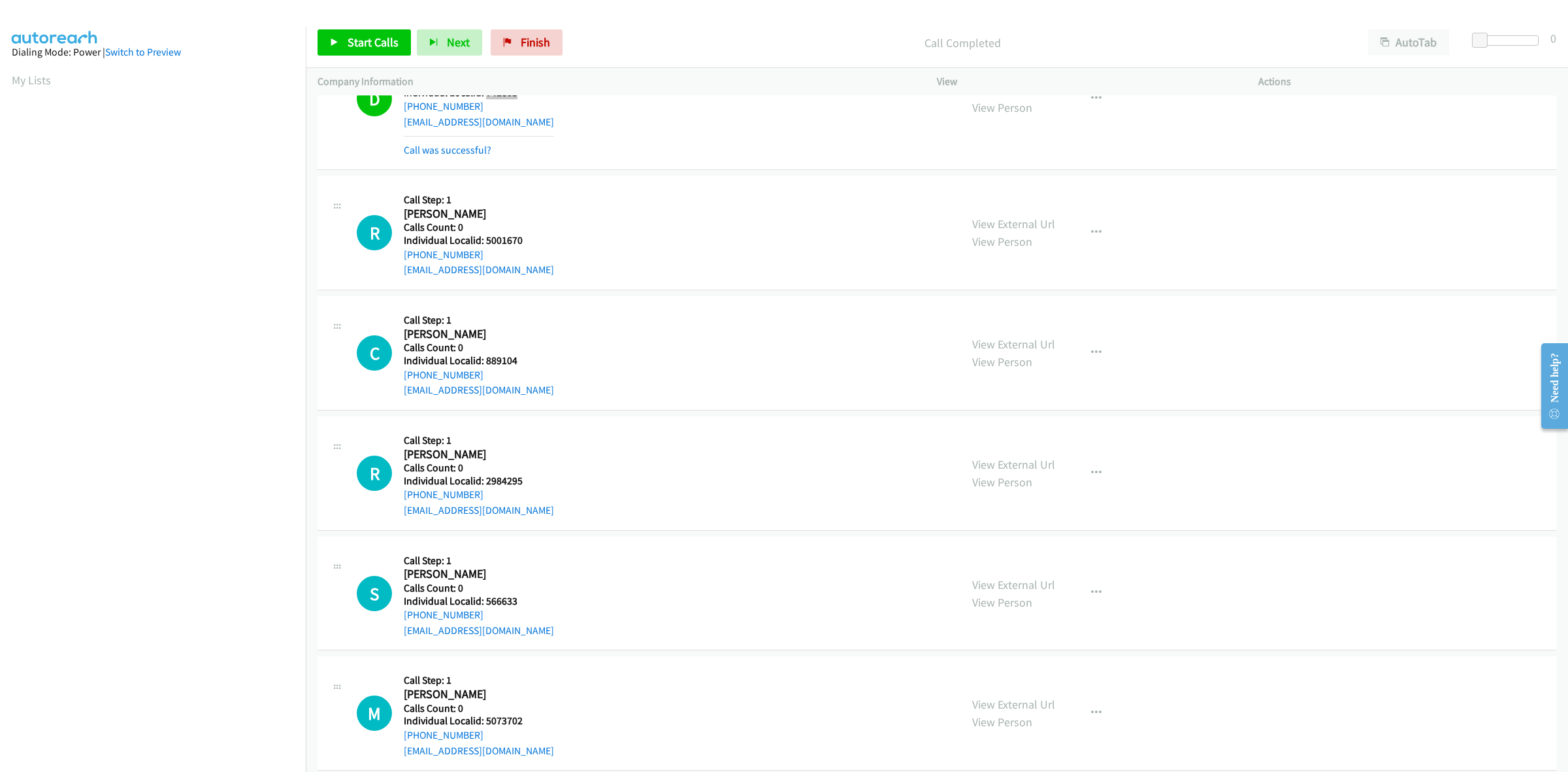
scroll to position [347, 0]
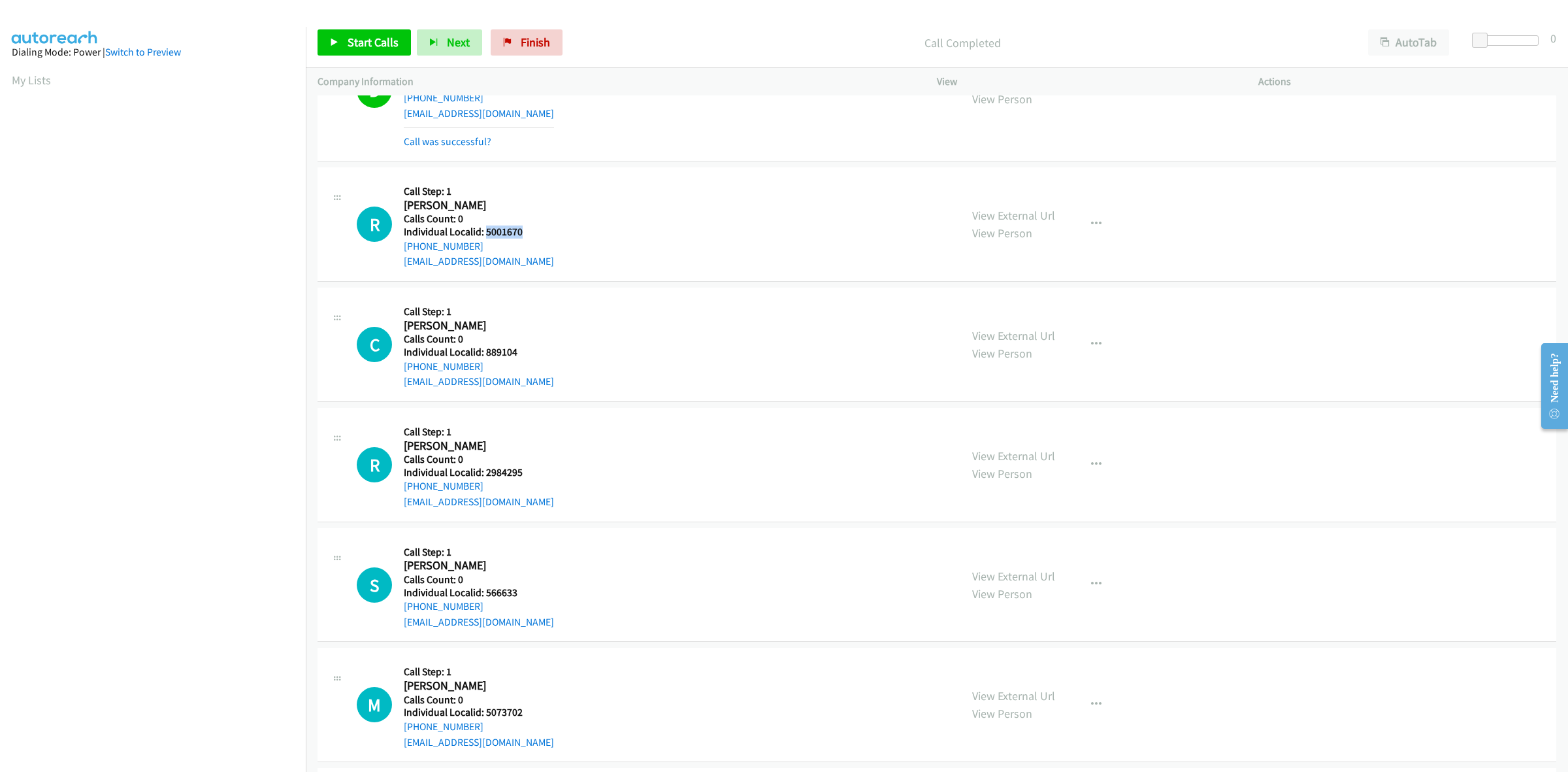
drag, startPoint x: 512, startPoint y: 230, endPoint x: 484, endPoint y: 230, distance: 28.0
click at [484, 230] on h5 "Individual Localid: 5001670" at bounding box center [479, 232] width 150 height 13
drag, startPoint x: 474, startPoint y: 235, endPoint x: 469, endPoint y: 242, distance: 8.6
drag, startPoint x: 469, startPoint y: 242, endPoint x: 535, endPoint y: 225, distance: 68.2
click at [544, 229] on div "R Callback Scheduled Call Step: 1 [PERSON_NAME] [GEOGRAPHIC_DATA]/[GEOGRAPHIC_D…" at bounding box center [653, 224] width 592 height 91
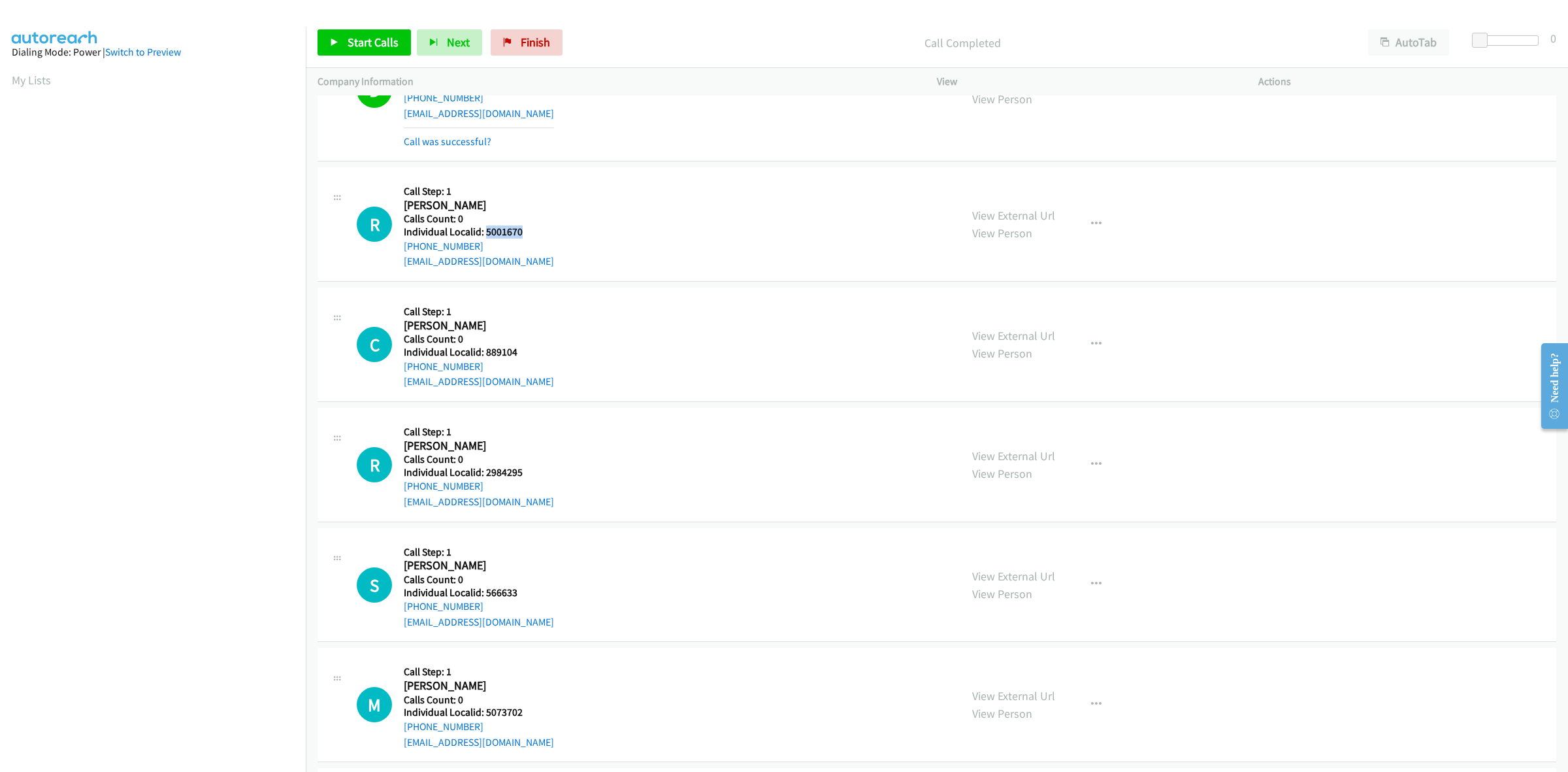
drag, startPoint x: 522, startPoint y: 229, endPoint x: 487, endPoint y: 233, distance: 35.2
click at [487, 233] on h5 "Individual Localid: 5001670" at bounding box center [479, 232] width 150 height 13
copy h5 "5001670"
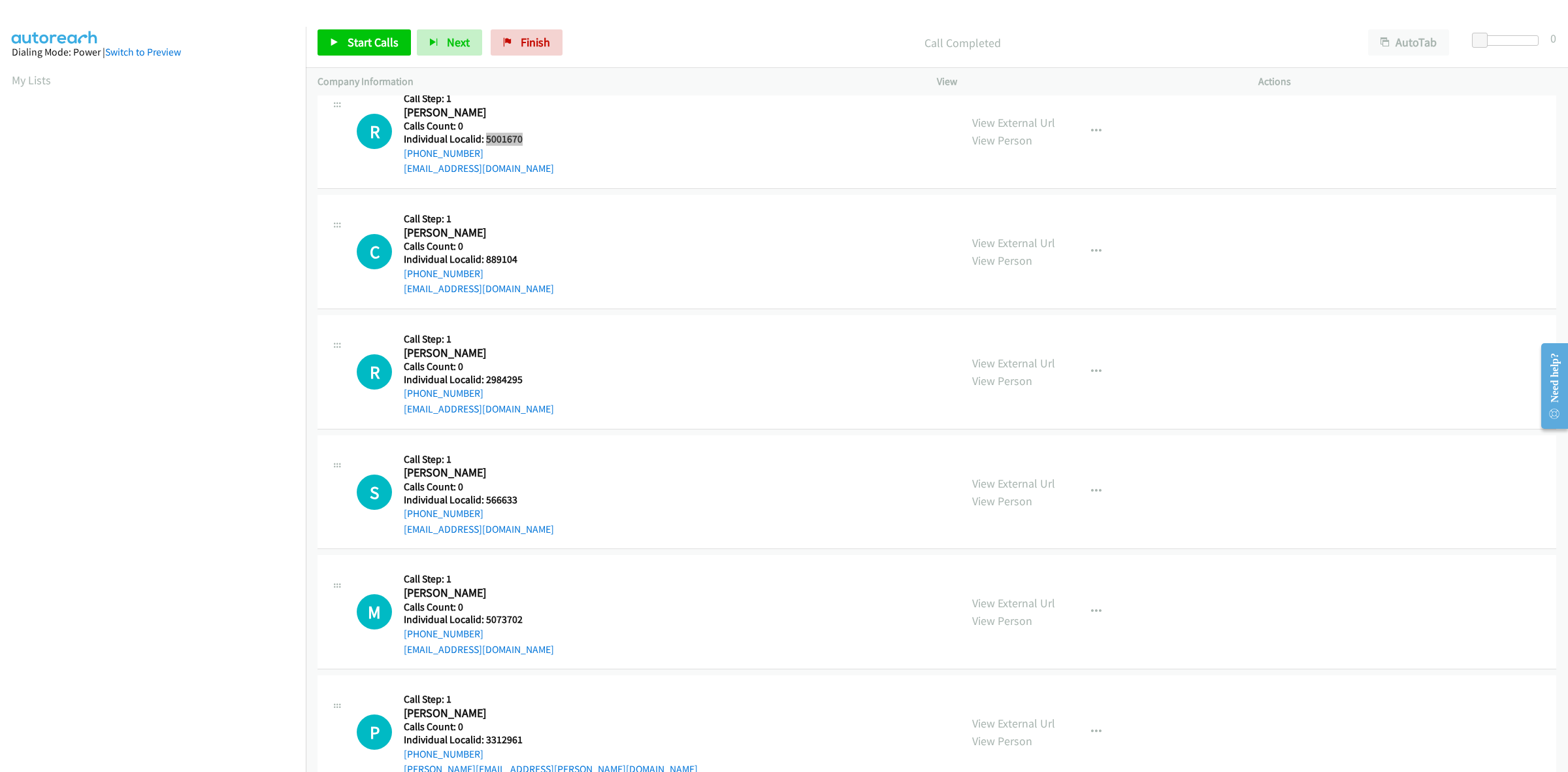
scroll to position [449, 0]
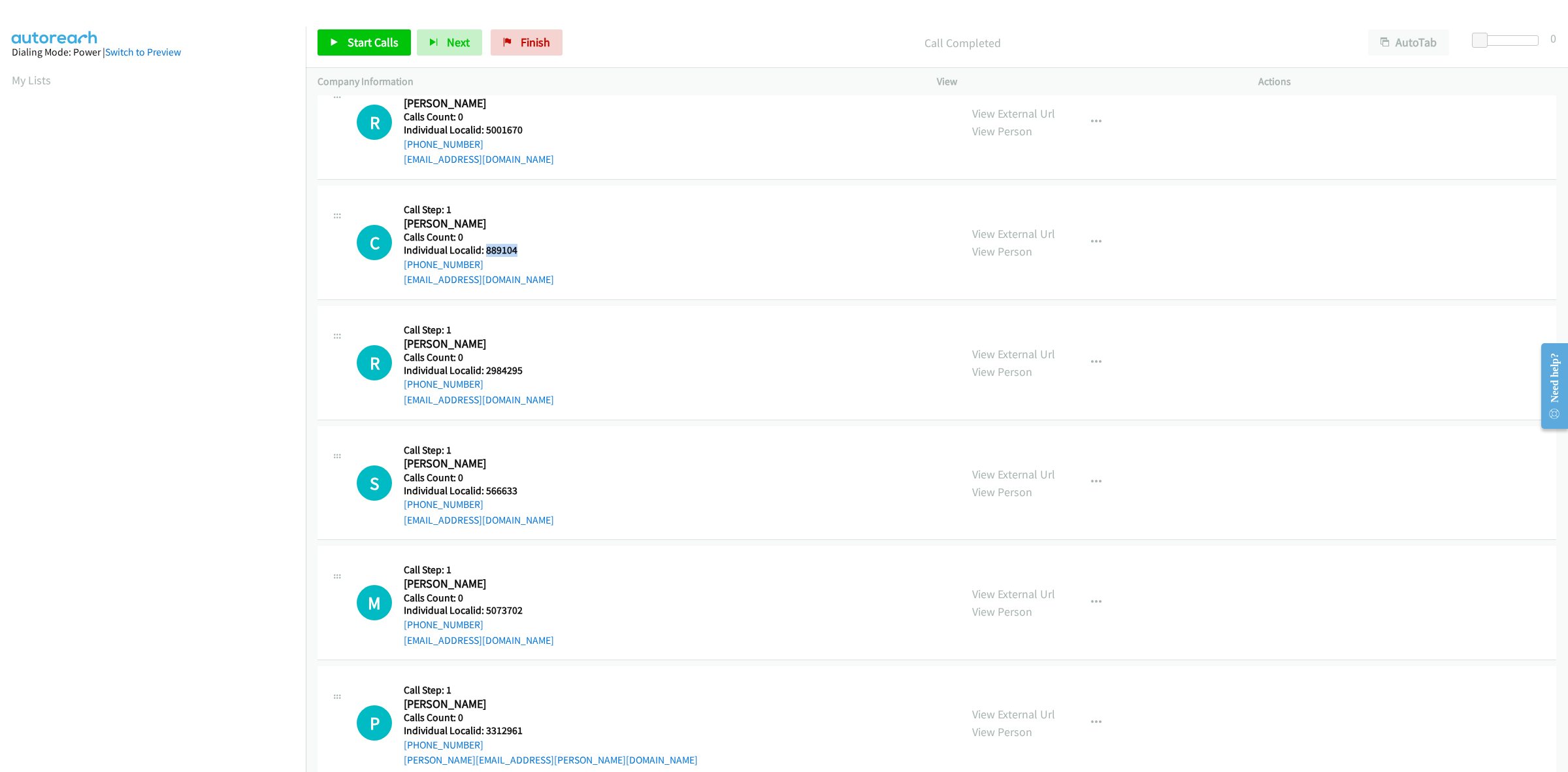
drag, startPoint x: 524, startPoint y: 249, endPoint x: 485, endPoint y: 252, distance: 39.1
click at [485, 252] on h5 "Individual Localid: 889104" at bounding box center [479, 250] width 150 height 13
copy h5 "889104"
click at [514, 213] on h5 "Call Step: 1" at bounding box center [479, 210] width 150 height 13
drag, startPoint x: 479, startPoint y: 263, endPoint x: 398, endPoint y: 268, distance: 81.2
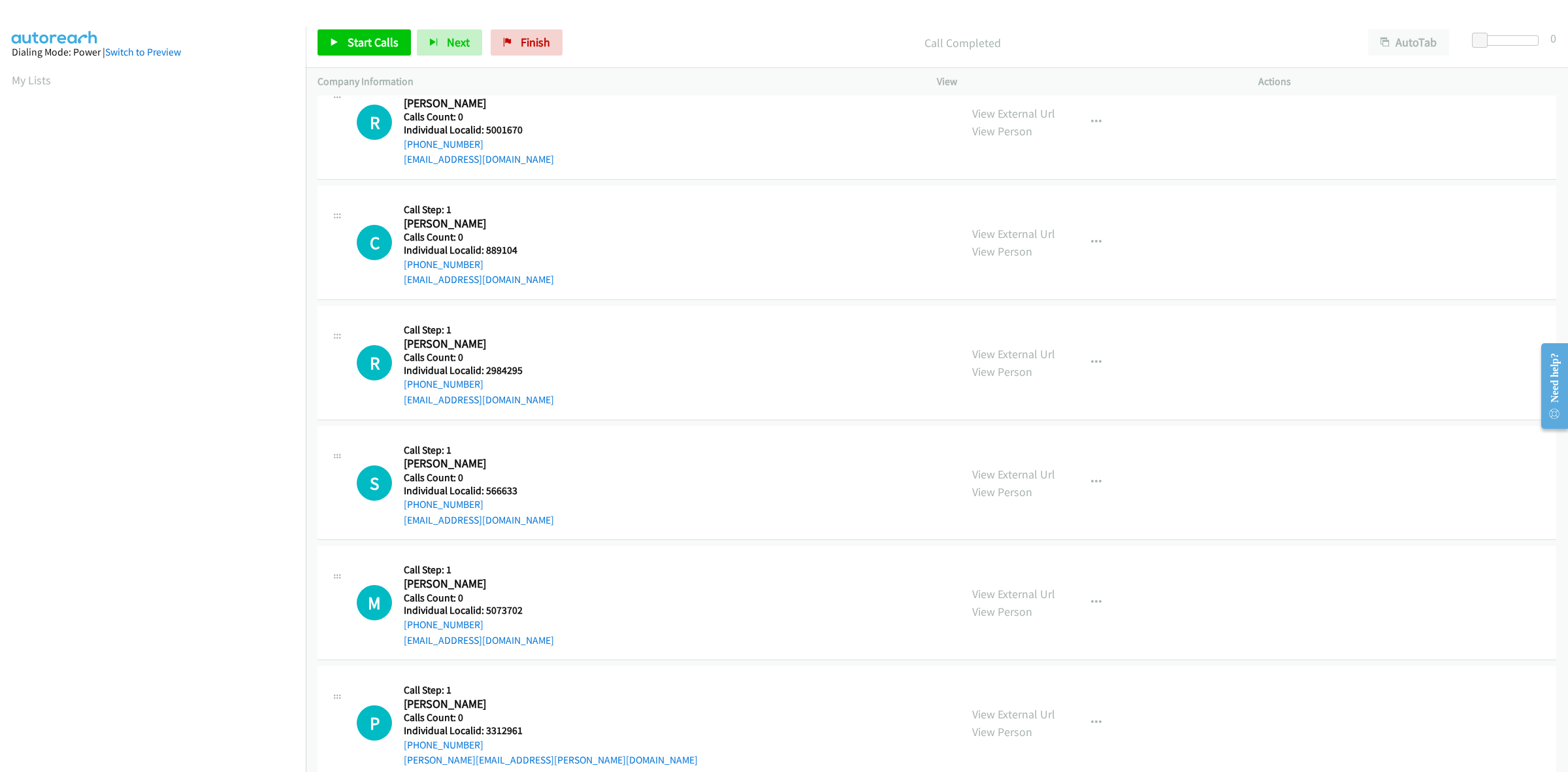
click at [398, 268] on div "C Callback Scheduled Call Step: 1 Charles New America/New_York Calls Count: 0 I…" at bounding box center [653, 243] width 592 height 91
copy link "[PHONE_NUMBER]"
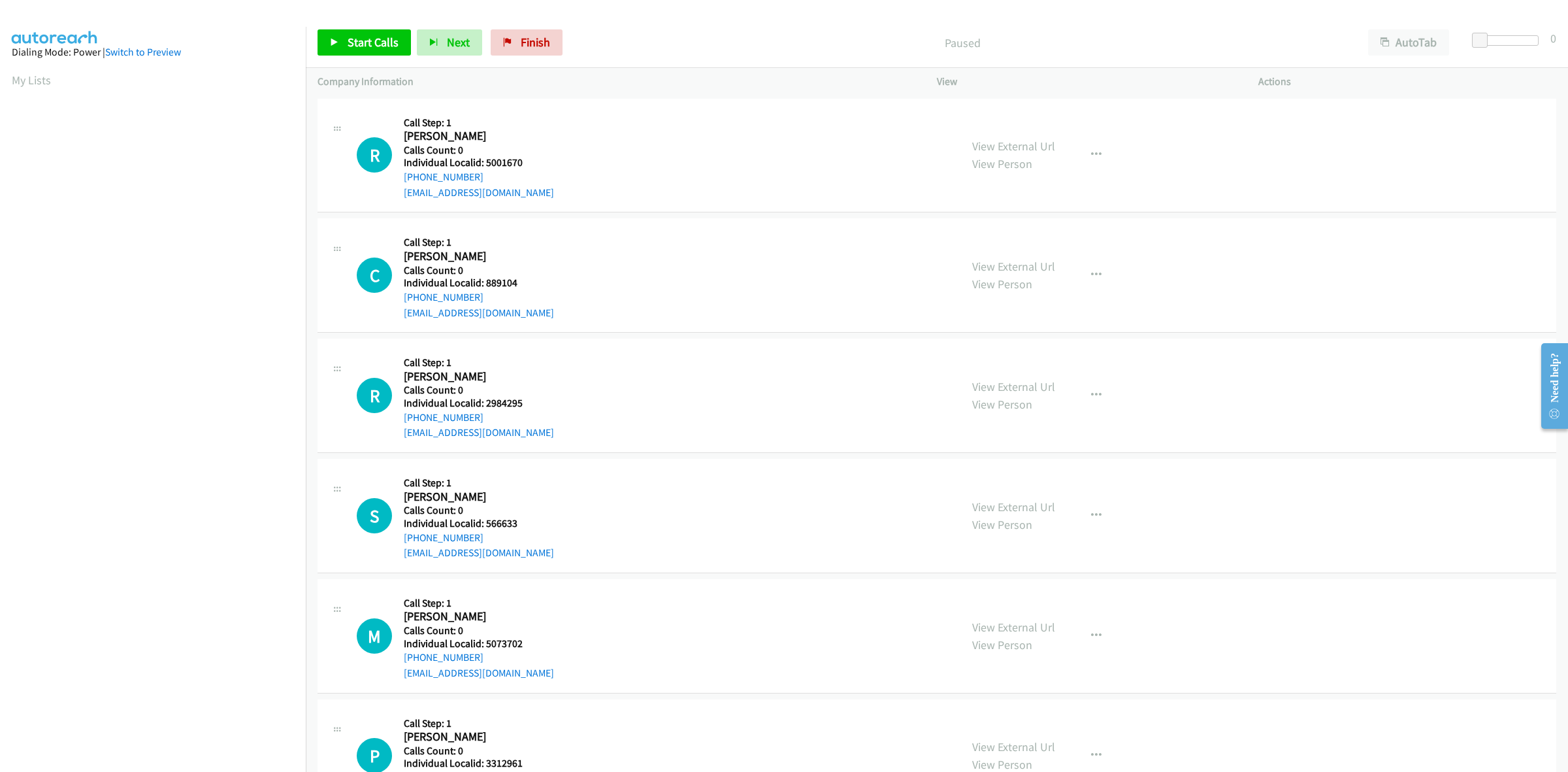
scroll to position [0, 2]
drag, startPoint x: 540, startPoint y: 158, endPoint x: 483, endPoint y: 160, distance: 57.0
click at [483, 160] on h5 "Individual Localid: 5001670" at bounding box center [479, 163] width 150 height 13
copy h5 "5001670"
drag, startPoint x: 442, startPoint y: 184, endPoint x: 399, endPoint y: 181, distance: 43.1
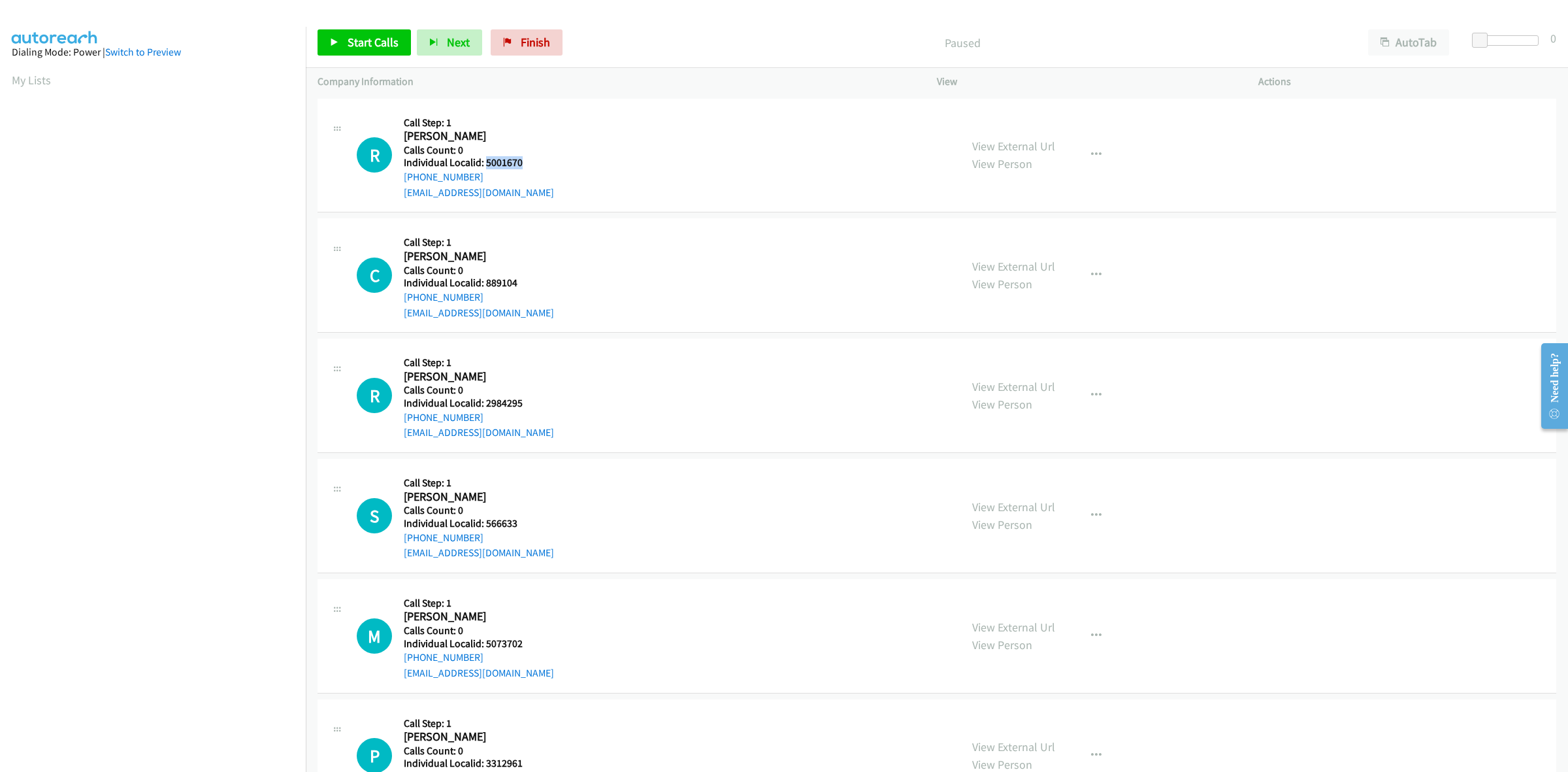
click at [399, 181] on div "R Callback Scheduled Call Step: 1 [PERSON_NAME] [GEOGRAPHIC_DATA]/[GEOGRAPHIC_D…" at bounding box center [653, 156] width 592 height 91
copy link "[PHONE_NUMBER]"
drag, startPoint x: 524, startPoint y: 161, endPoint x: 488, endPoint y: 161, distance: 36.0
click at [488, 161] on h5 "Individual Localid: 5001670" at bounding box center [479, 163] width 150 height 13
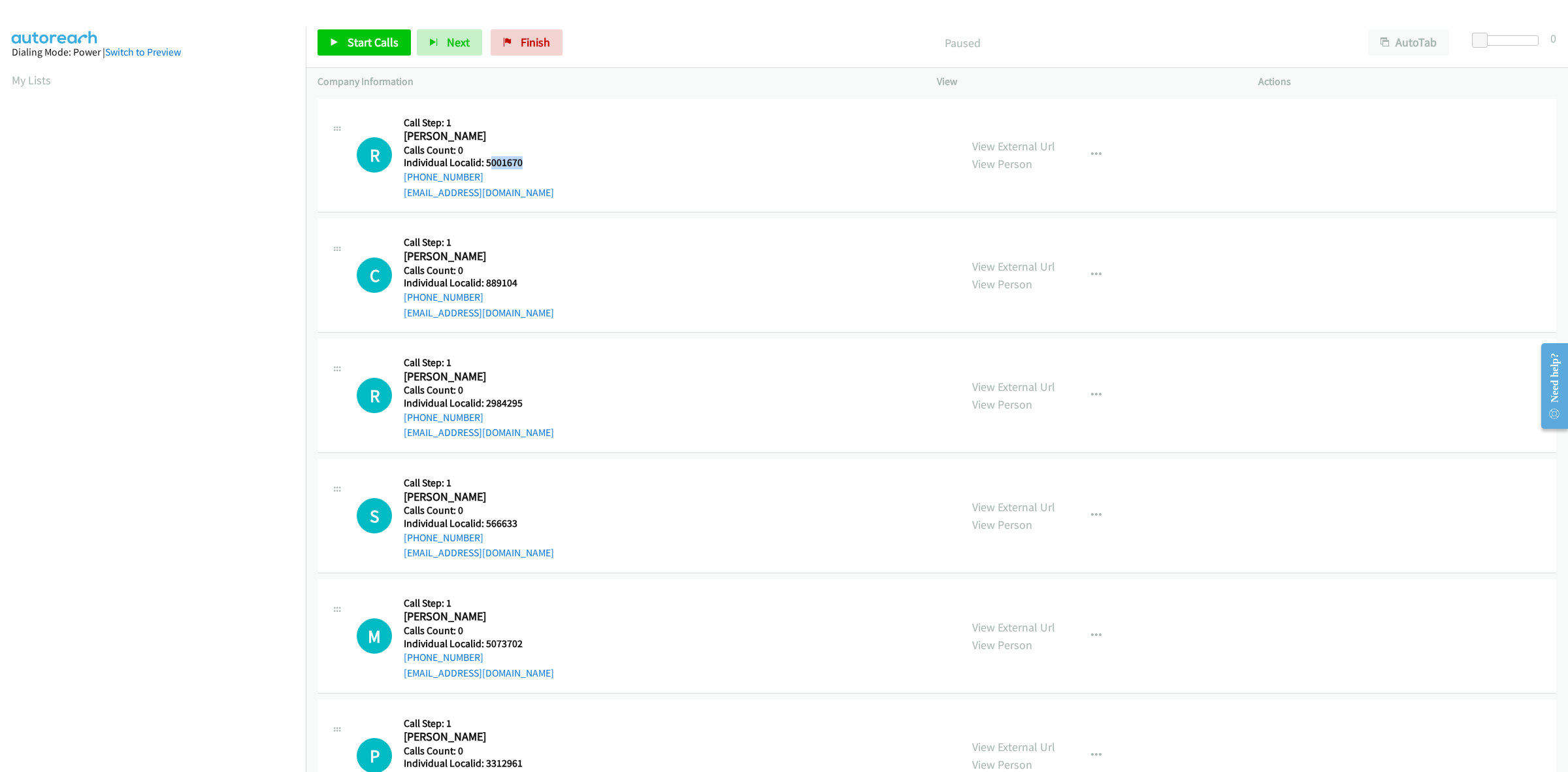
click at [529, 158] on h5 "Individual Localid: 5001670" at bounding box center [479, 163] width 150 height 13
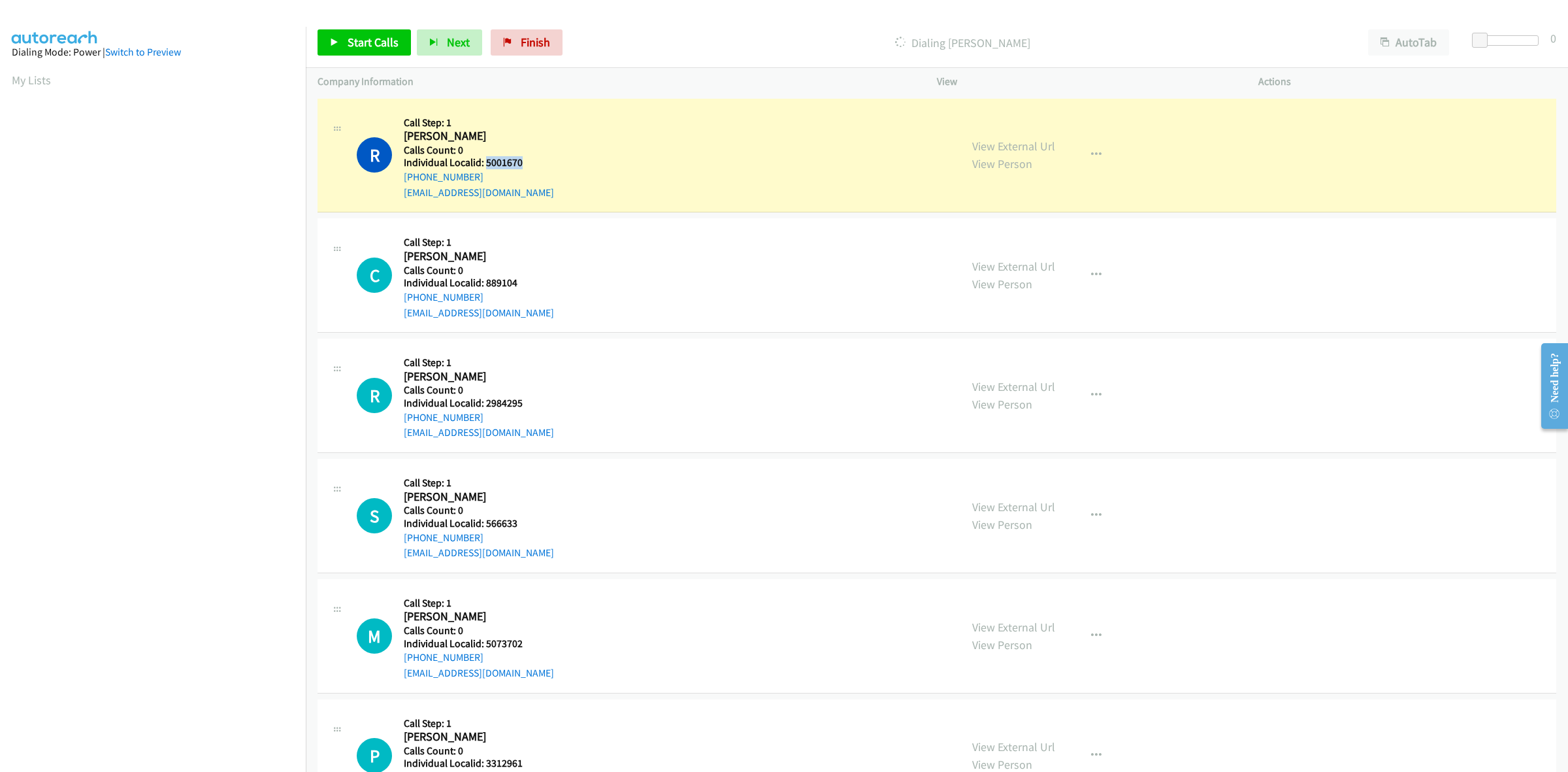
drag, startPoint x: 522, startPoint y: 158, endPoint x: 485, endPoint y: 161, distance: 37.1
click at [485, 161] on h5 "Individual Localid: 5001670" at bounding box center [479, 163] width 150 height 13
copy h5 "5001670"
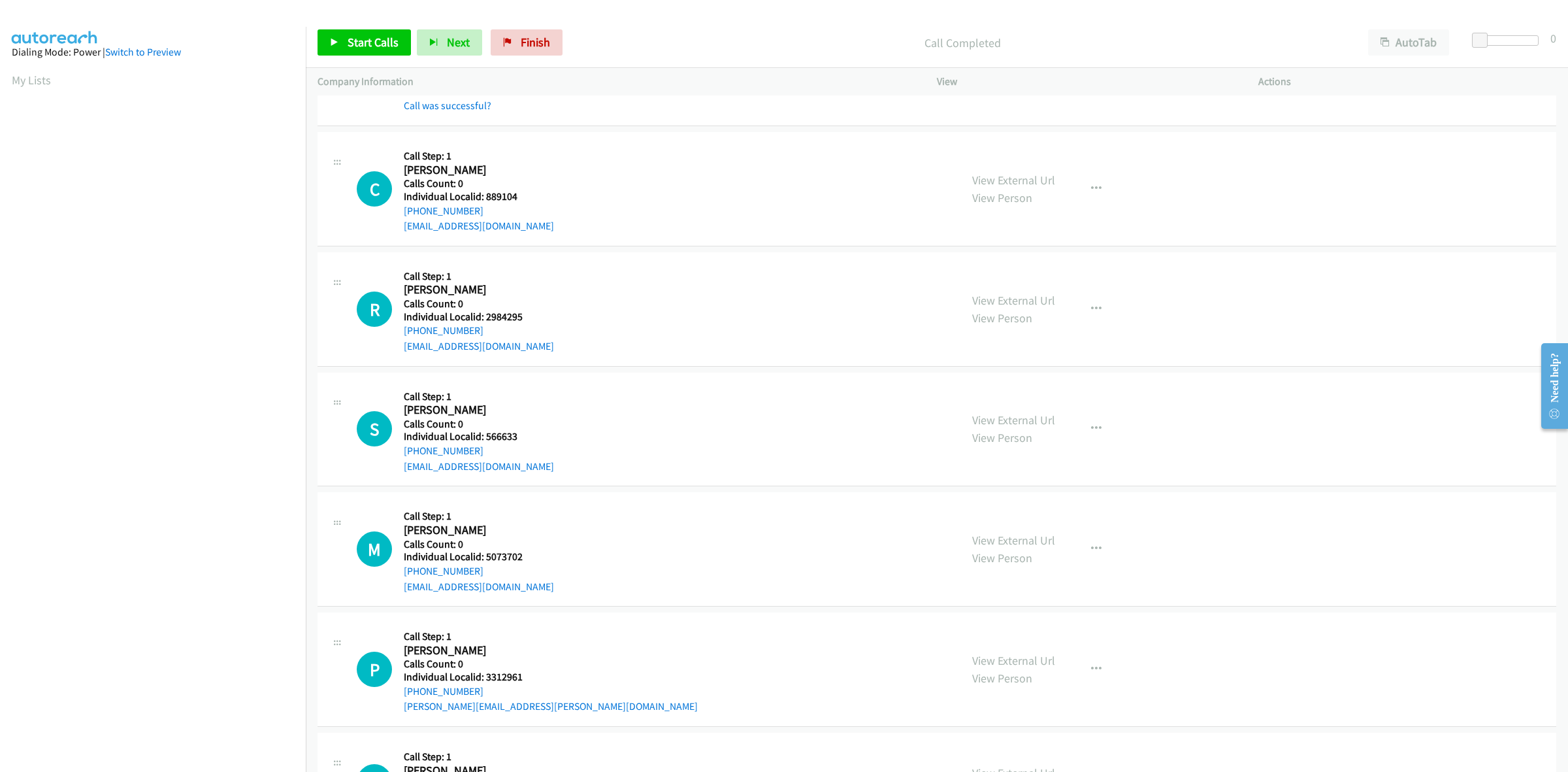
scroll to position [163, 0]
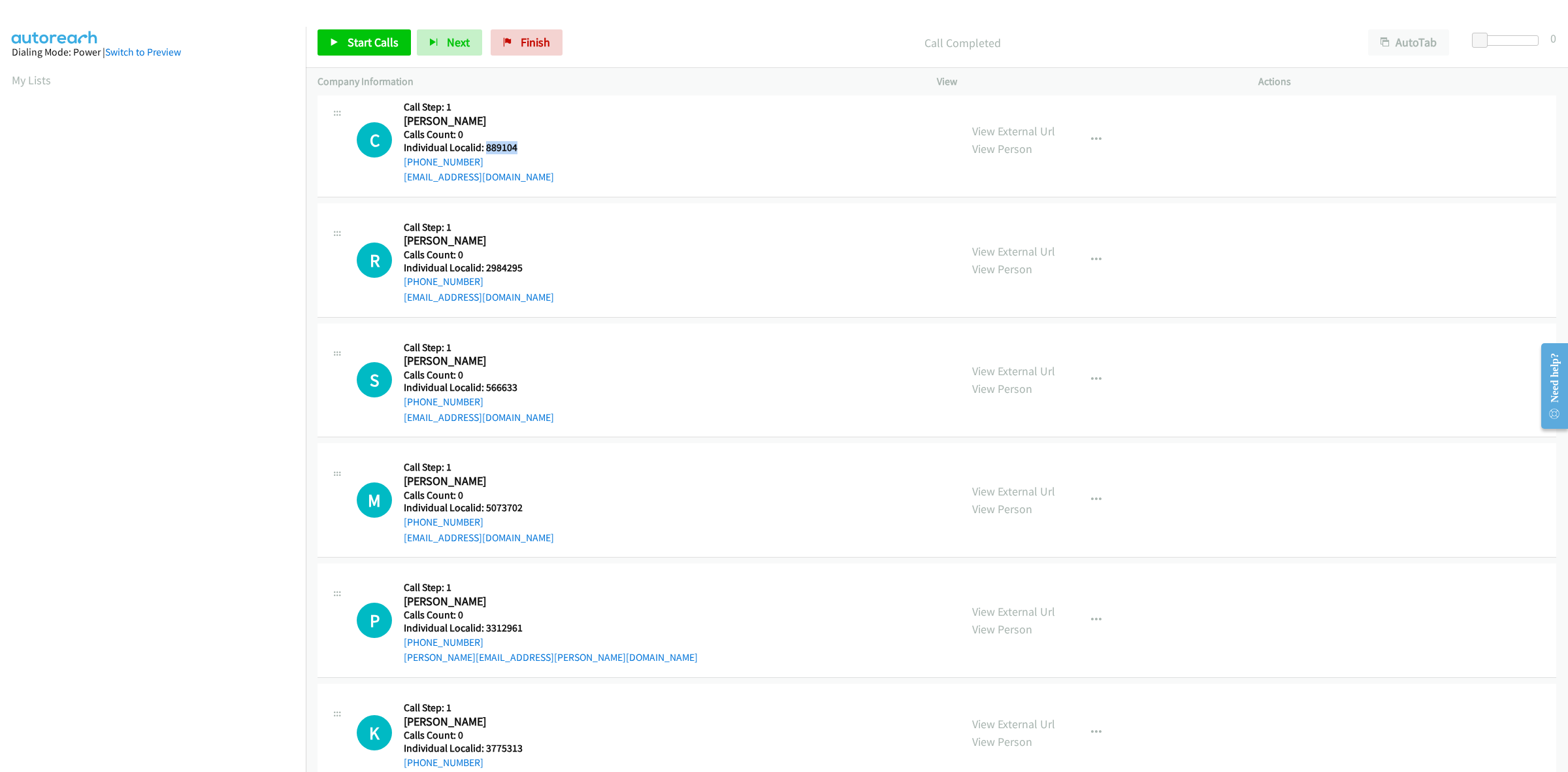
drag, startPoint x: 528, startPoint y: 148, endPoint x: 485, endPoint y: 143, distance: 43.3
click at [485, 143] on h5 "Individual Localid: 889104" at bounding box center [479, 147] width 150 height 13
copy h5 "889104"
click at [1080, 136] on button "button" at bounding box center [1097, 139] width 36 height 27
click at [1014, 224] on link "Skip Call" at bounding box center [1027, 224] width 174 height 27
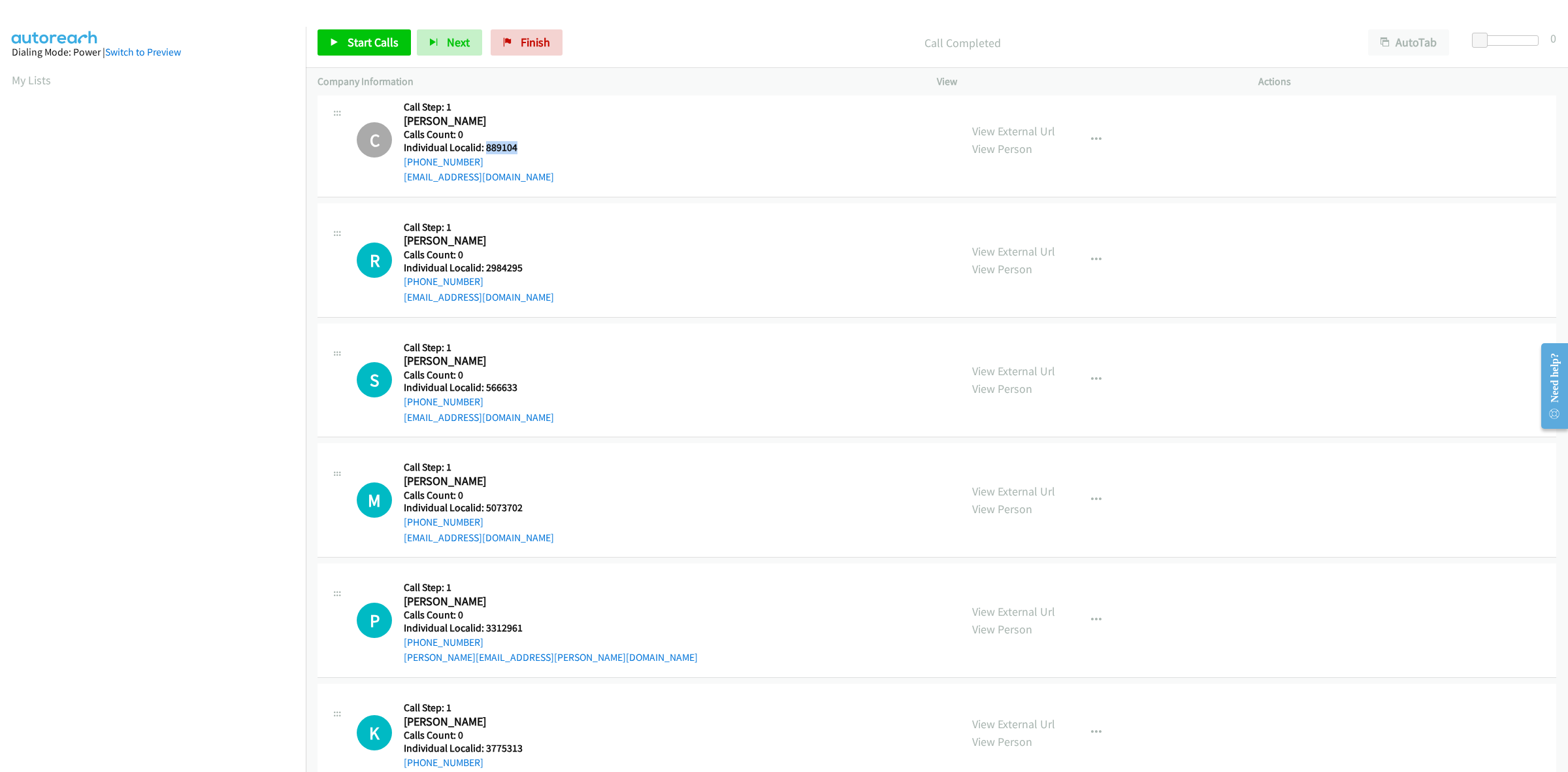
drag, startPoint x: 527, startPoint y: 275, endPoint x: 488, endPoint y: 271, distance: 39.2
click at [488, 271] on div "Callback Scheduled Call Step: 1 [PERSON_NAME] America/[GEOGRAPHIC_DATA] Calls C…" at bounding box center [479, 260] width 150 height 91
click at [557, 269] on div "R Callback Scheduled Call Step: 1 [PERSON_NAME] America/[GEOGRAPHIC_DATA] Calls…" at bounding box center [653, 260] width 592 height 91
drag, startPoint x: 533, startPoint y: 266, endPoint x: 485, endPoint y: 266, distance: 48.0
click at [485, 266] on h5 "Individual Localid: 2984295" at bounding box center [479, 268] width 150 height 13
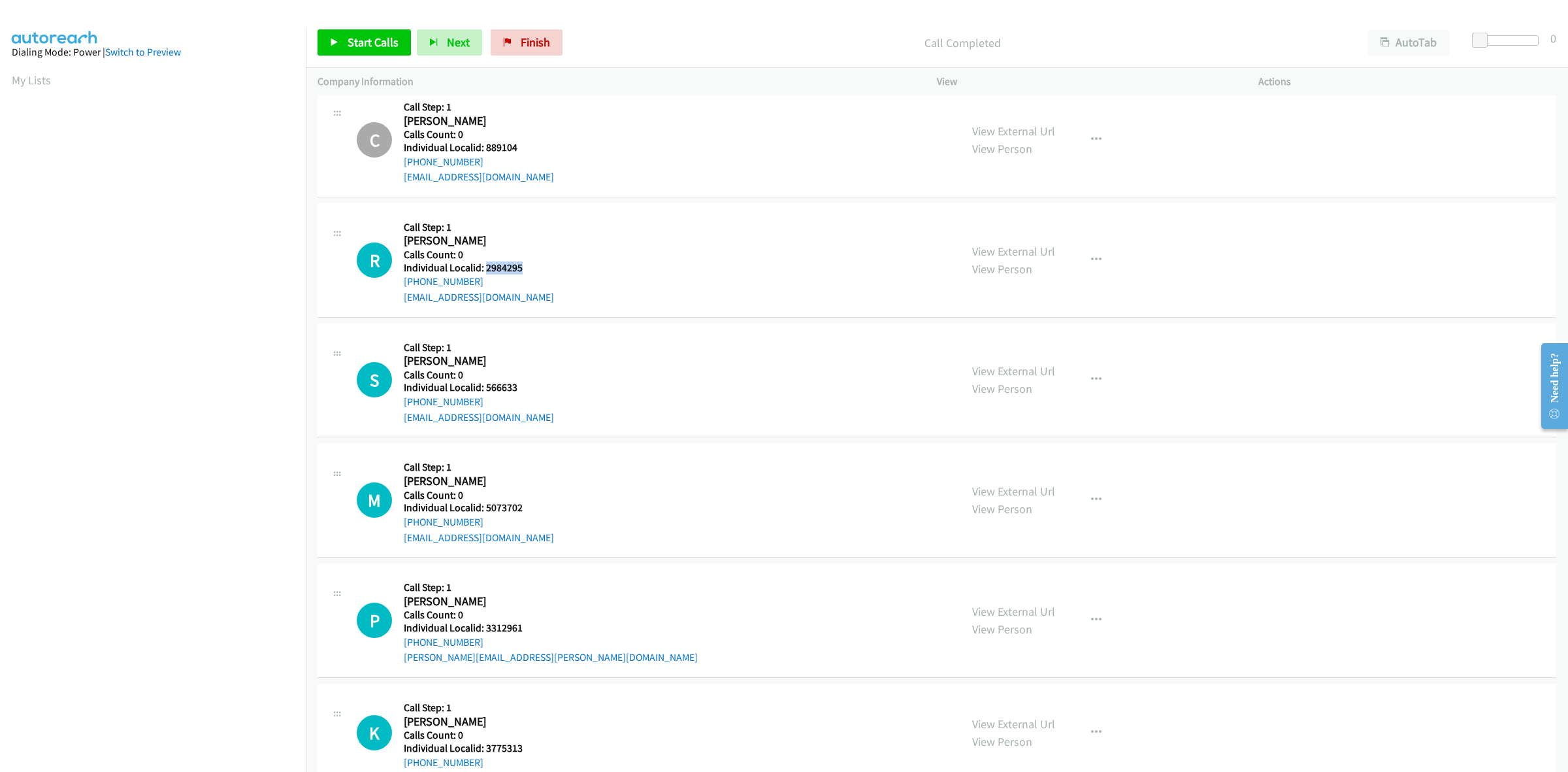
copy h5 "2984295"
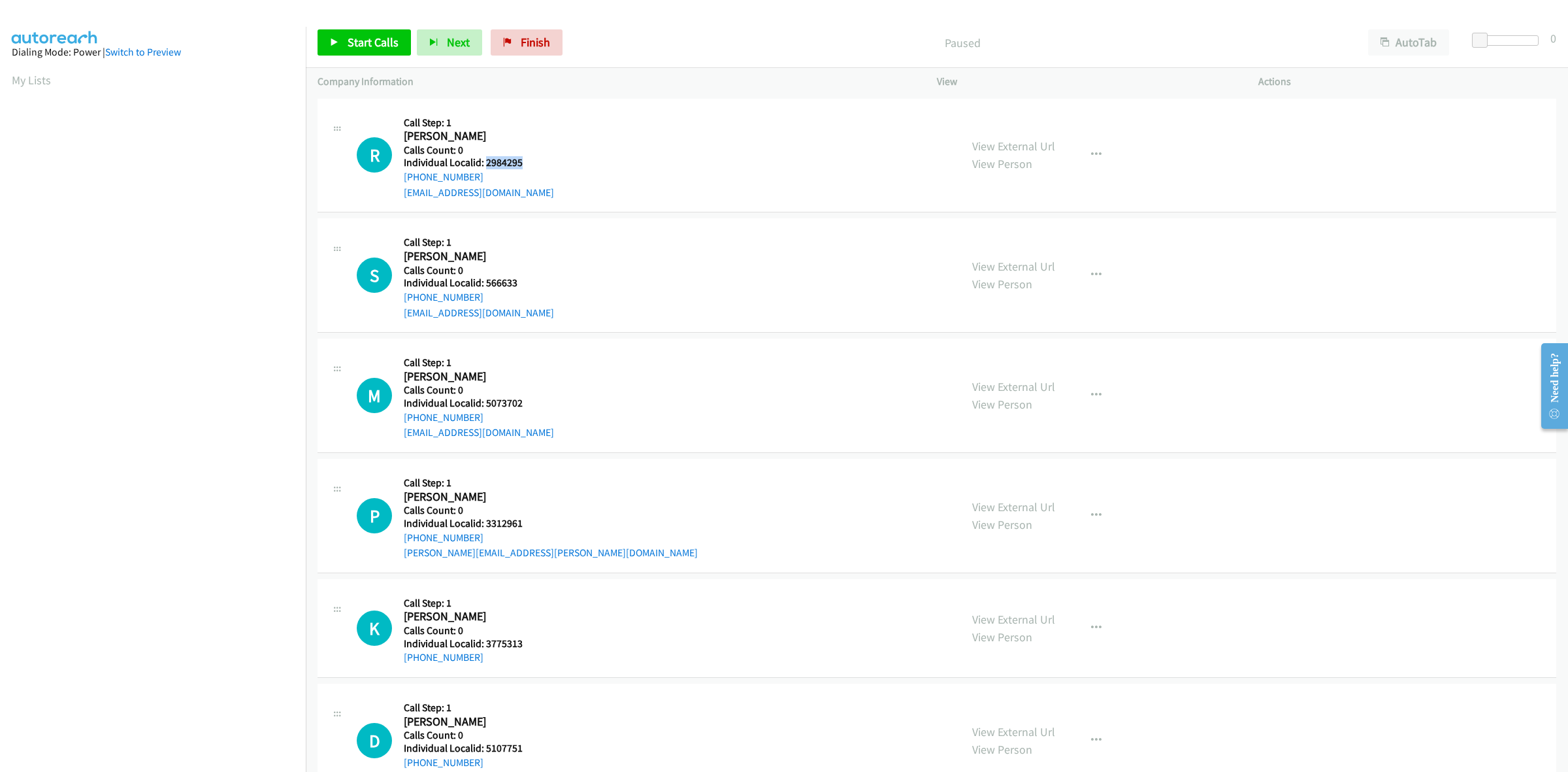
drag, startPoint x: 537, startPoint y: 161, endPoint x: 485, endPoint y: 162, distance: 52.0
click at [485, 162] on h5 "Individual Localid: 2984295" at bounding box center [479, 163] width 150 height 13
copy h5 "2984295"
click at [1095, 145] on button "button" at bounding box center [1097, 155] width 36 height 27
click at [1033, 241] on link "Skip Call" at bounding box center [1027, 240] width 174 height 27
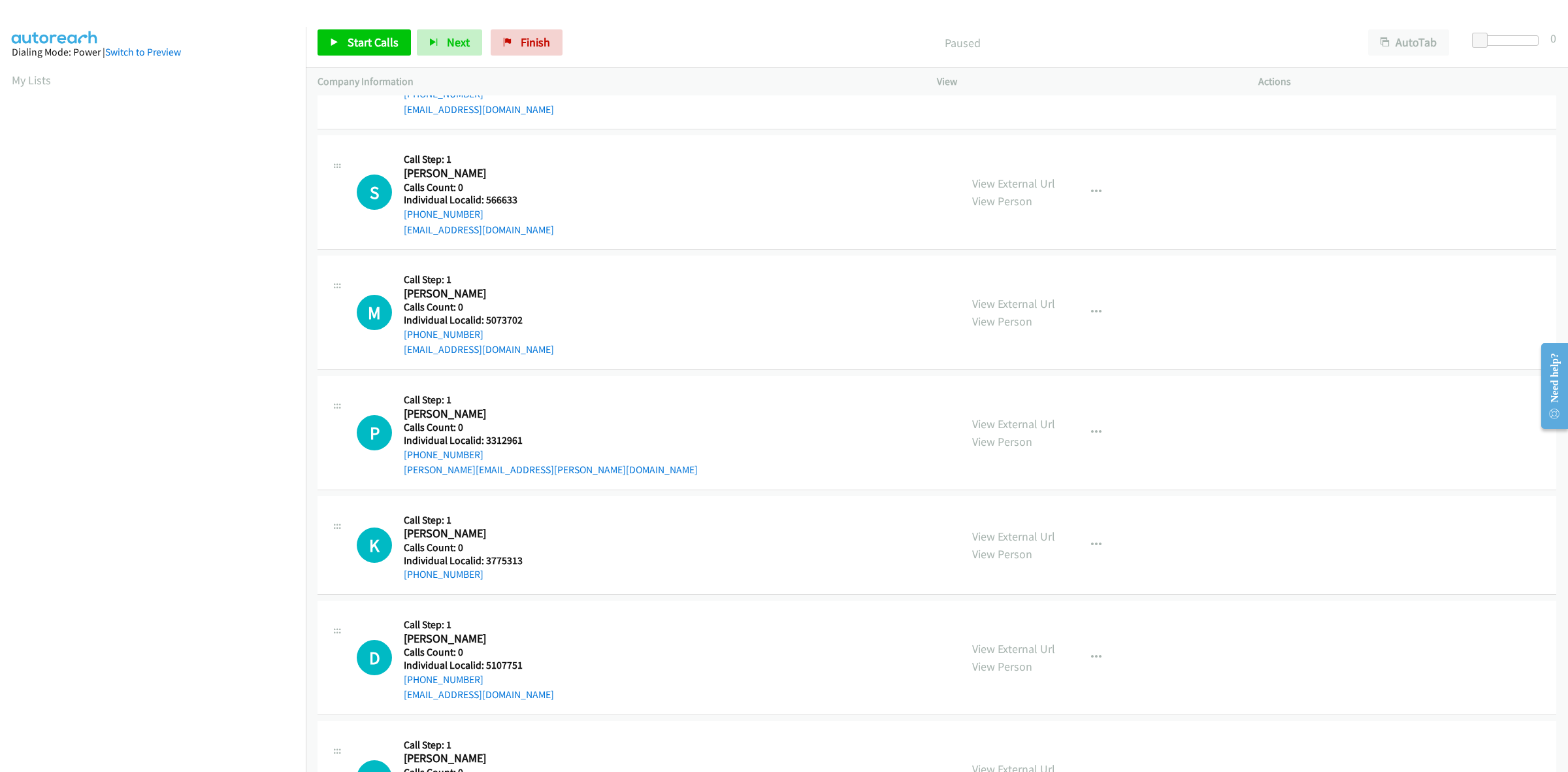
scroll to position [82, 0]
drag, startPoint x: 528, startPoint y: 200, endPoint x: 488, endPoint y: 201, distance: 40.0
click at [488, 201] on h5 "Individual Localid: 566633" at bounding box center [479, 201] width 150 height 13
drag, startPoint x: 517, startPoint y: 204, endPoint x: 485, endPoint y: 201, distance: 32.1
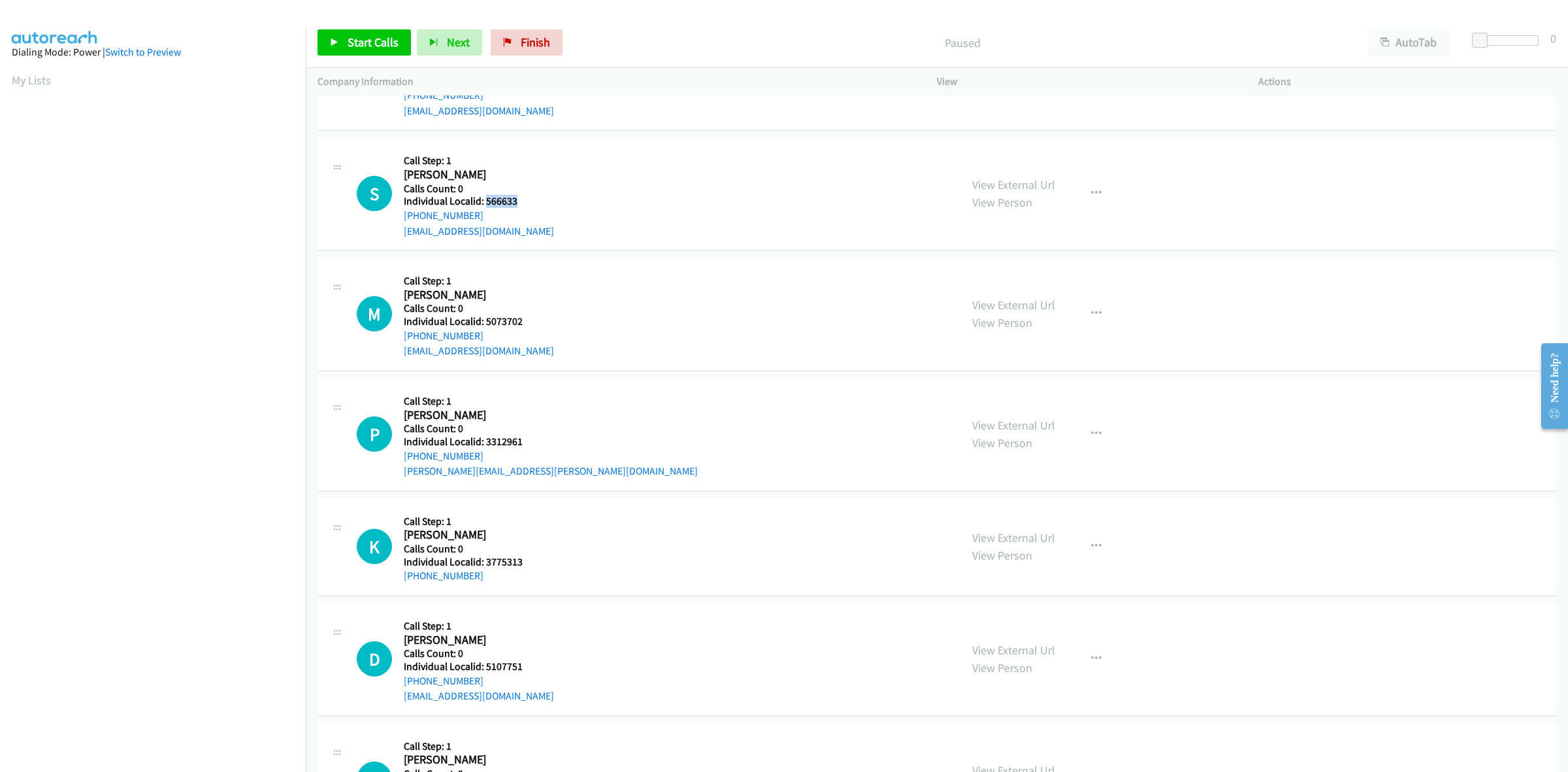
click at [485, 201] on h5 "Individual Localid: 566633" at bounding box center [479, 201] width 150 height 13
copy h5 "566633"
drag, startPoint x: 1090, startPoint y: 190, endPoint x: 1076, endPoint y: 201, distance: 17.8
click at [1091, 190] on icon "button" at bounding box center [1096, 193] width 10 height 10
click at [991, 277] on link "Skip Call" at bounding box center [1027, 279] width 174 height 27
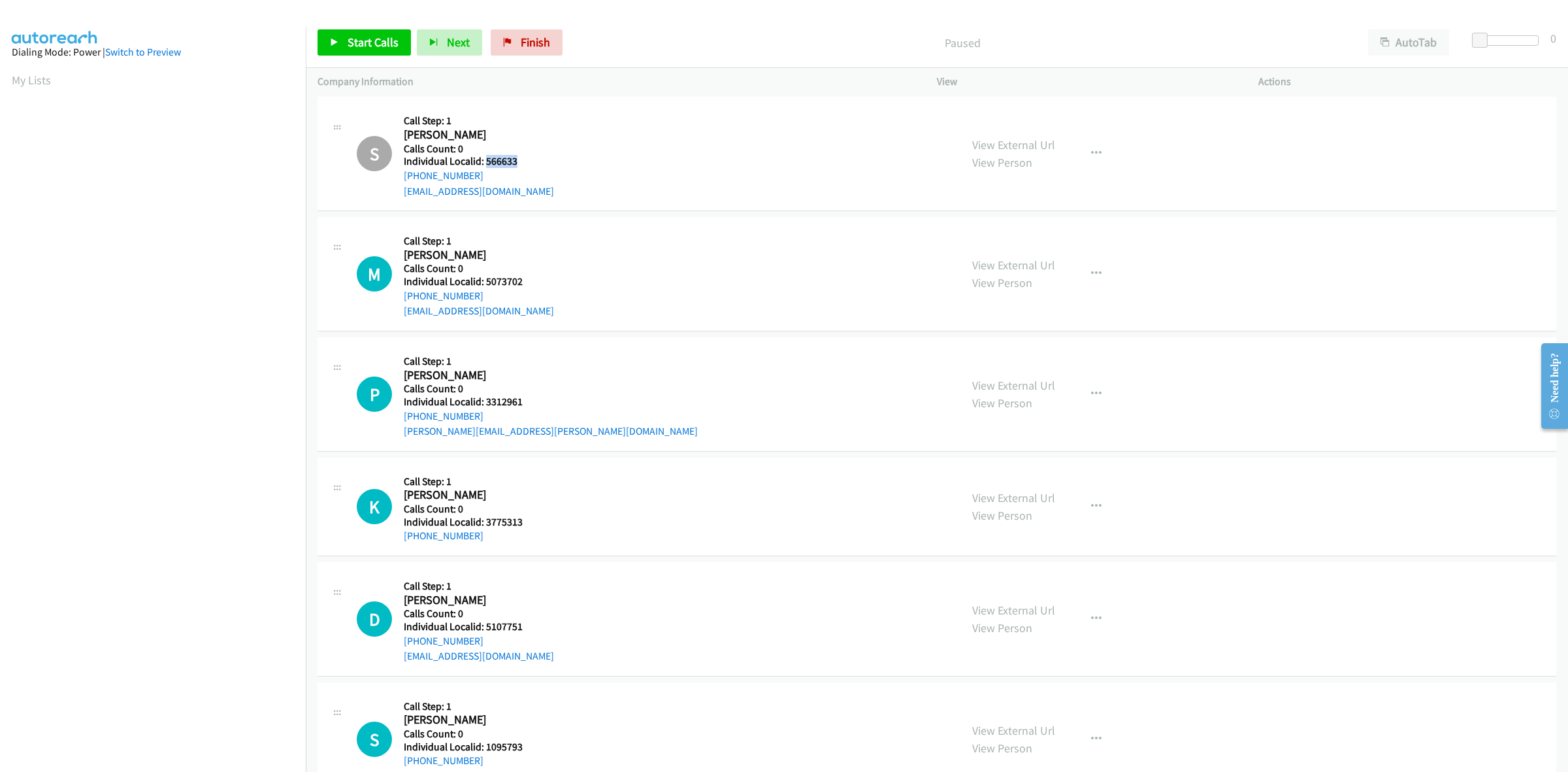
scroll to position [184, 0]
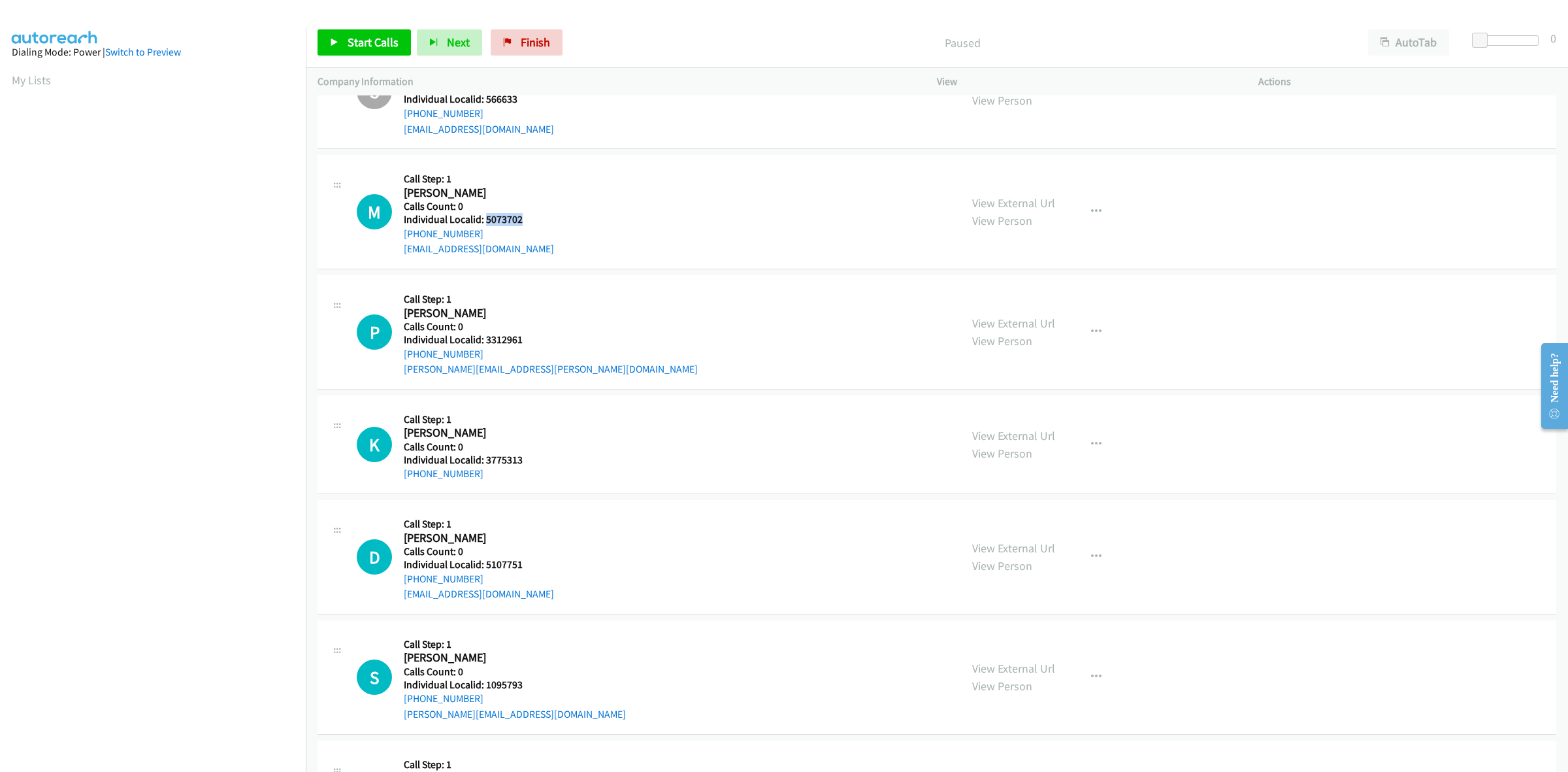
drag, startPoint x: 508, startPoint y: 223, endPoint x: 484, endPoint y: 220, distance: 24.2
click at [484, 220] on h5 "Individual Localid: 5073702" at bounding box center [479, 220] width 150 height 13
copy h5 "5073702"
click at [540, 174] on h5 "Call Step: 1" at bounding box center [479, 179] width 150 height 13
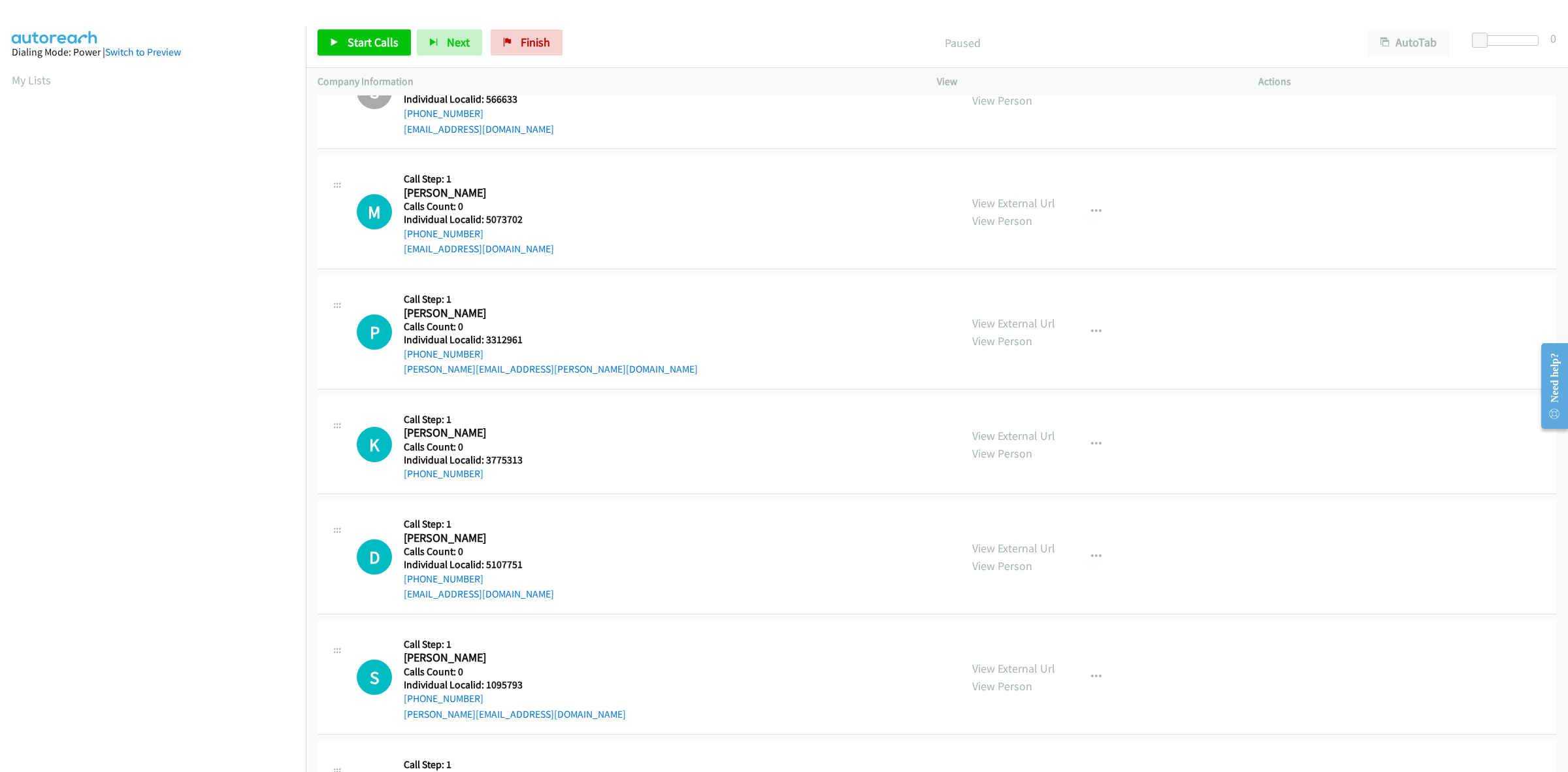
drag, startPoint x: 481, startPoint y: 230, endPoint x: 403, endPoint y: 233, distance: 78.1
click at [403, 233] on div "M Callback Scheduled Call Step: 1 Mark Small America/Chicago Calls Count: 0 Ind…" at bounding box center [653, 212] width 592 height 91
copy link "+1 309-241-4053"
drag, startPoint x: 504, startPoint y: 221, endPoint x: 482, endPoint y: 223, distance: 22.1
click at [482, 223] on h5 "Individual Localid: 5073702" at bounding box center [479, 220] width 150 height 13
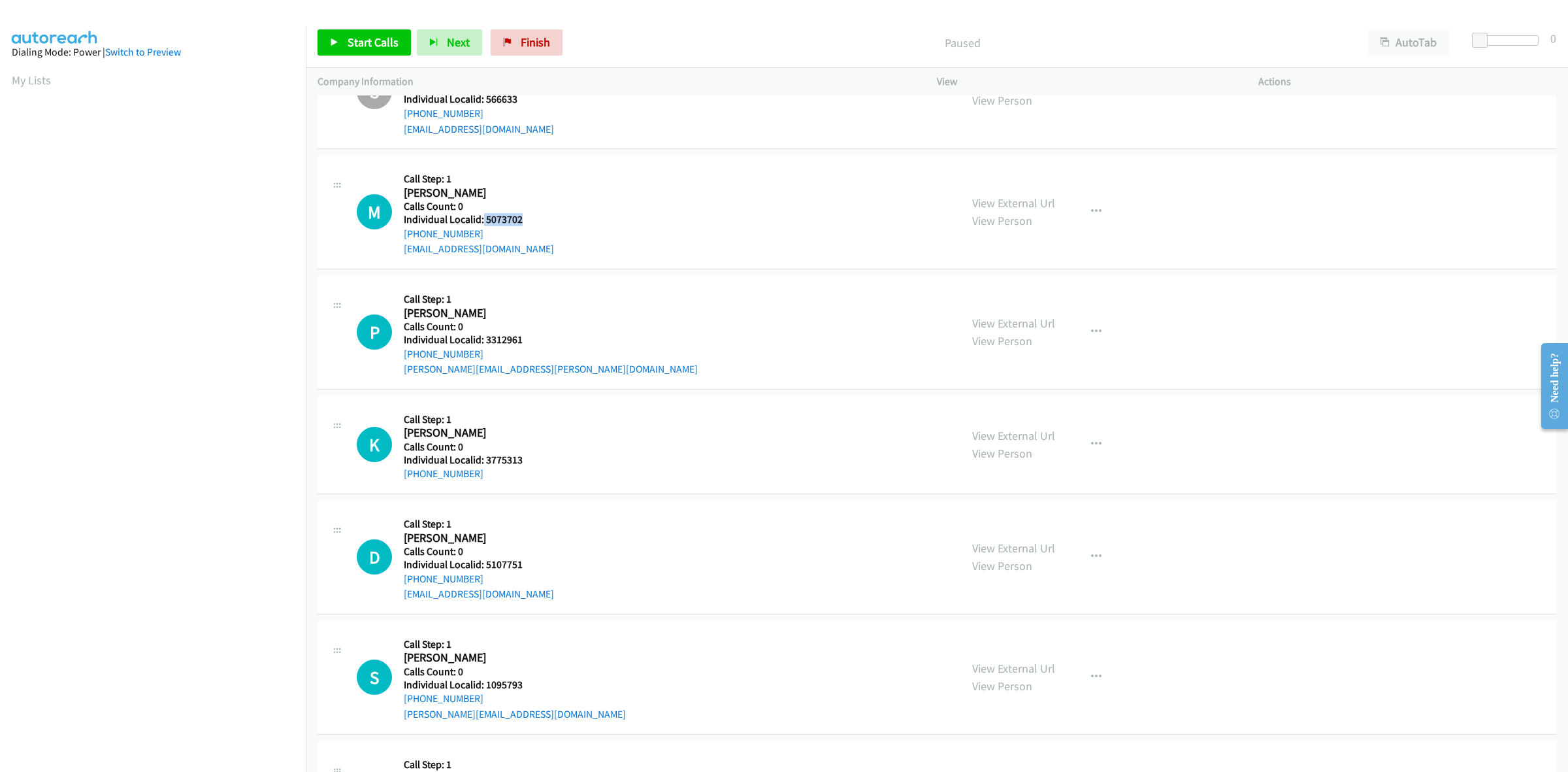
copy h5 "5073702"
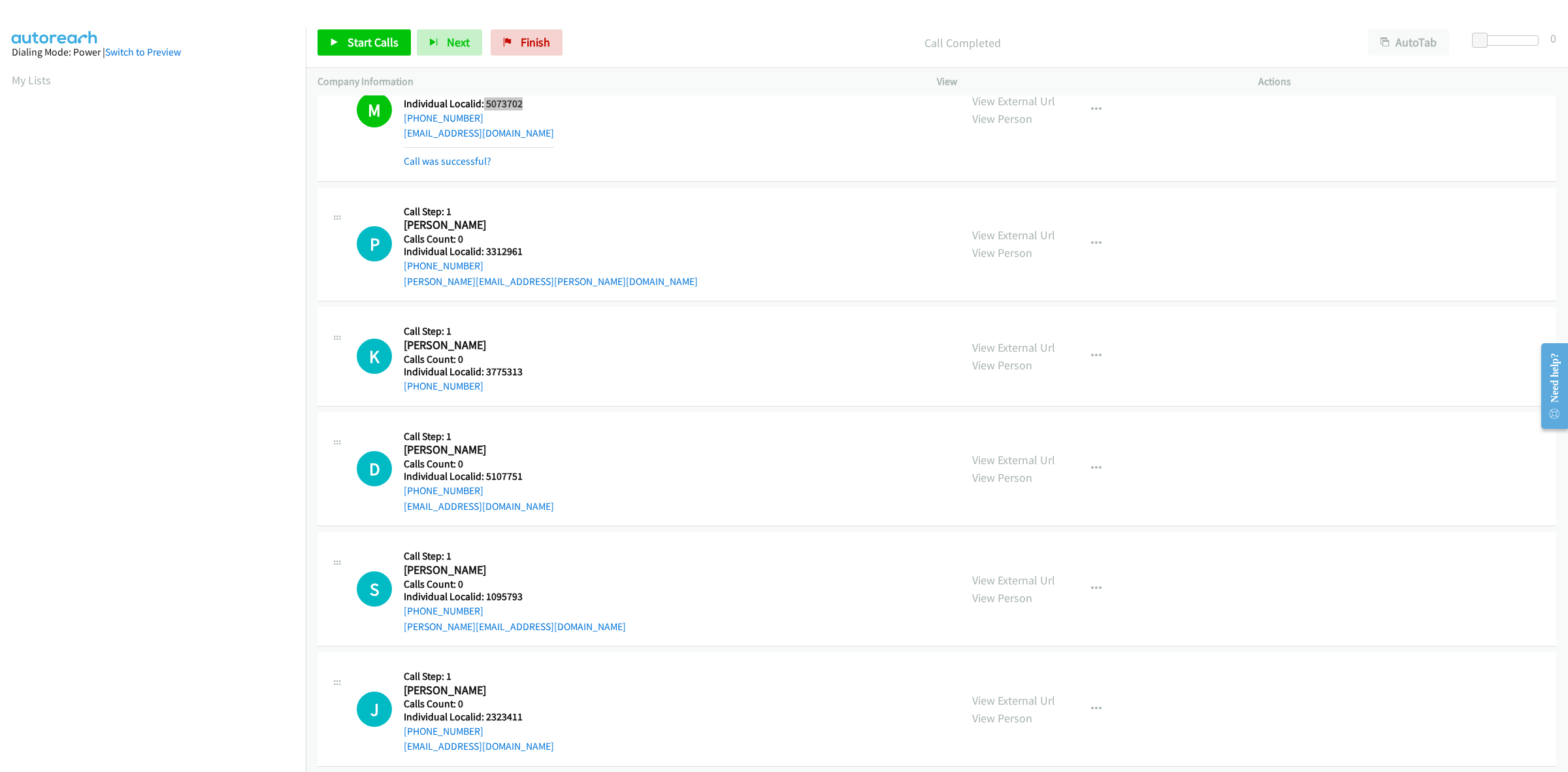
scroll to position [347, 0]
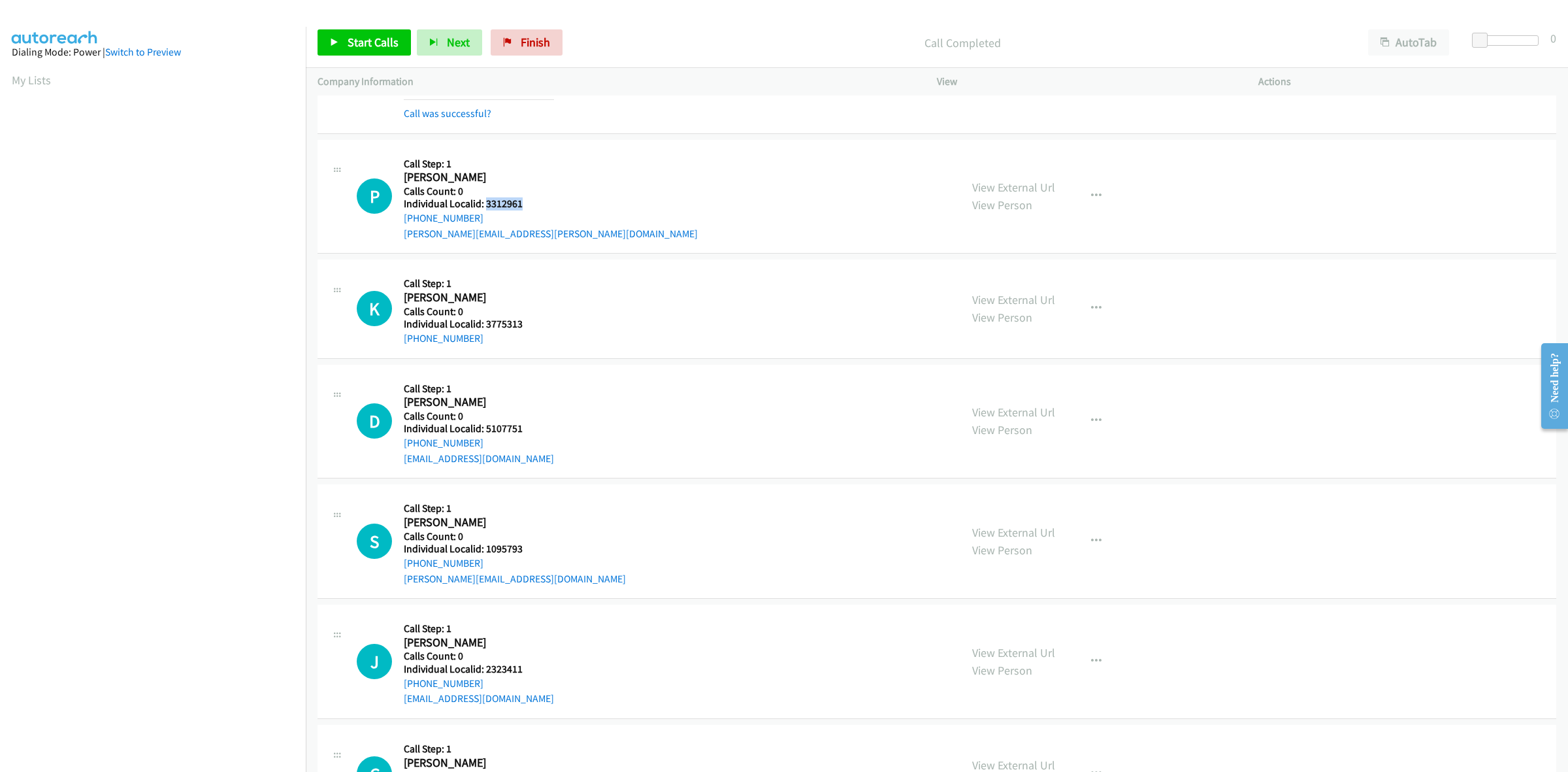
drag, startPoint x: 530, startPoint y: 201, endPoint x: 487, endPoint y: 204, distance: 43.1
click at [487, 204] on h5 "Individual Localid: 3312961" at bounding box center [550, 204] width 294 height 13
copy h5 "3312961"
drag, startPoint x: 481, startPoint y: 218, endPoint x: 402, endPoint y: 221, distance: 79.1
click at [402, 221] on div "P Callback Scheduled Call Step: 1 Pete Japikse America/New_York Calls Count: 0 …" at bounding box center [653, 197] width 592 height 91
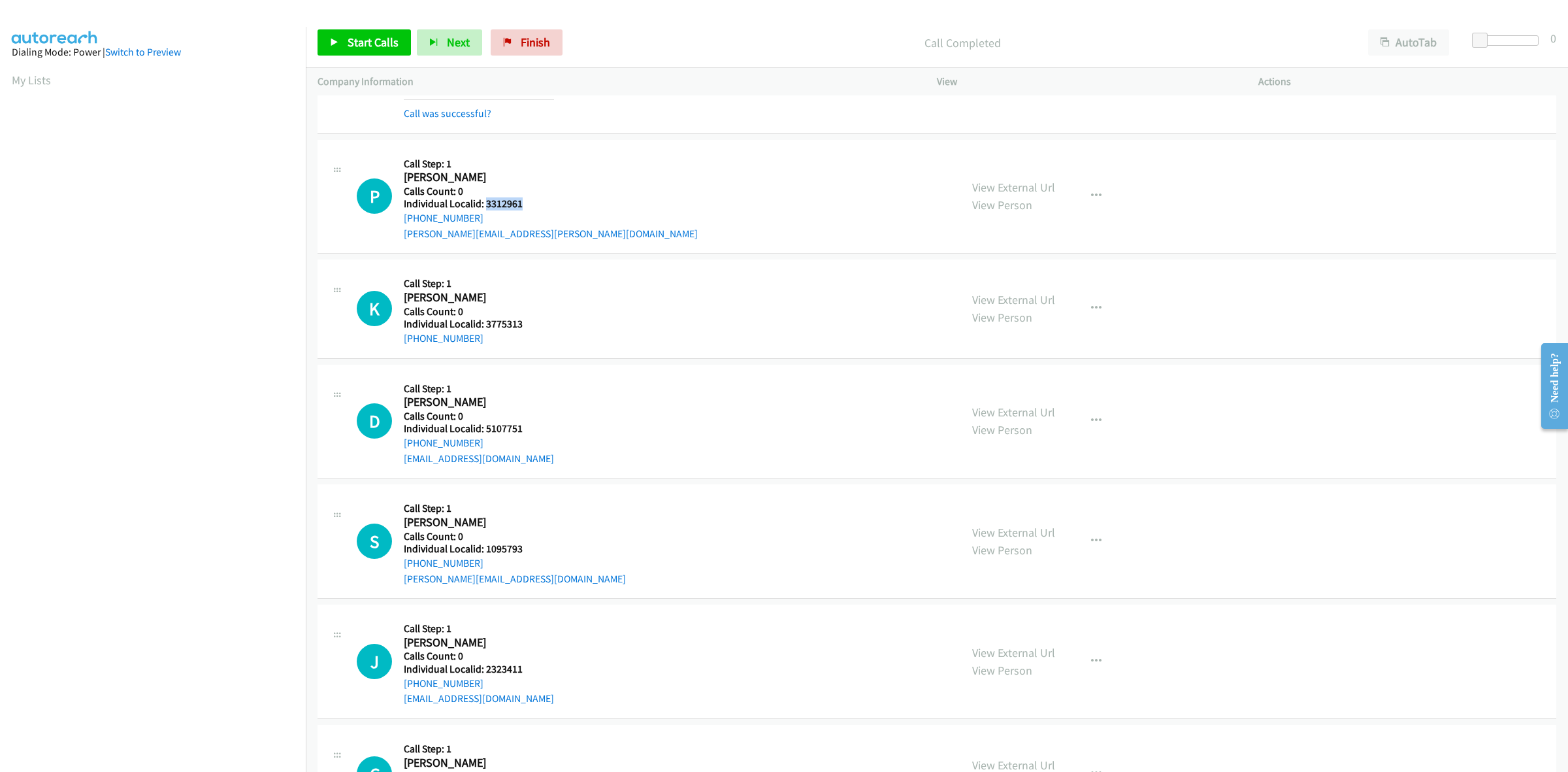
copy link "+1 614-205-7203"
drag, startPoint x: 524, startPoint y: 207, endPoint x: 485, endPoint y: 207, distance: 39.0
click at [485, 207] on h5 "Individual Localid: 3312961" at bounding box center [550, 204] width 294 height 13
copy h5 "3312961"
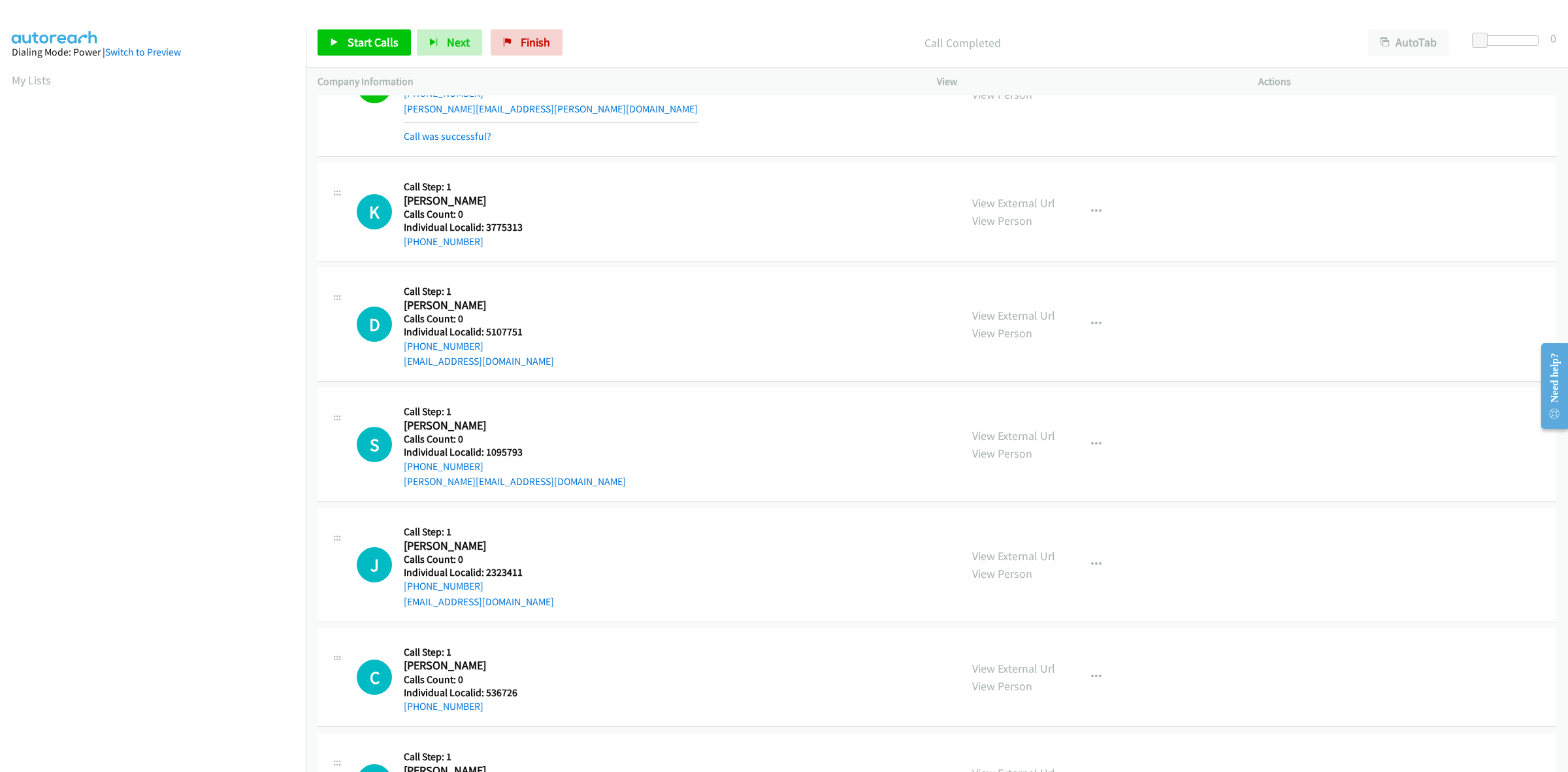
scroll to position [490, 0]
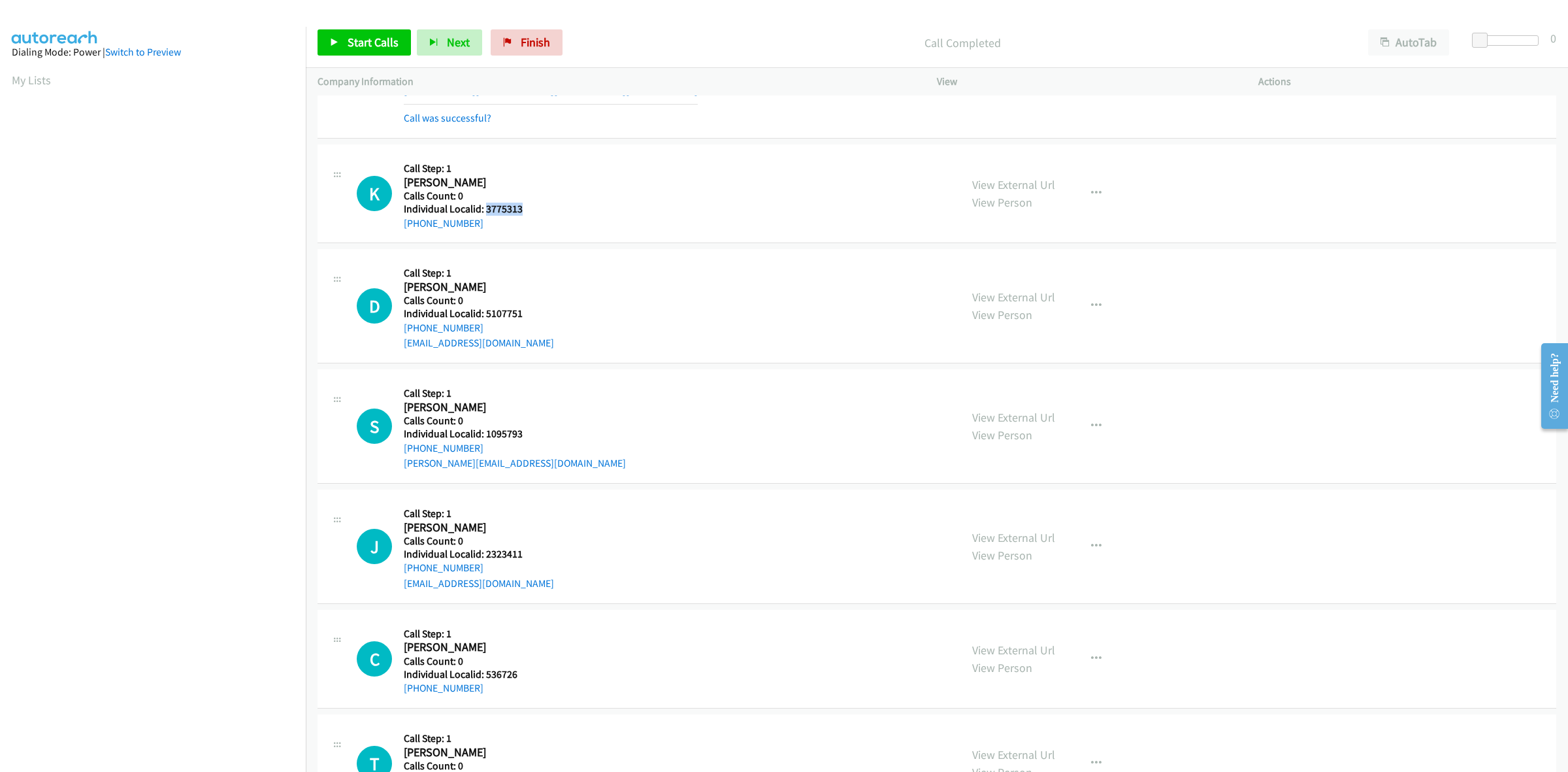
drag, startPoint x: 514, startPoint y: 208, endPoint x: 483, endPoint y: 209, distance: 31.0
click at [483, 209] on h5 "Individual Localid: 3775313" at bounding box center [472, 209] width 138 height 13
copy h5 "3775313"
drag, startPoint x: 477, startPoint y: 223, endPoint x: 396, endPoint y: 227, distance: 81.1
click at [396, 227] on div "K Callback Scheduled Call Step: 1 Kirk Brungardt America/Chicago Calls Count: 0…" at bounding box center [653, 193] width 592 height 74
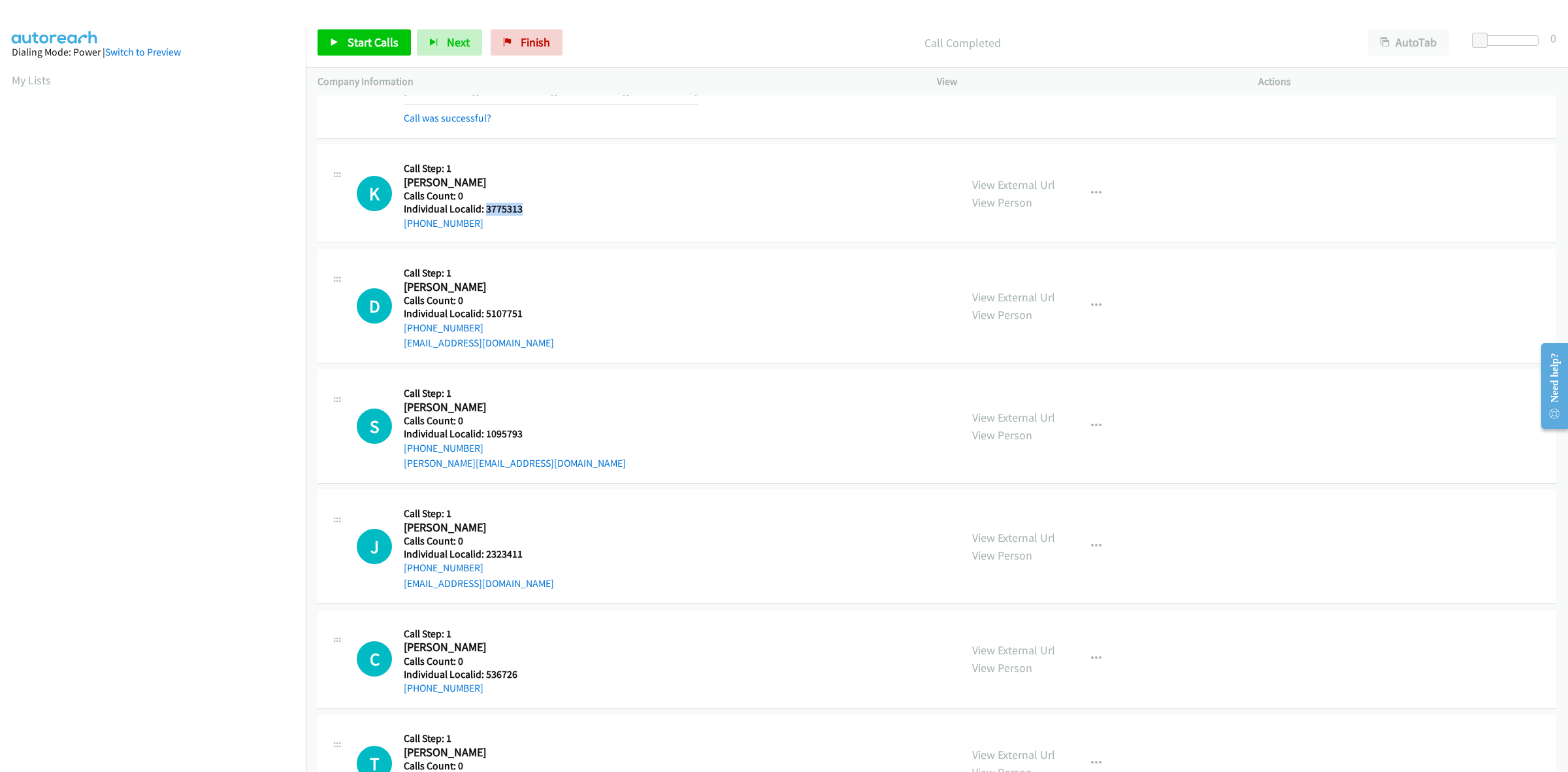
copy link "+1 214-563-5444"
drag, startPoint x: 524, startPoint y: 207, endPoint x: 485, endPoint y: 209, distance: 39.1
click at [485, 209] on h5 "Individual Localid: 3775313" at bounding box center [472, 209] width 138 height 13
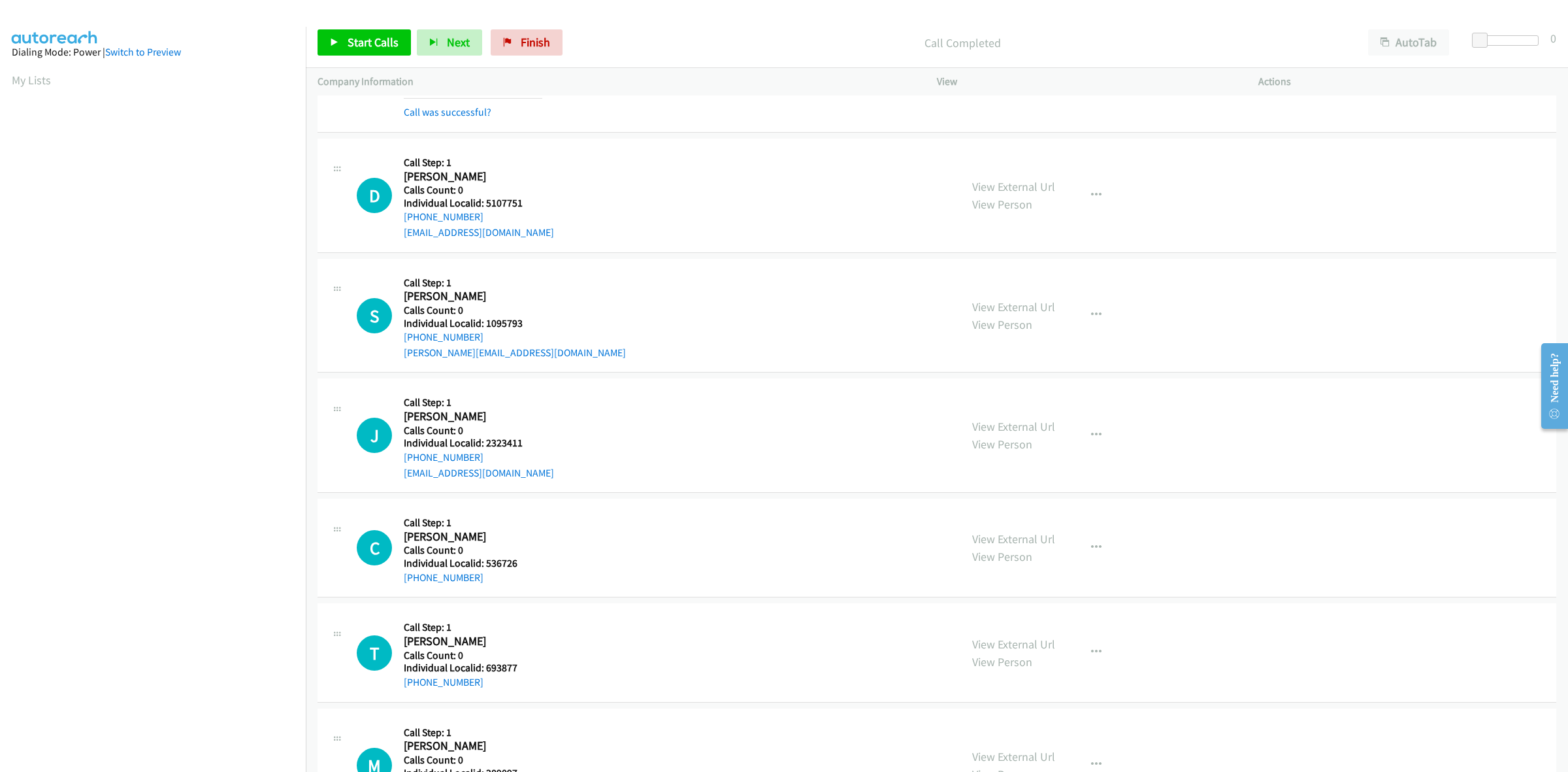
scroll to position [633, 0]
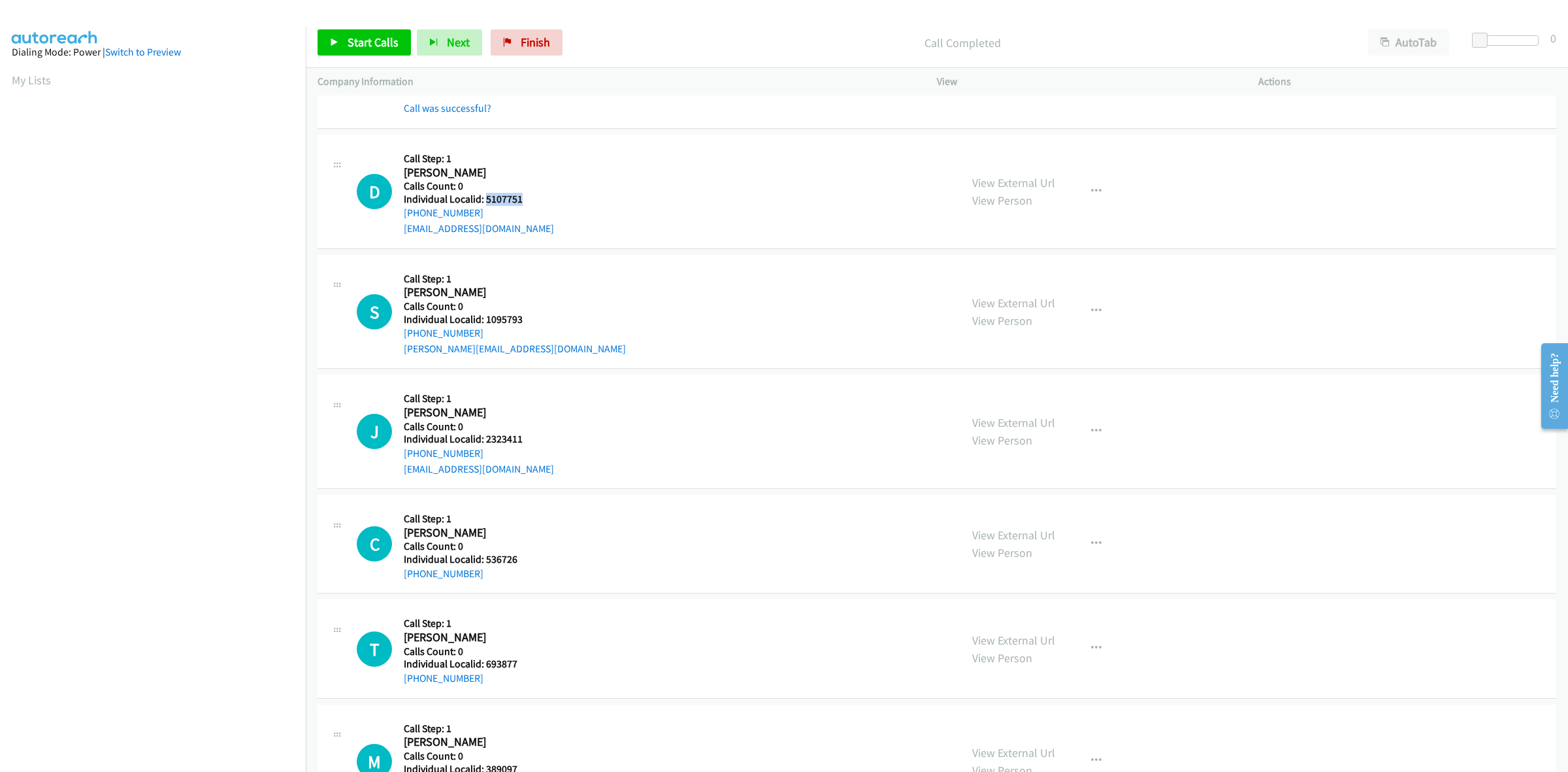
drag, startPoint x: 497, startPoint y: 195, endPoint x: 485, endPoint y: 201, distance: 13.4
click at [485, 201] on h5 "Individual Localid: 5107751" at bounding box center [479, 200] width 150 height 13
click at [1091, 187] on icon "button" at bounding box center [1096, 190] width 10 height 10
click at [985, 280] on link "Skip Call" at bounding box center [1027, 277] width 174 height 27
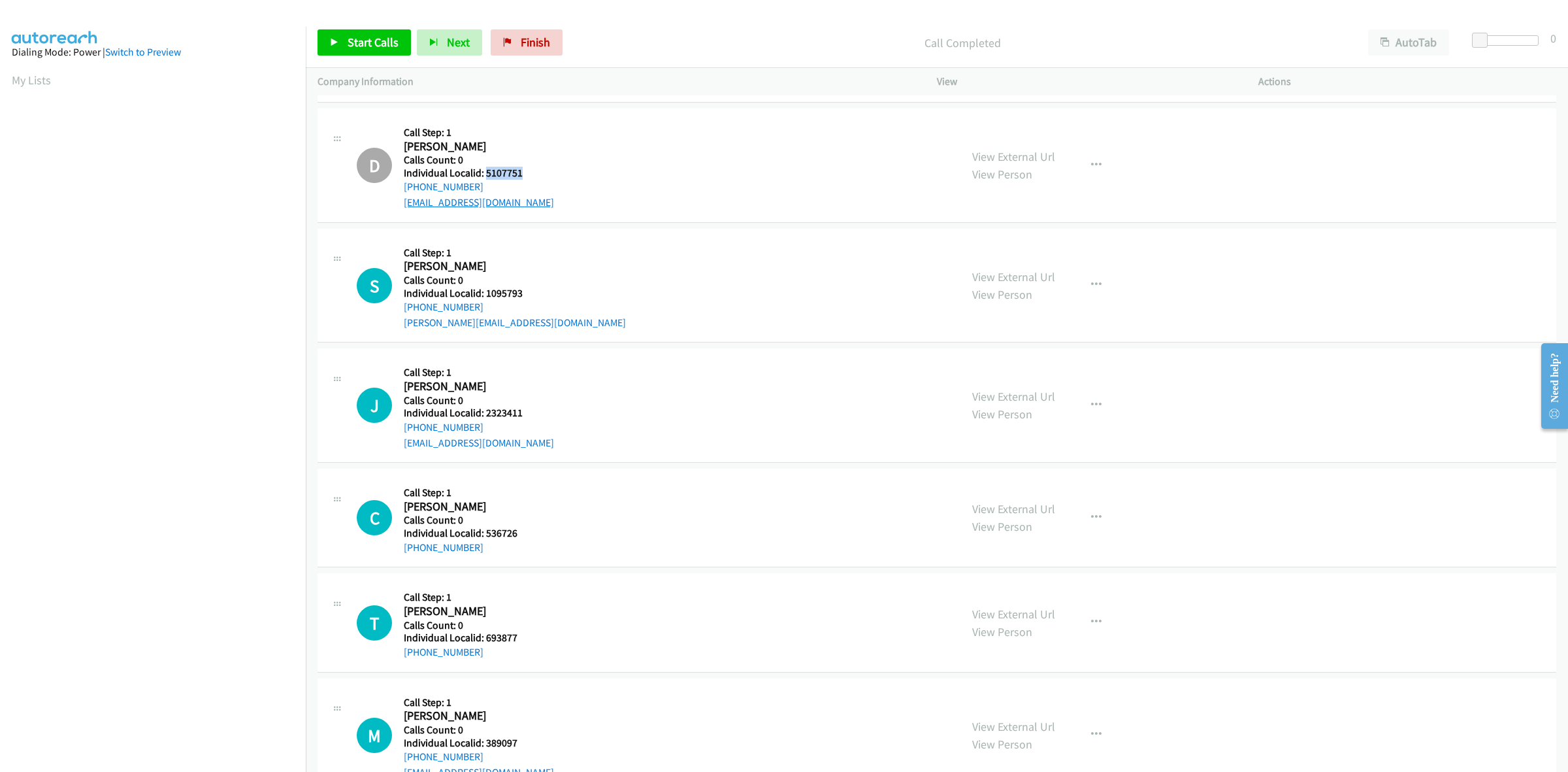
scroll to position [756, 0]
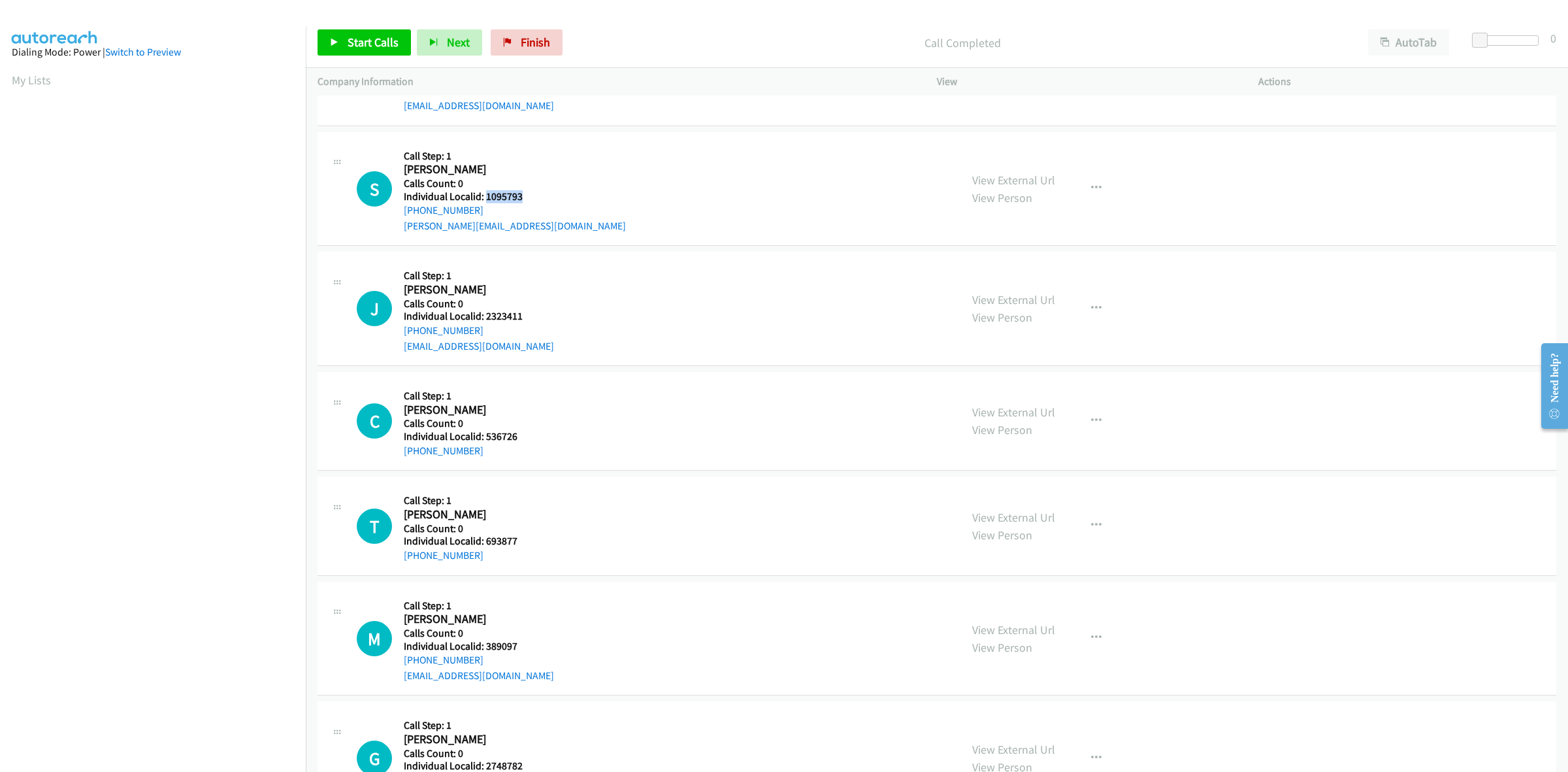
drag, startPoint x: 526, startPoint y: 200, endPoint x: 483, endPoint y: 190, distance: 44.1
click at [483, 190] on h5 "Individual Localid: 1095793" at bounding box center [514, 197] width 222 height 13
click at [1108, 188] on button "button" at bounding box center [1097, 188] width 36 height 27
click at [999, 272] on link "Skip Call" at bounding box center [1027, 274] width 174 height 27
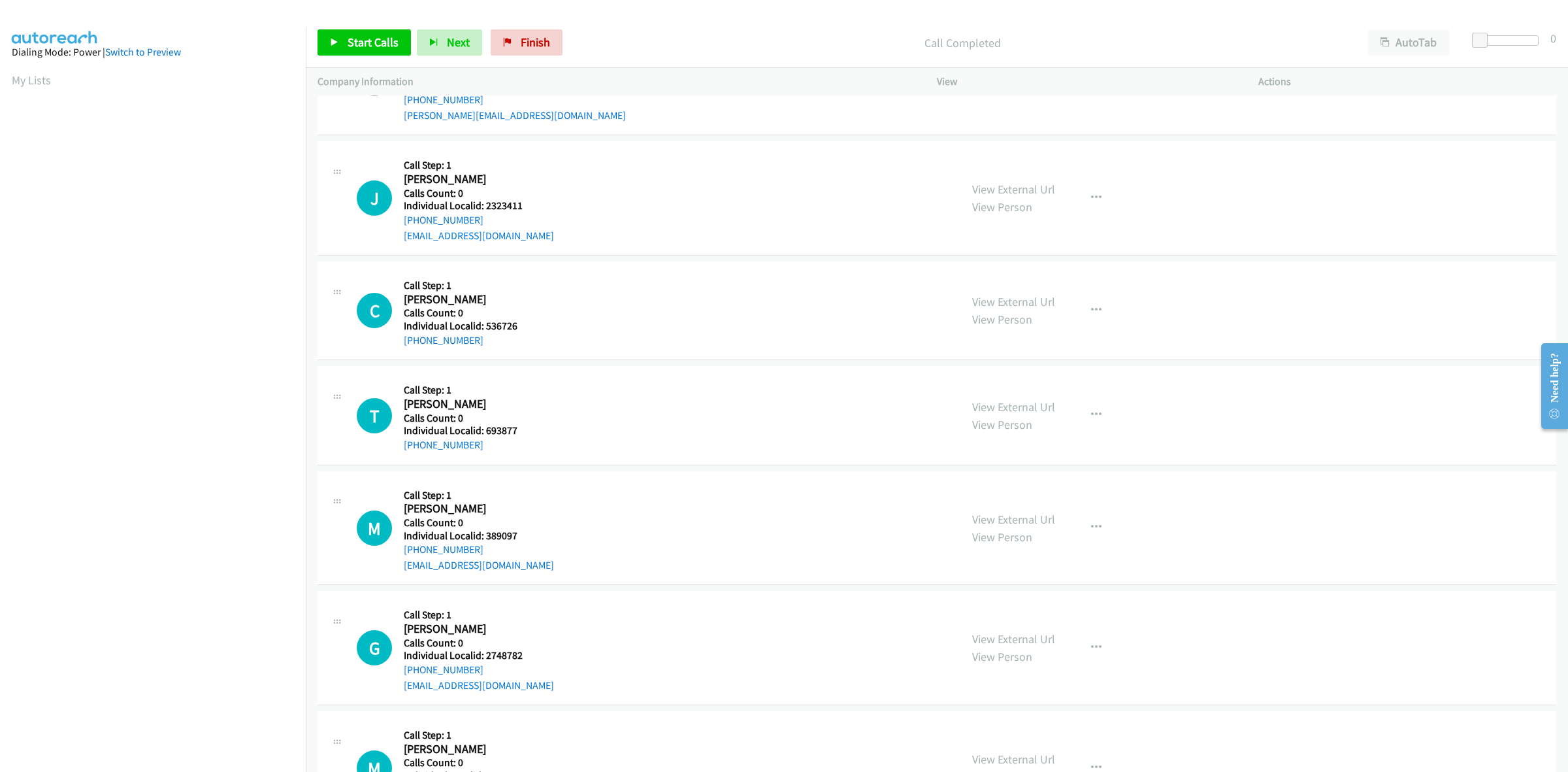
scroll to position [878, 0]
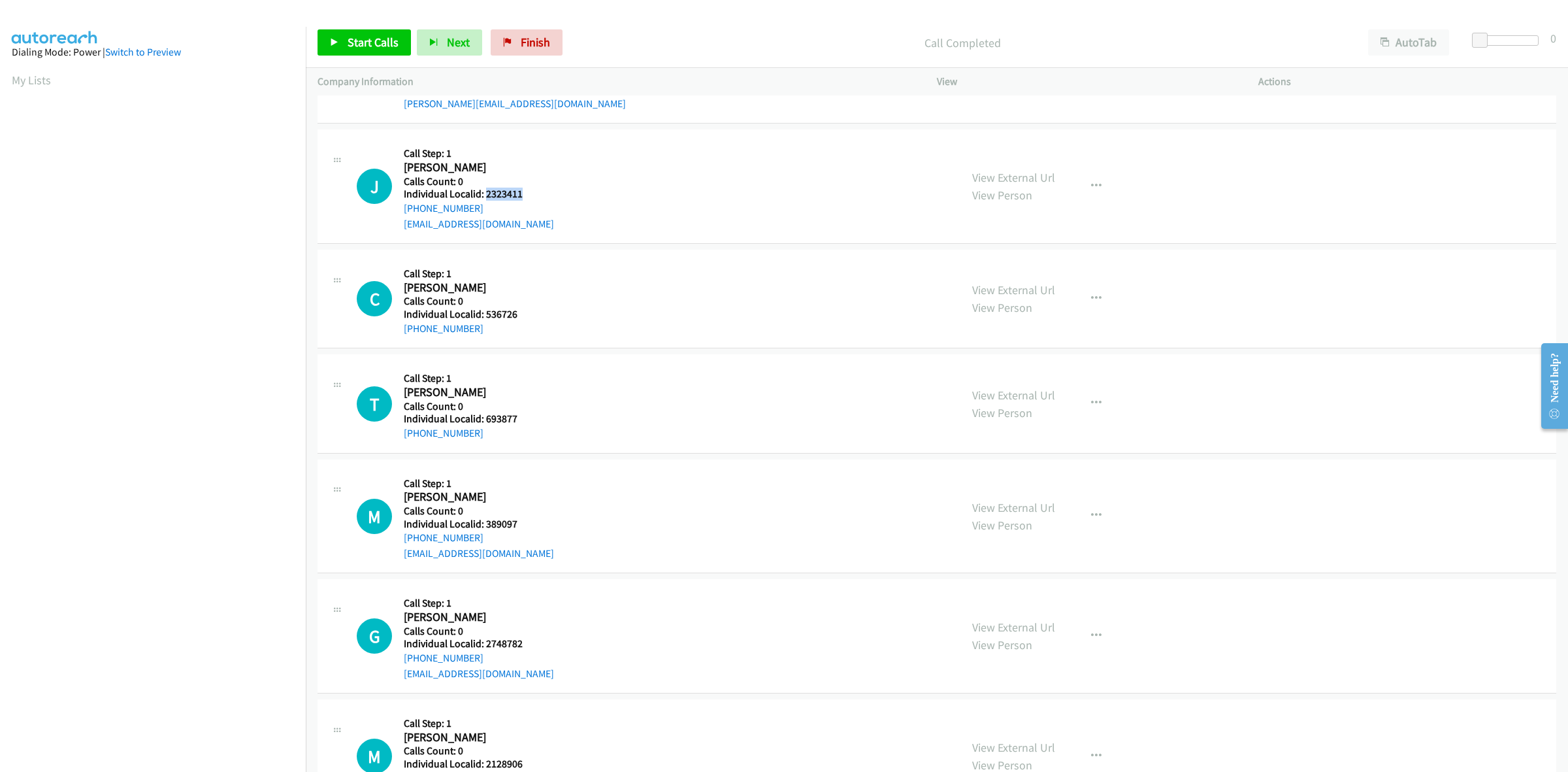
drag, startPoint x: 524, startPoint y: 197, endPoint x: 484, endPoint y: 190, distance: 40.6
click at [484, 190] on h5 "Individual Localid: 2323411" at bounding box center [479, 194] width 150 height 13
click at [564, 174] on div "J Callback Scheduled Call Step: 1 Jonathan Barney America/New_York Calls Count:…" at bounding box center [653, 186] width 592 height 91
drag, startPoint x: 485, startPoint y: 211, endPoint x: 395, endPoint y: 216, distance: 90.1
click at [395, 216] on div "J Callback Scheduled Call Step: 1 Jonathan Barney America/New_York Calls Count:…" at bounding box center [653, 186] width 592 height 91
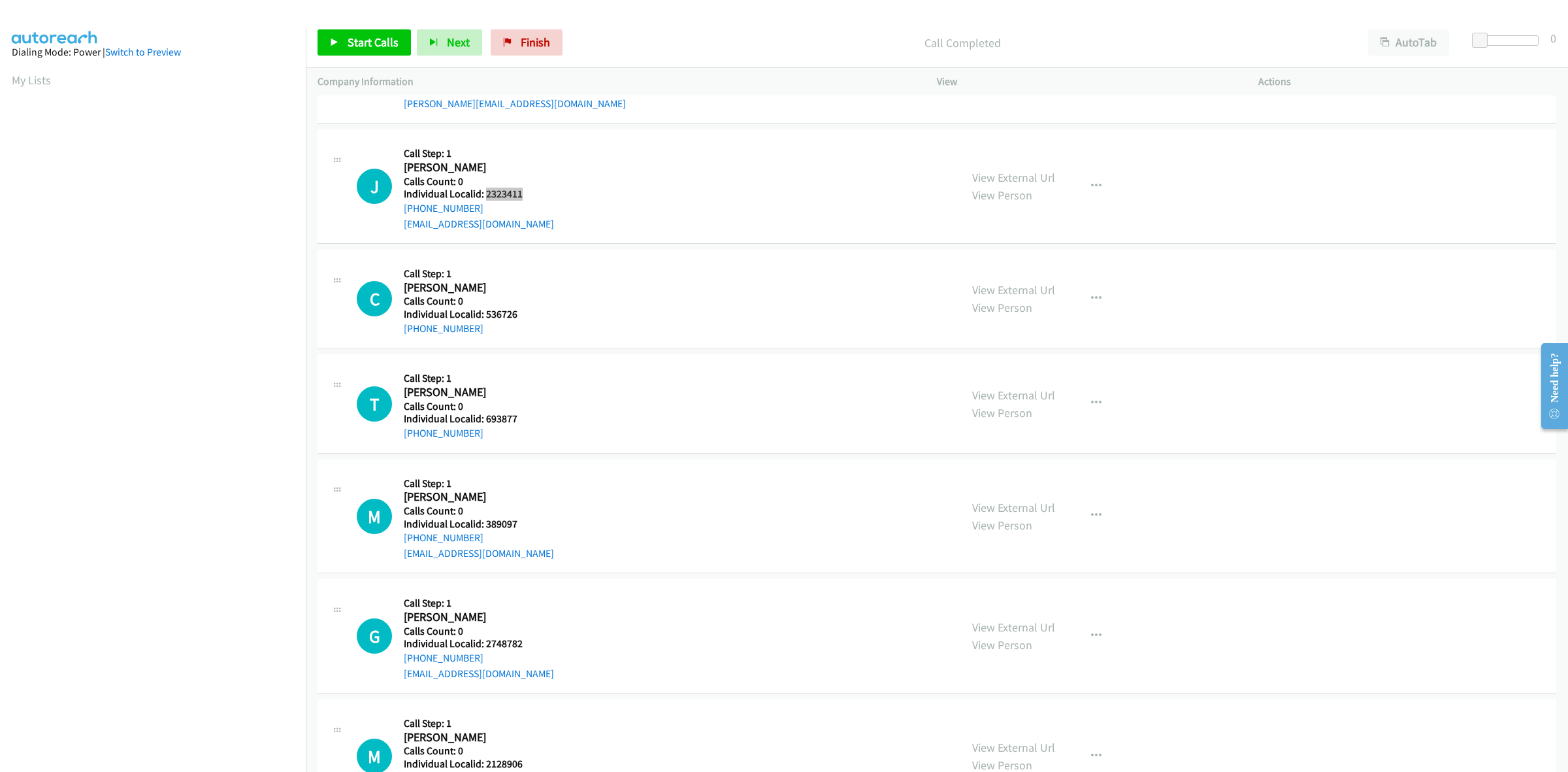
drag, startPoint x: 508, startPoint y: 196, endPoint x: 484, endPoint y: 196, distance: 24.0
click at [484, 196] on h5 "Individual Localid: 2323411" at bounding box center [479, 194] width 150 height 13
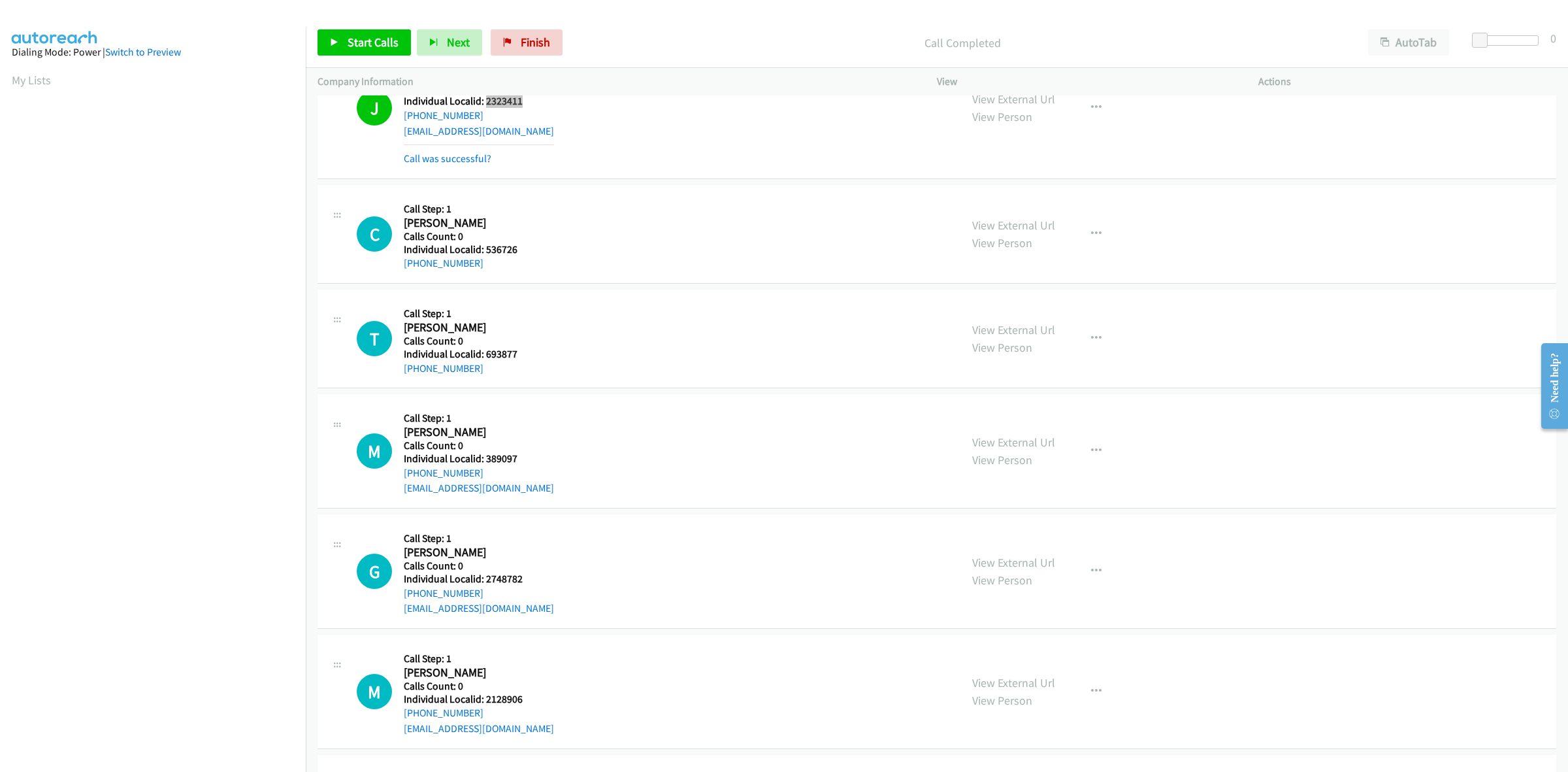
scroll to position [1001, 0]
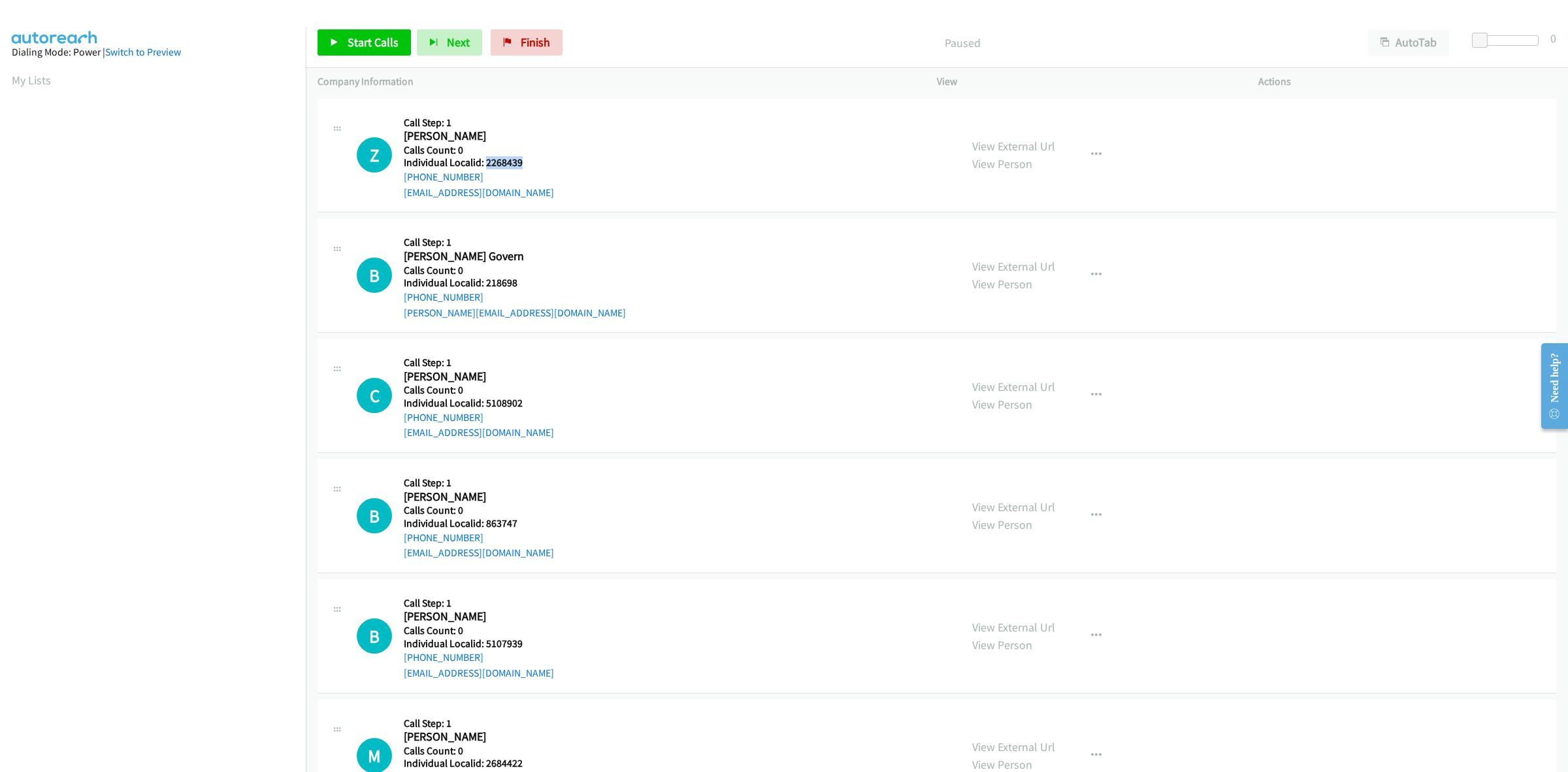
drag, startPoint x: 528, startPoint y: 160, endPoint x: 485, endPoint y: 161, distance: 43.0
click at [485, 161] on h5 "Individual Localid: 2268439" at bounding box center [480, 163] width 153 height 13
copy h5 "2268439"
drag, startPoint x: 514, startPoint y: 163, endPoint x: 844, endPoint y: 175, distance: 330.2
click at [843, 175] on div "Z Callback Scheduled Call Step: 1 [PERSON_NAME] America/[GEOGRAPHIC_DATA] Calls…" at bounding box center [653, 156] width 592 height 91
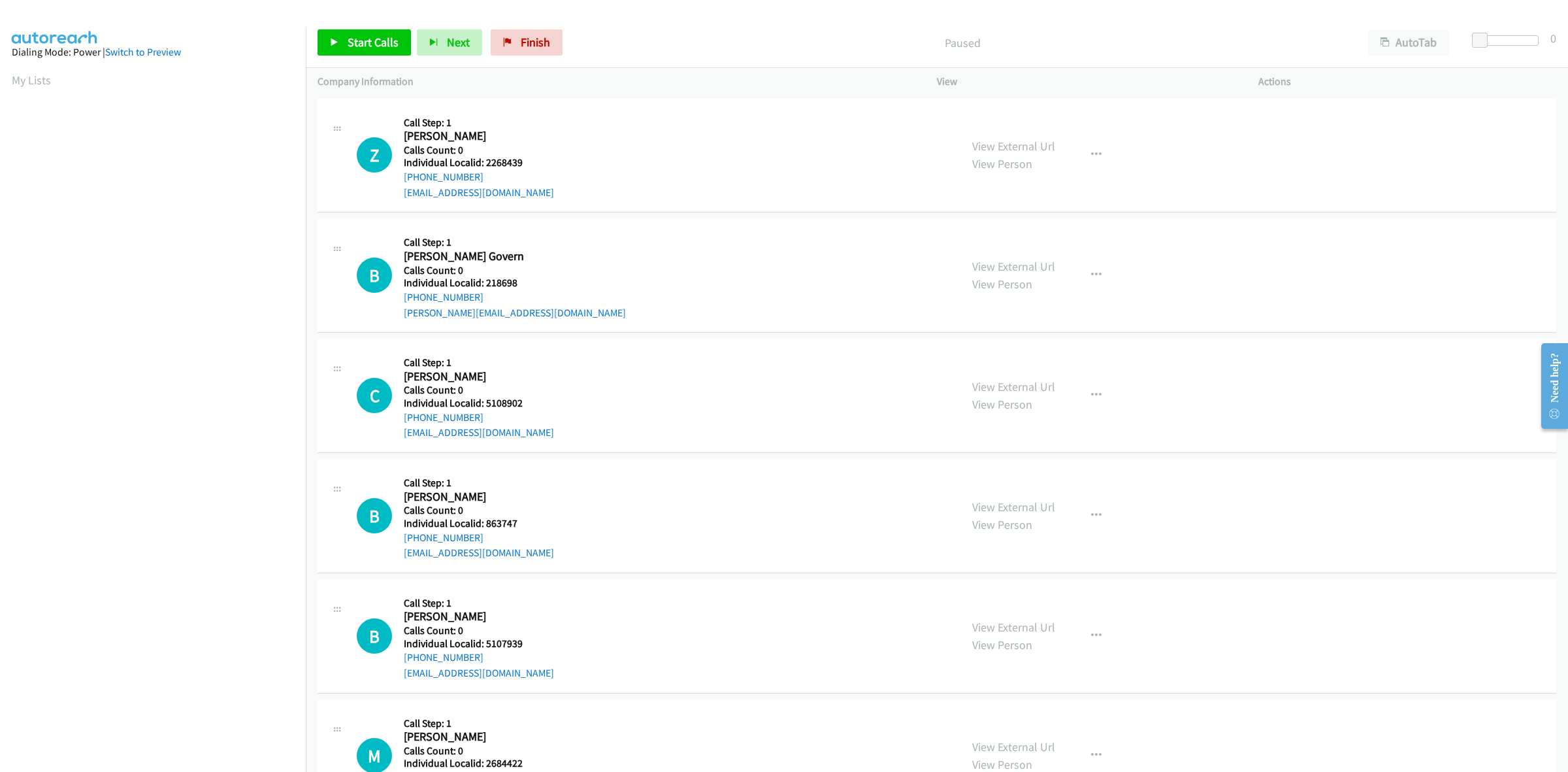
scroll to position [0, 2]
drag, startPoint x: 481, startPoint y: 175, endPoint x: 398, endPoint y: 178, distance: 83.1
click at [398, 178] on div "Z Callback Scheduled Call Step: 1 [PERSON_NAME] America/[GEOGRAPHIC_DATA] Calls…" at bounding box center [653, 156] width 592 height 91
copy link "[PHONE_NUMBER]"
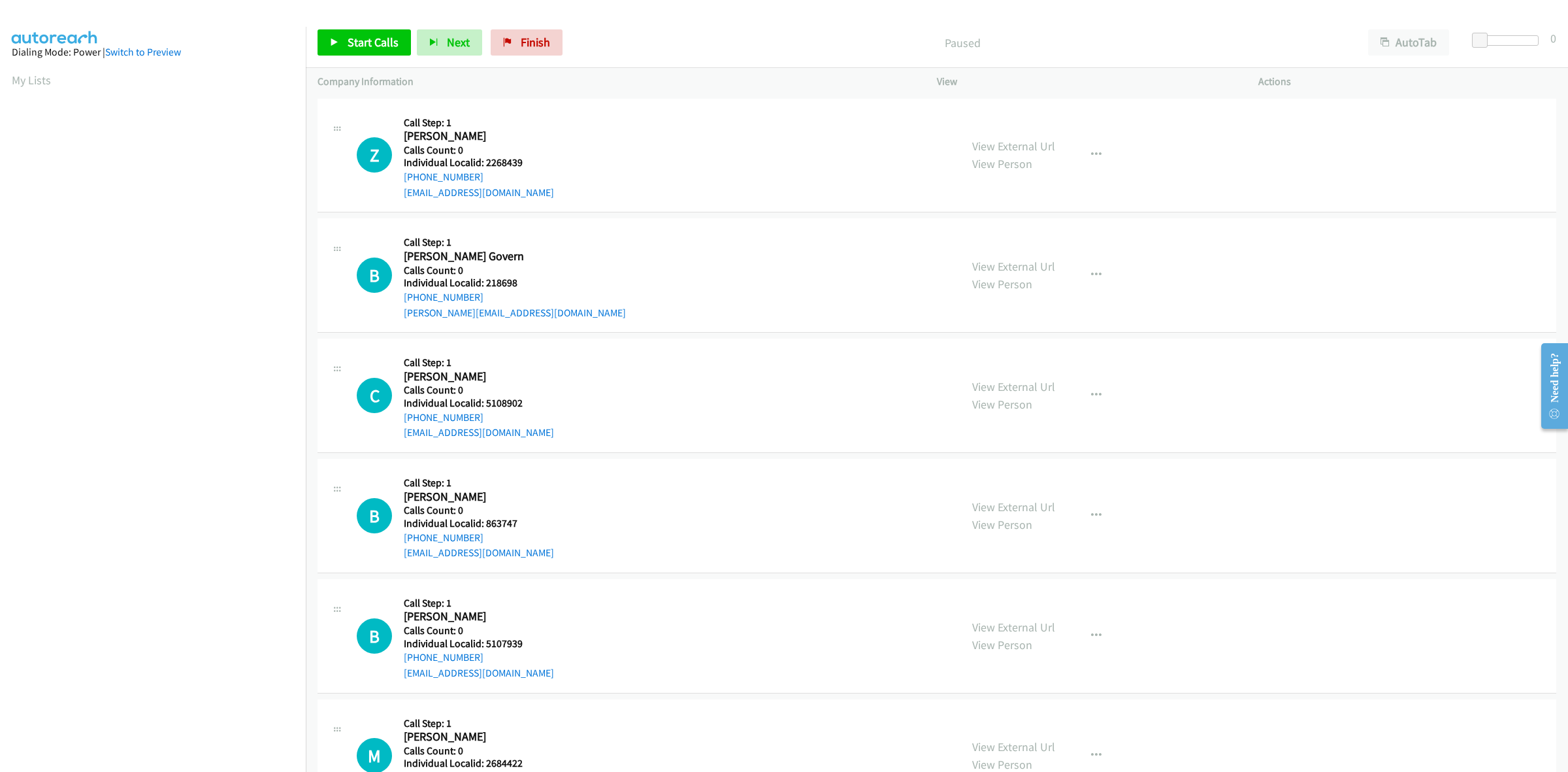
drag, startPoint x: 273, startPoint y: 232, endPoint x: 756, endPoint y: 386, distance: 507.0
click at [756, 386] on div "C Callback Scheduled Call Step: 1 [PERSON_NAME] America/[GEOGRAPHIC_DATA] Calls…" at bounding box center [653, 396] width 592 height 91
drag, startPoint x: 529, startPoint y: 160, endPoint x: 487, endPoint y: 162, distance: 42.0
click at [487, 162] on h5 "Individual Localid: 2268439" at bounding box center [480, 163] width 153 height 13
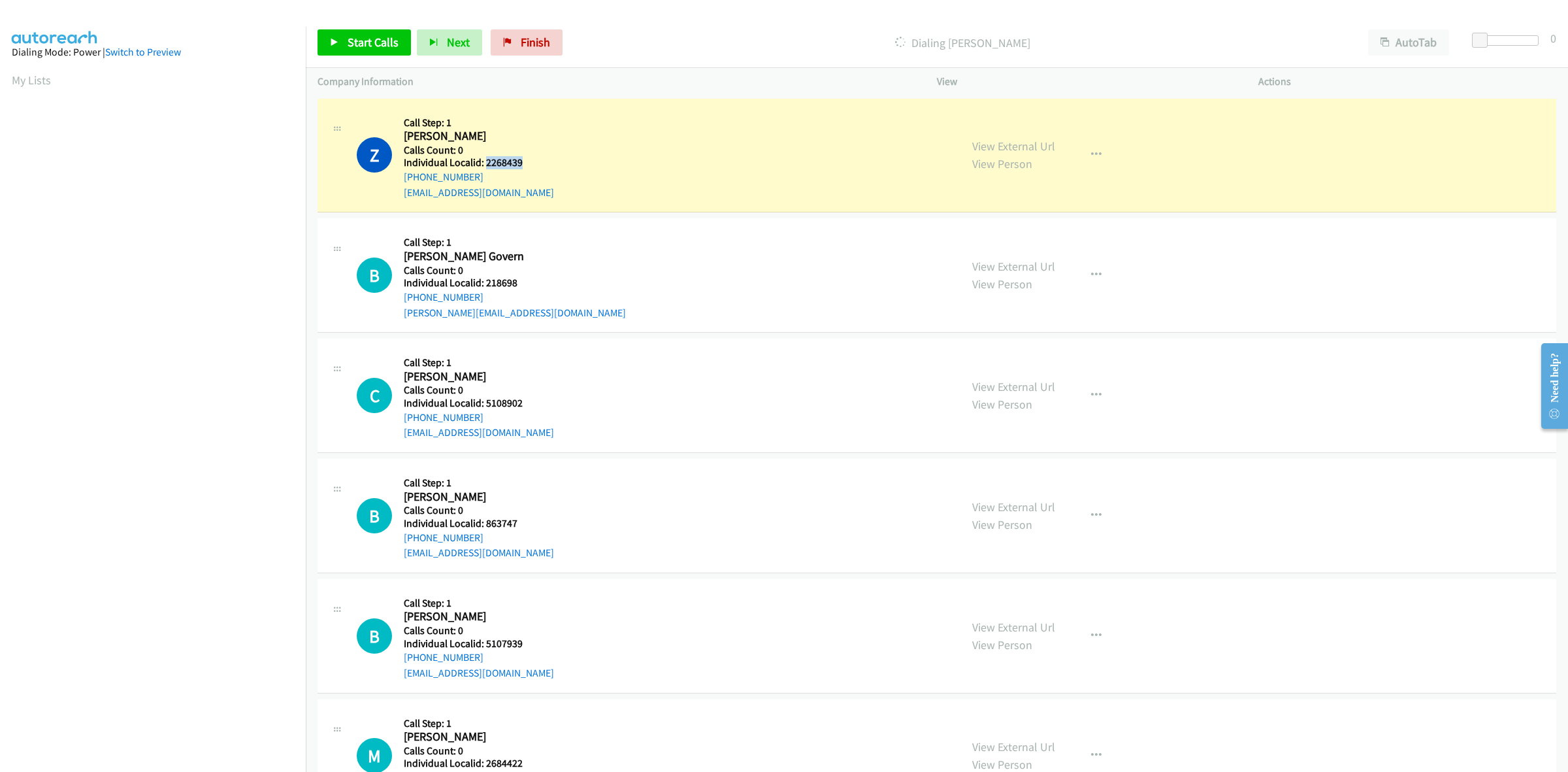
copy h5 "2268439"
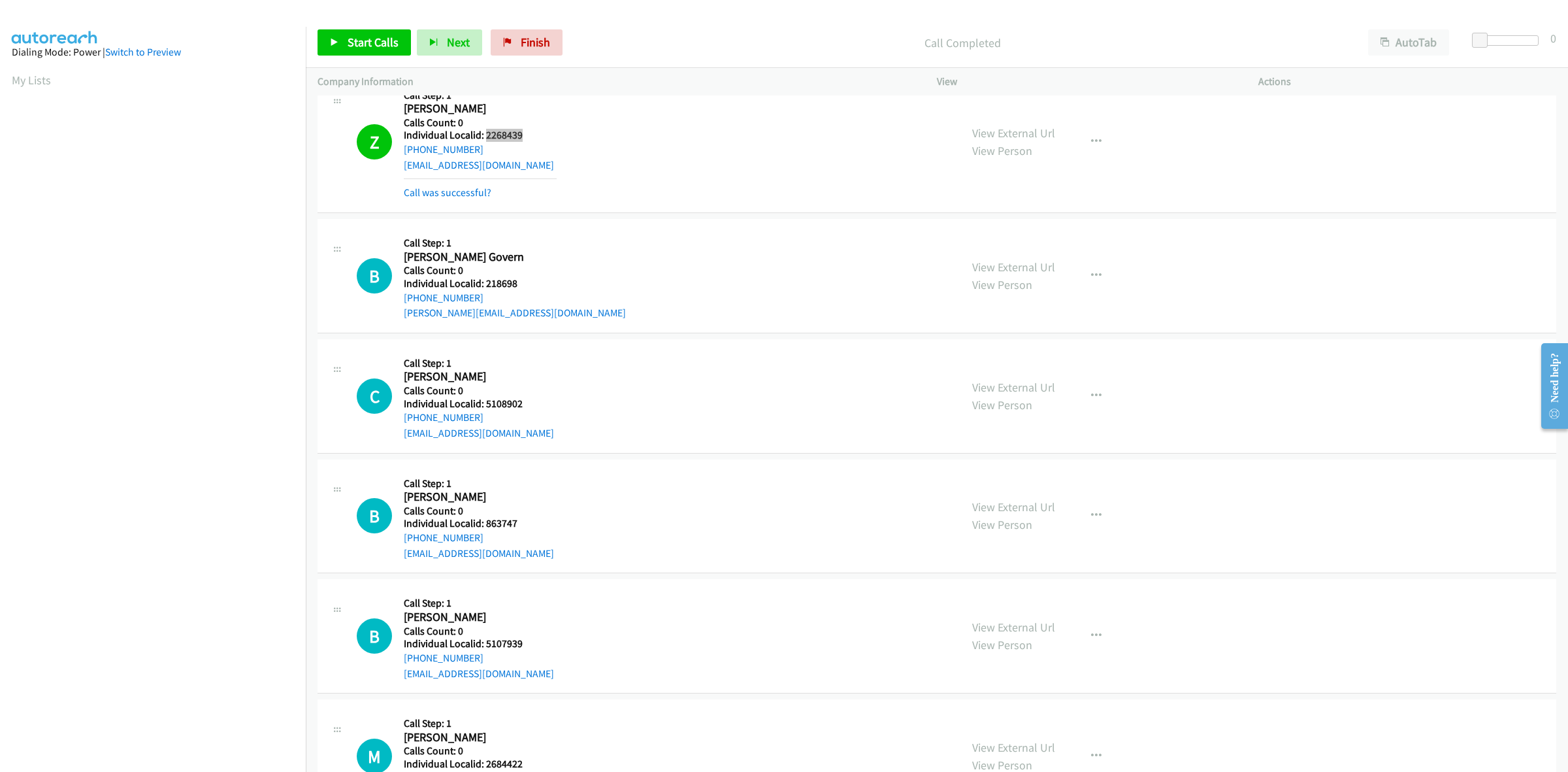
scroll to position [122, 0]
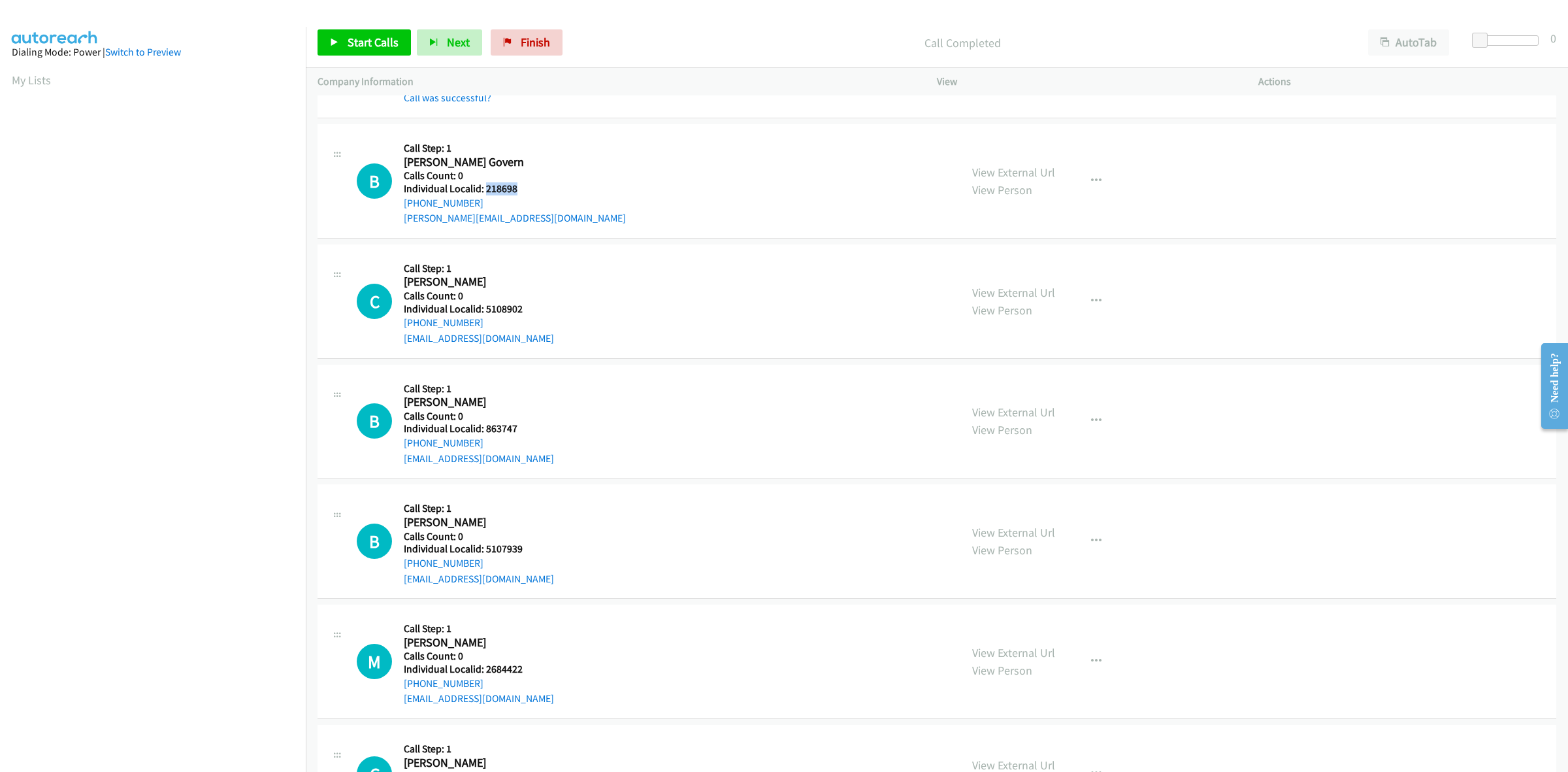
drag, startPoint x: 526, startPoint y: 190, endPoint x: 485, endPoint y: 184, distance: 41.4
click at [485, 184] on h5 "Individual Localid: 218698" at bounding box center [514, 189] width 222 height 13
copy h5 "218698"
click at [1090, 171] on button "button" at bounding box center [1097, 180] width 36 height 27
click at [1011, 253] on link "Skip Call" at bounding box center [1027, 266] width 174 height 27
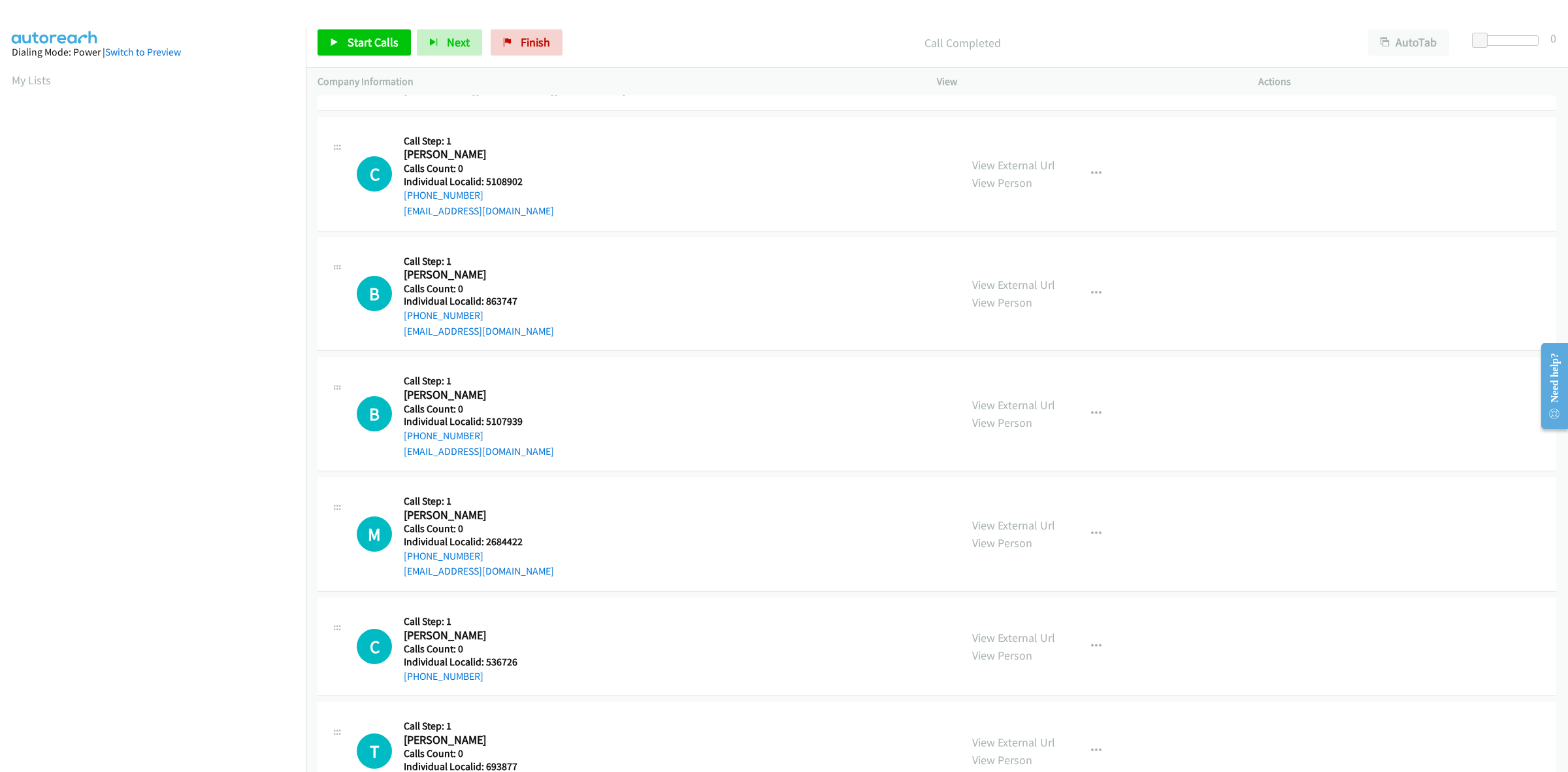
scroll to position [266, 0]
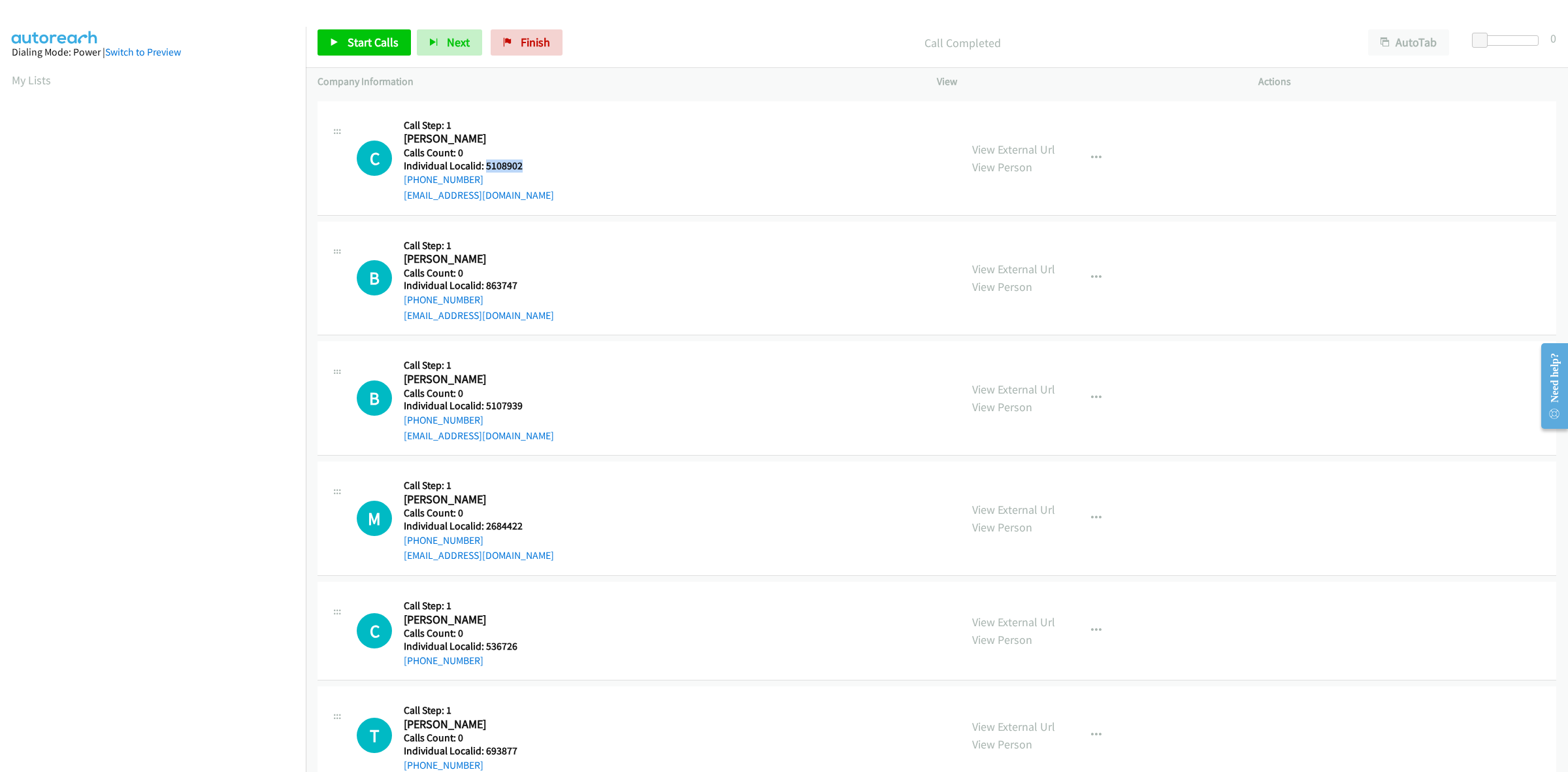
drag, startPoint x: 529, startPoint y: 166, endPoint x: 485, endPoint y: 165, distance: 44.0
click at [485, 165] on h5 "Individual Localid: 5108902" at bounding box center [480, 166] width 153 height 13
copy h5 "5108902"
drag, startPoint x: 526, startPoint y: 160, endPoint x: 485, endPoint y: 158, distance: 41.0
click at [485, 158] on h5 "Individual Localid: 5108902" at bounding box center [479, 163] width 150 height 13
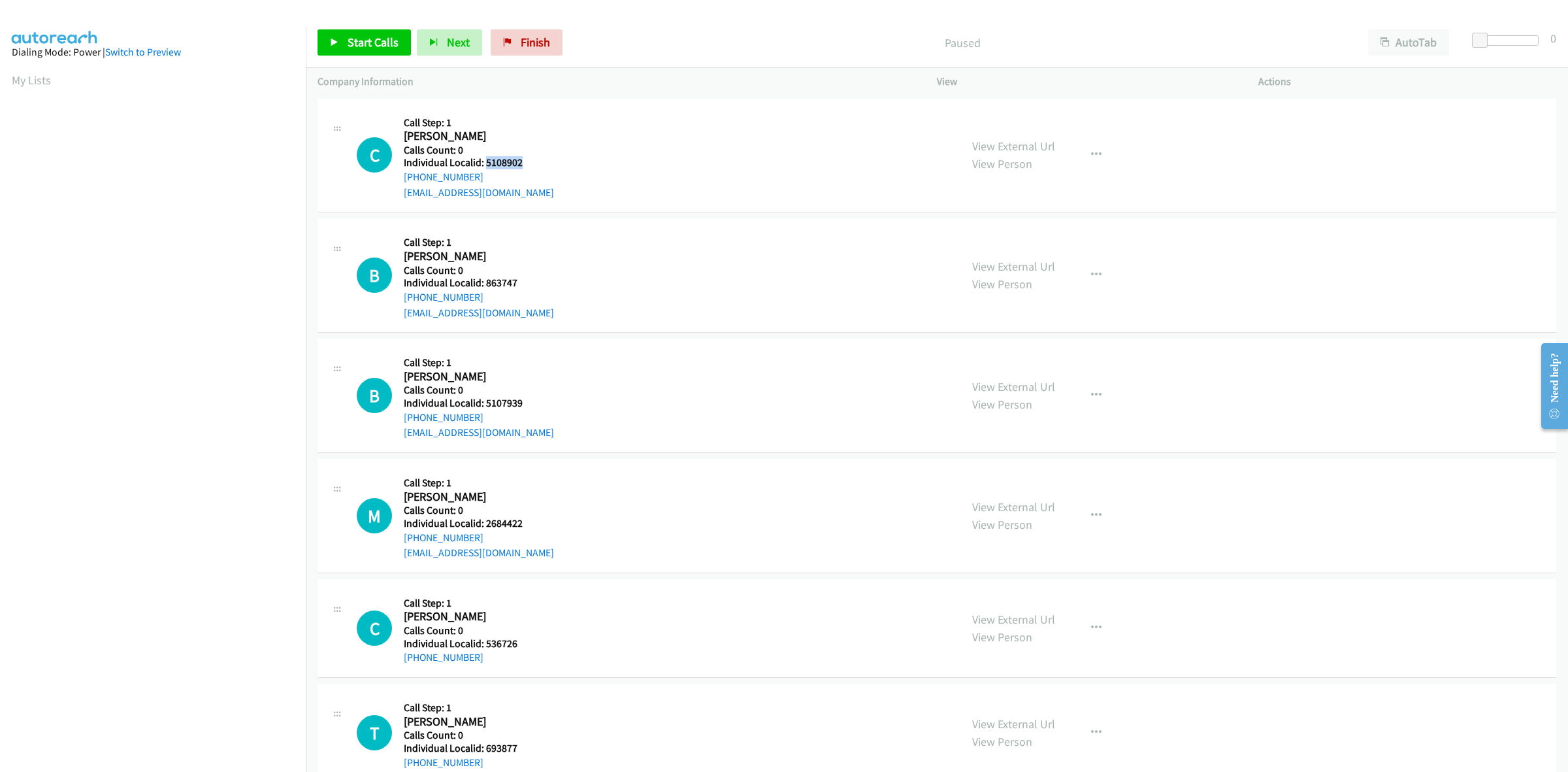
copy h5 "5108902"
click at [495, 171] on div "[PHONE_NUMBER]" at bounding box center [479, 177] width 150 height 16
drag, startPoint x: 488, startPoint y: 175, endPoint x: 397, endPoint y: 179, distance: 91.1
click at [397, 179] on div "C Callback Scheduled Call Step: 1 [PERSON_NAME] America/[GEOGRAPHIC_DATA] Calls…" at bounding box center [653, 156] width 592 height 91
copy link "[PHONE_NUMBER]"
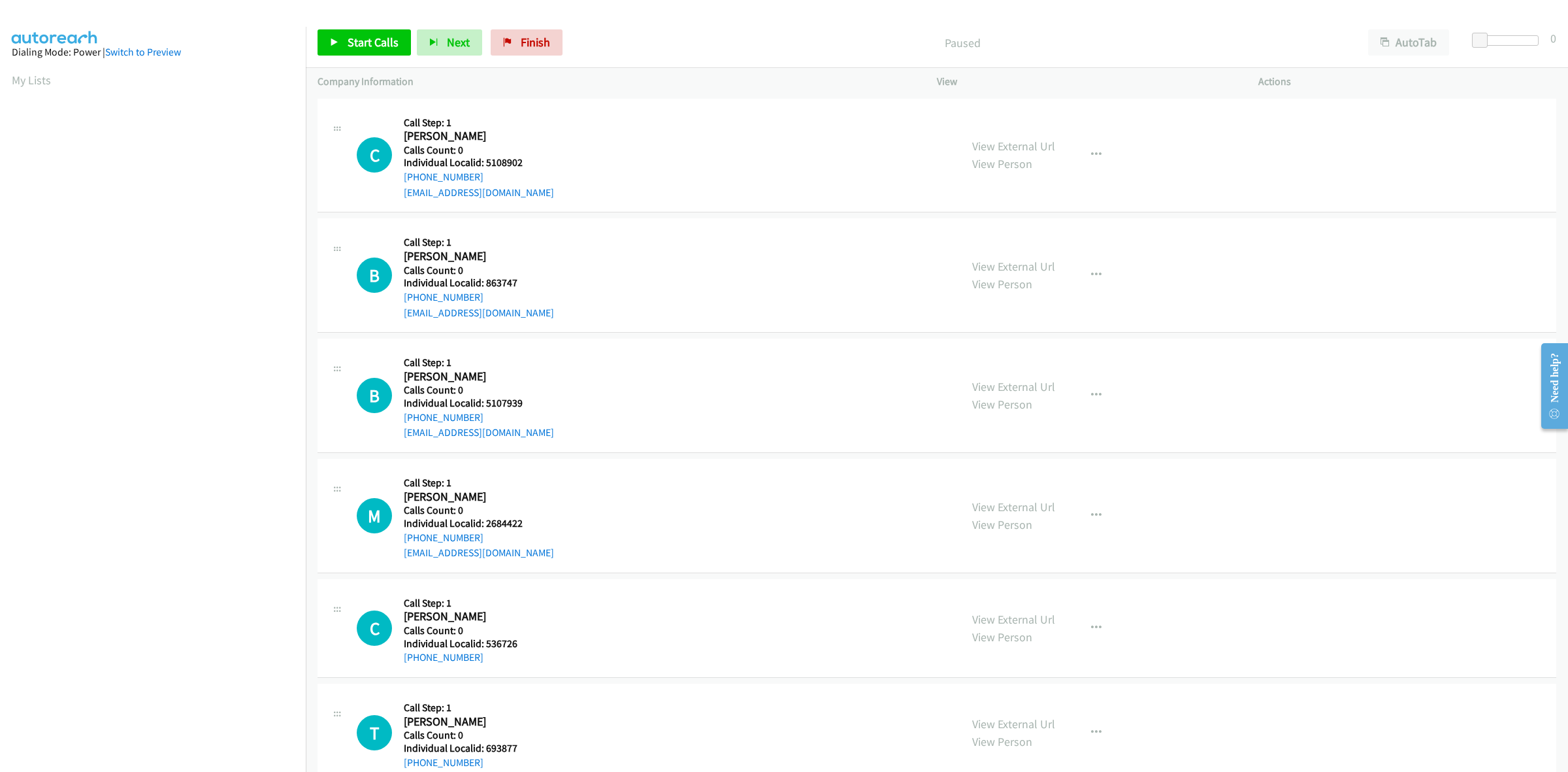
scroll to position [0, 2]
drag, startPoint x: 524, startPoint y: 163, endPoint x: 483, endPoint y: 162, distance: 41.0
click at [483, 162] on h5 "Individual Localid: 5108902" at bounding box center [479, 163] width 150 height 13
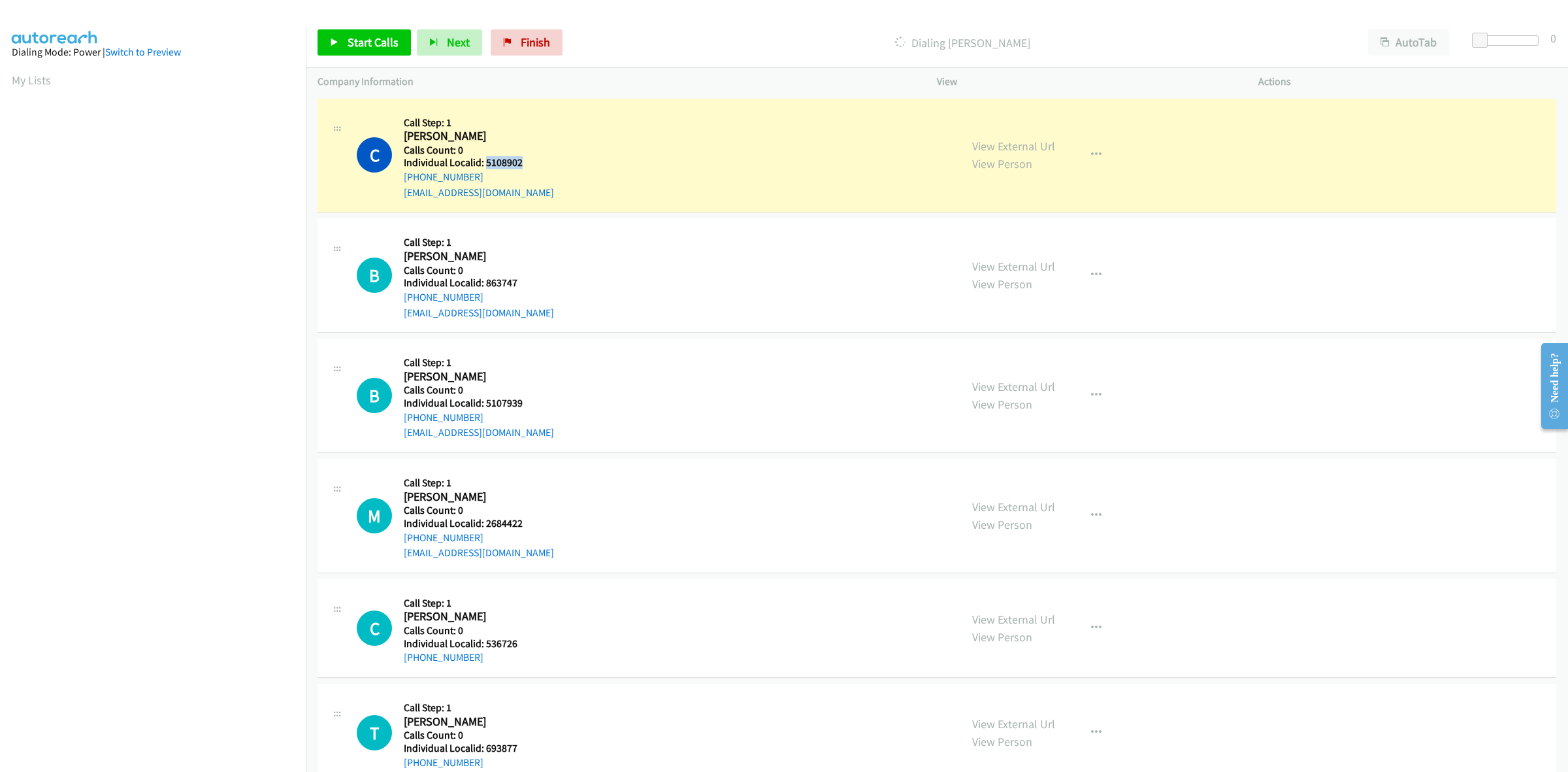
copy h5 "5108902"
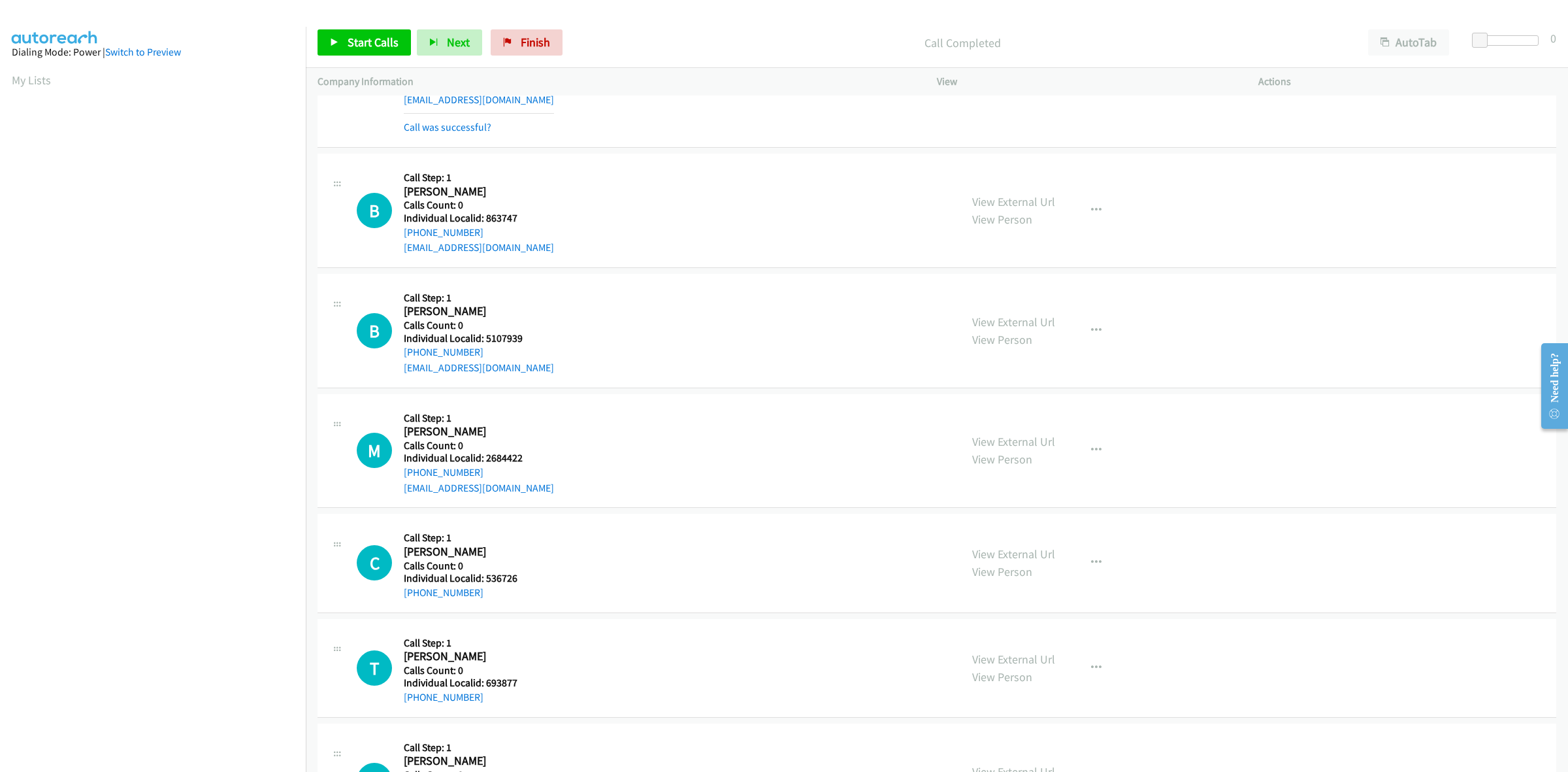
scroll to position [102, 0]
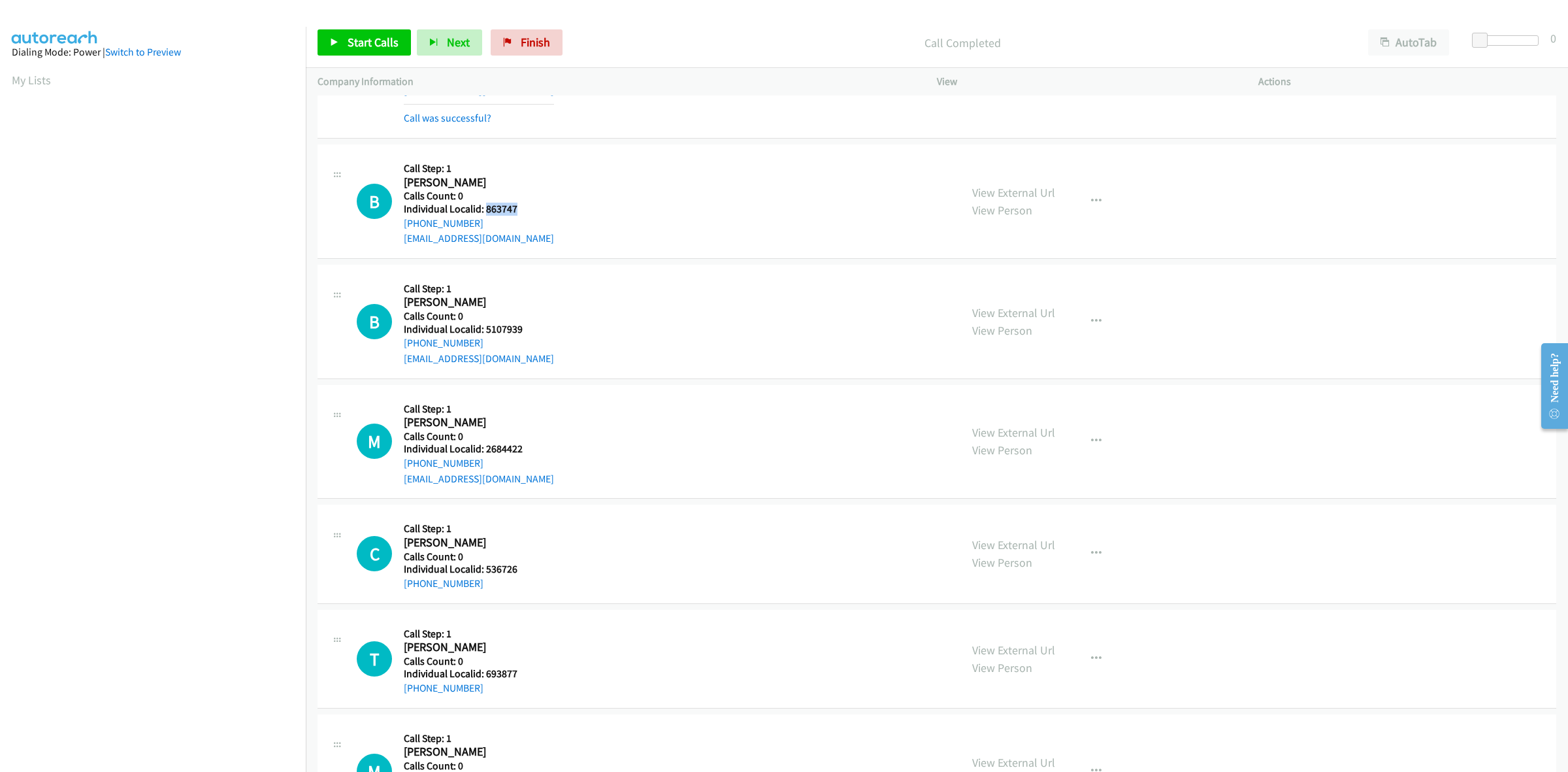
drag, startPoint x: 533, startPoint y: 212, endPoint x: 484, endPoint y: 209, distance: 49.1
click at [484, 209] on h5 "Individual Localid: 863747" at bounding box center [479, 209] width 150 height 13
copy h5 "863747"
